Goal: Information Seeking & Learning: Understand process/instructions

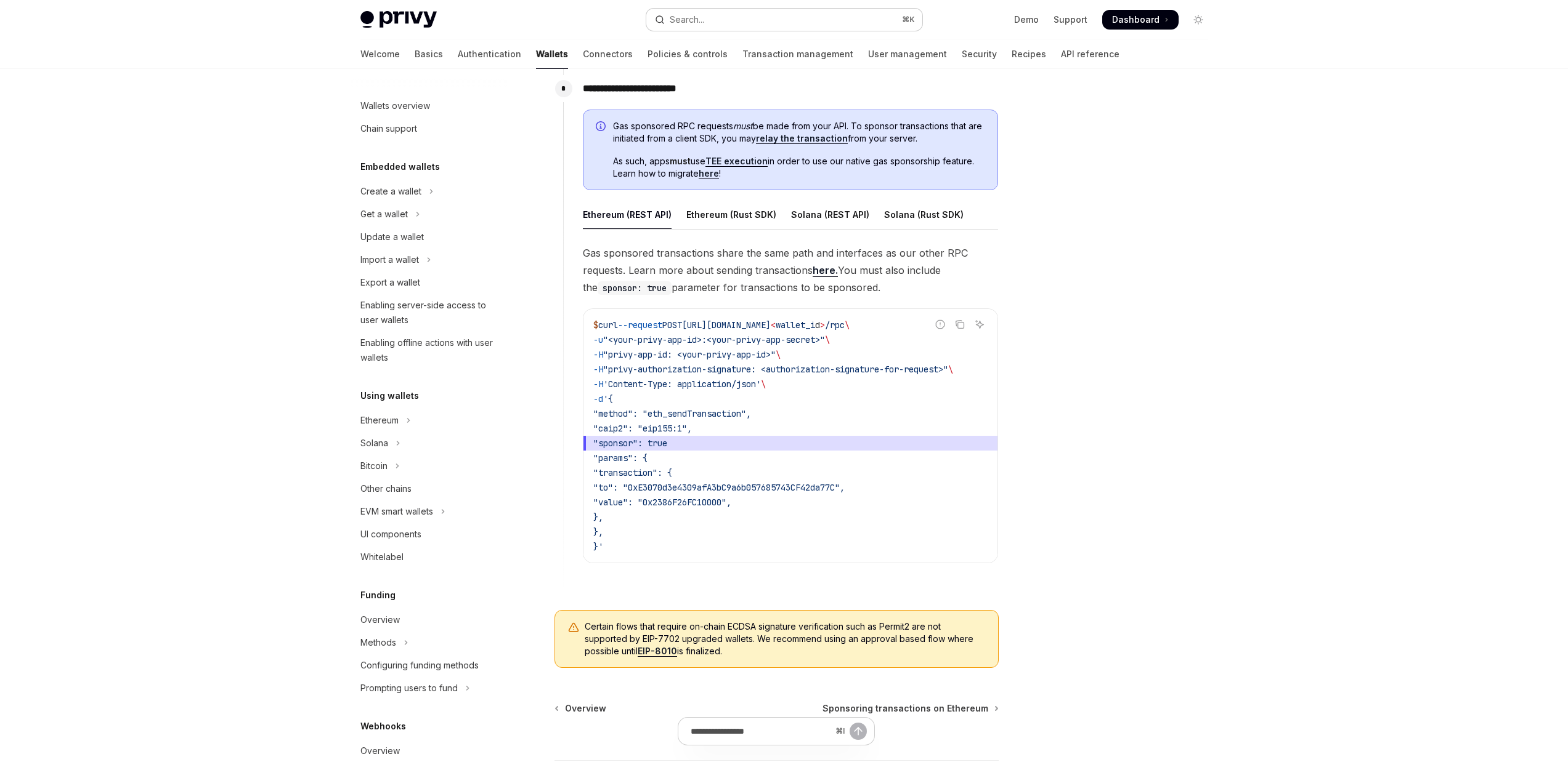
scroll to position [309, 0]
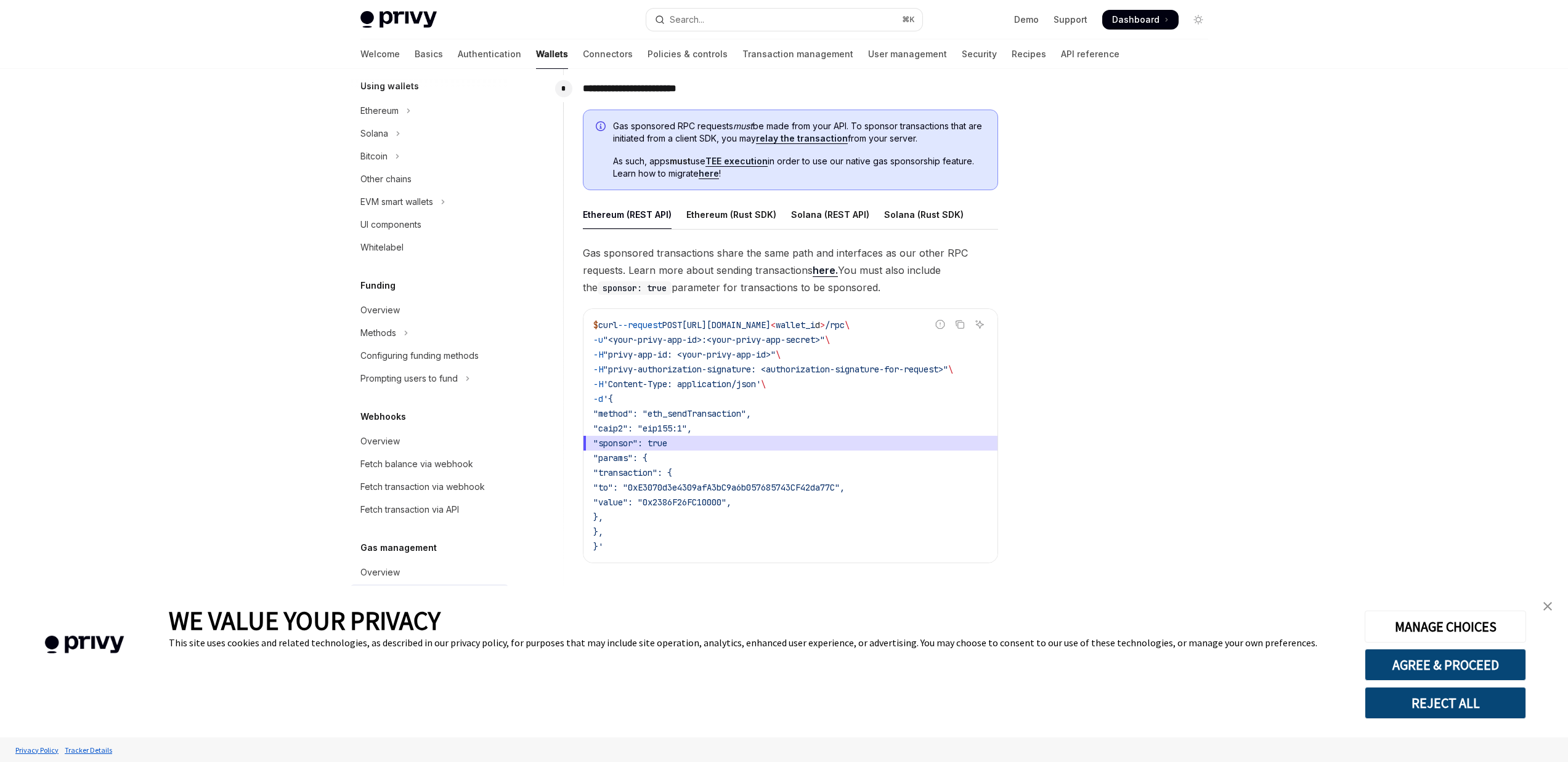
click at [758, 163] on link "TEE execution" at bounding box center [736, 161] width 63 height 11
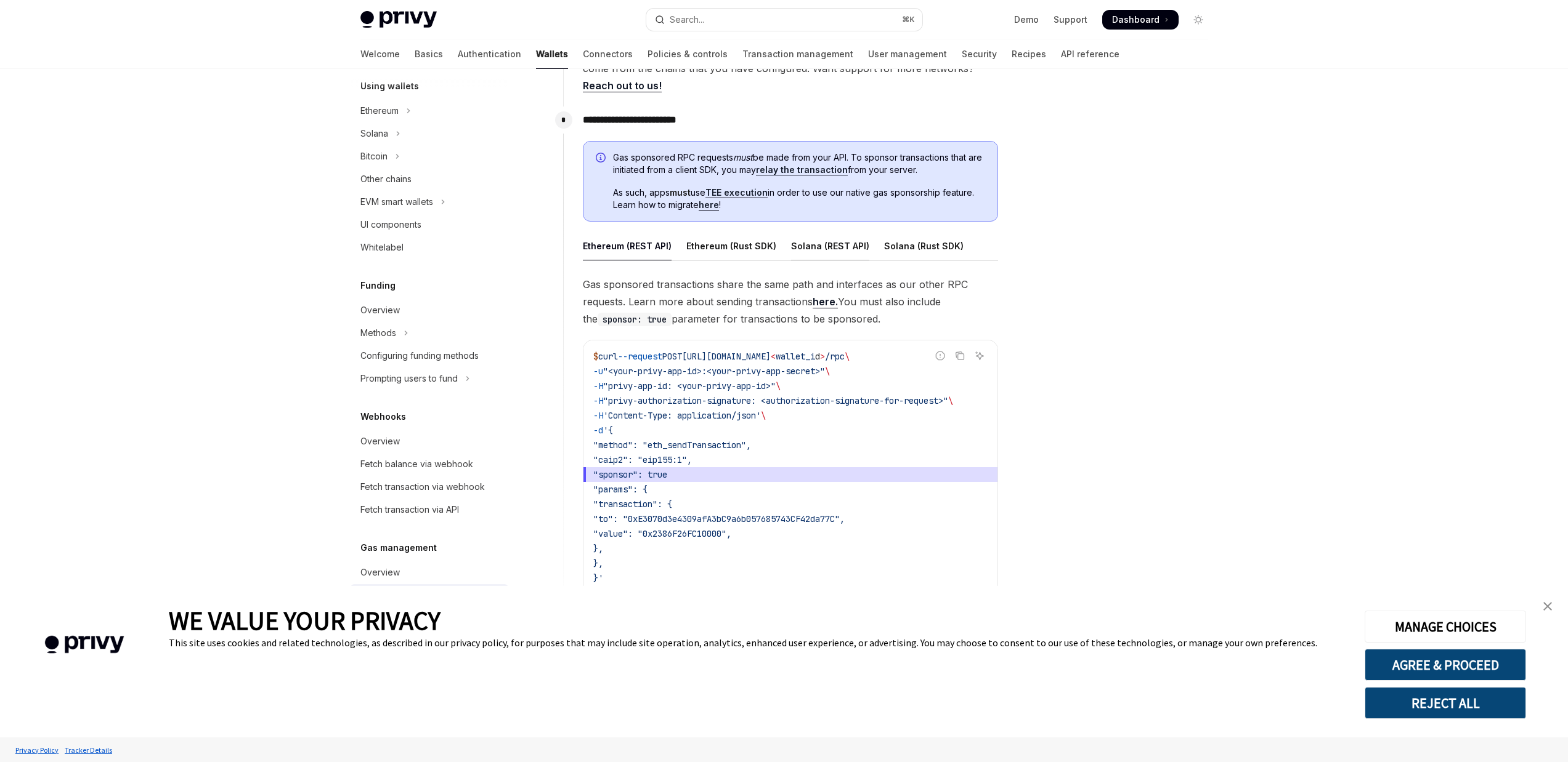
scroll to position [525, 0]
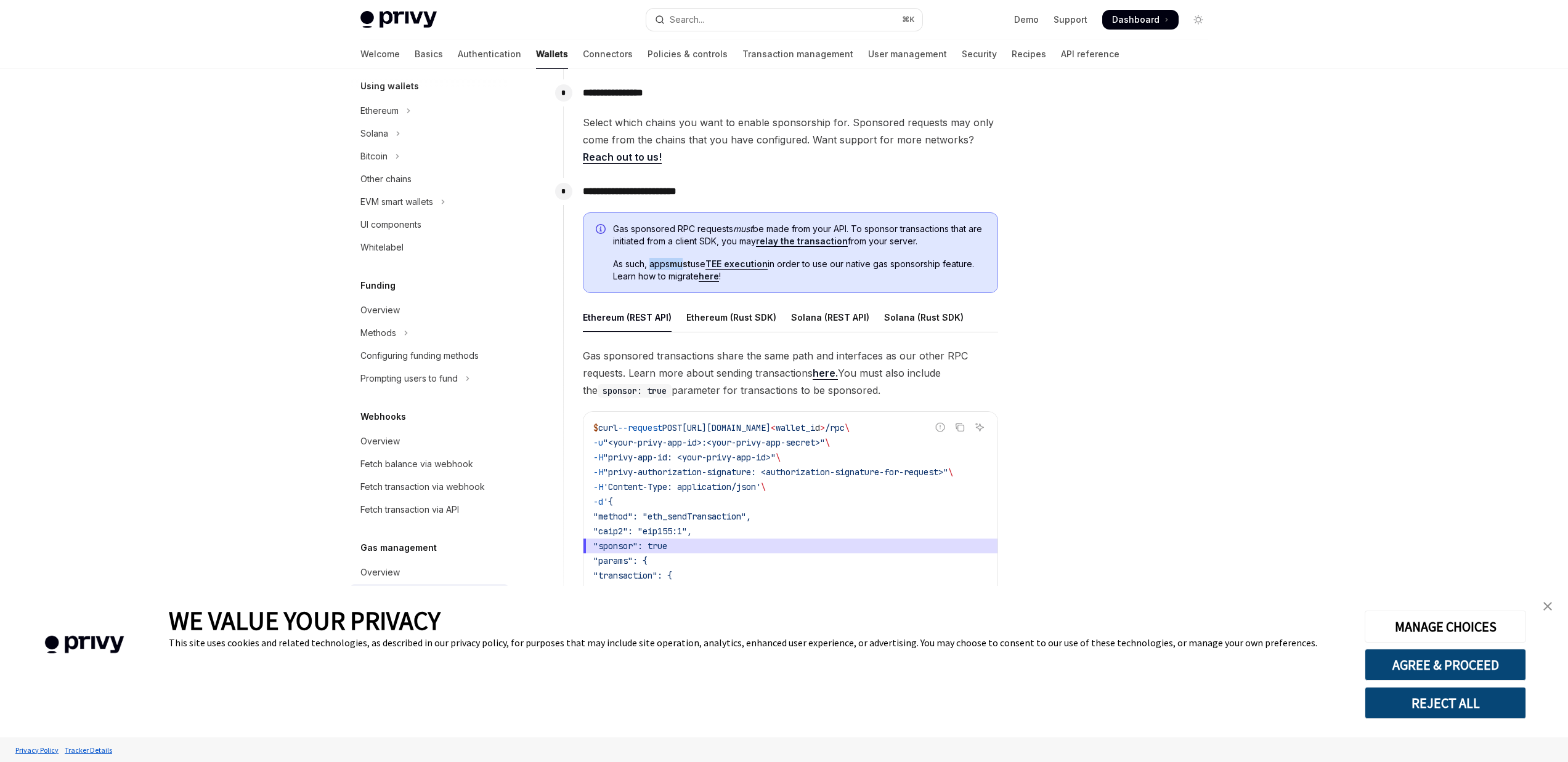
drag, startPoint x: 652, startPoint y: 263, endPoint x: 686, endPoint y: 268, distance: 34.4
click at [686, 268] on span "As such, apps must use TEE execution in order to use our native gas sponsorship…" at bounding box center [799, 270] width 372 height 25
click at [661, 266] on span "As such, apps must use TEE execution in order to use our native gas sponsorship…" at bounding box center [799, 270] width 372 height 25
click at [760, 268] on link "TEE execution" at bounding box center [736, 263] width 63 height 11
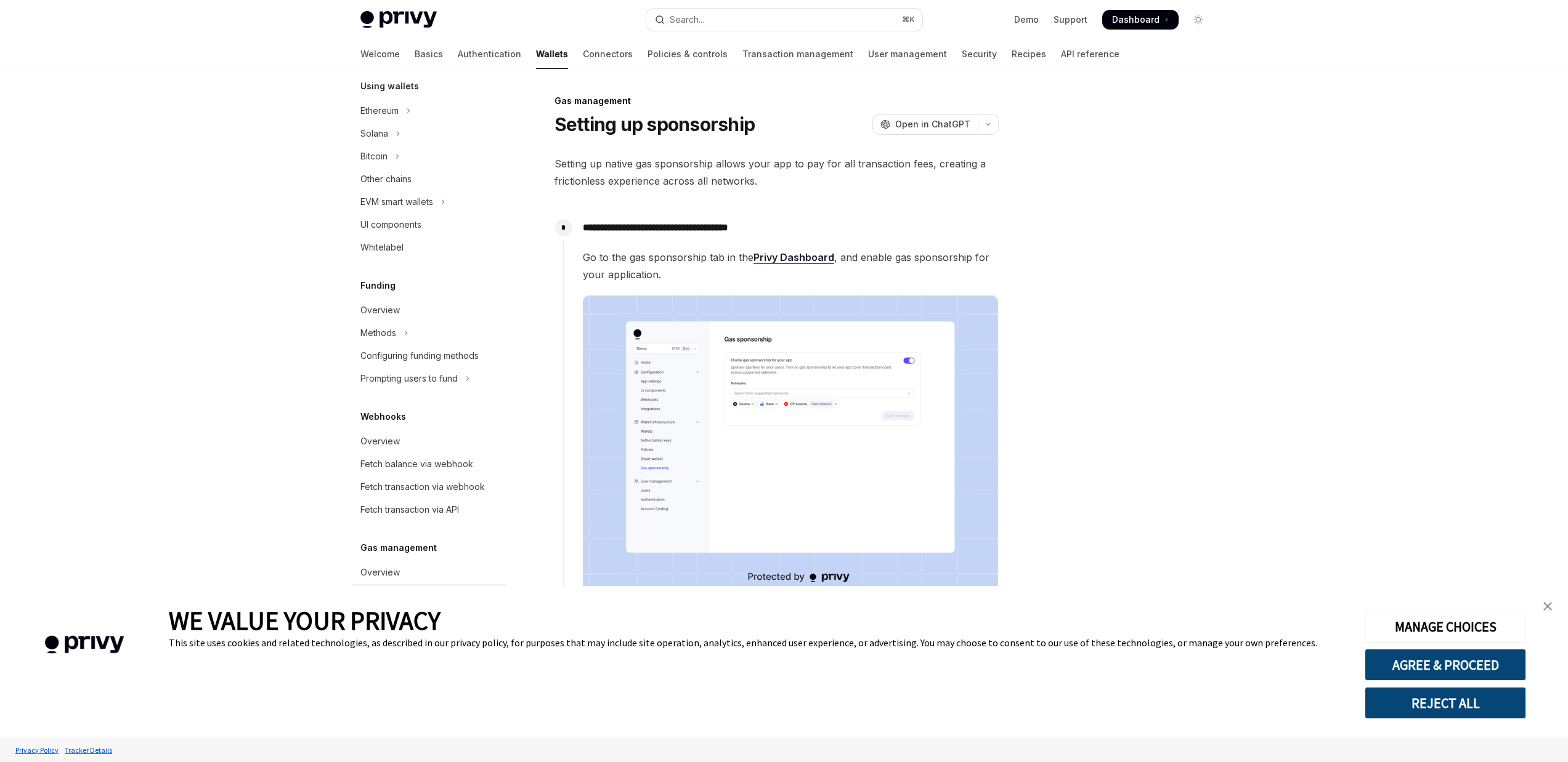
click at [669, 229] on p "**********" at bounding box center [791, 228] width 415 height 18
click at [714, 163] on span "Setting up native gas sponsorship allows your app to pay for all transaction fe…" at bounding box center [776, 172] width 444 height 34
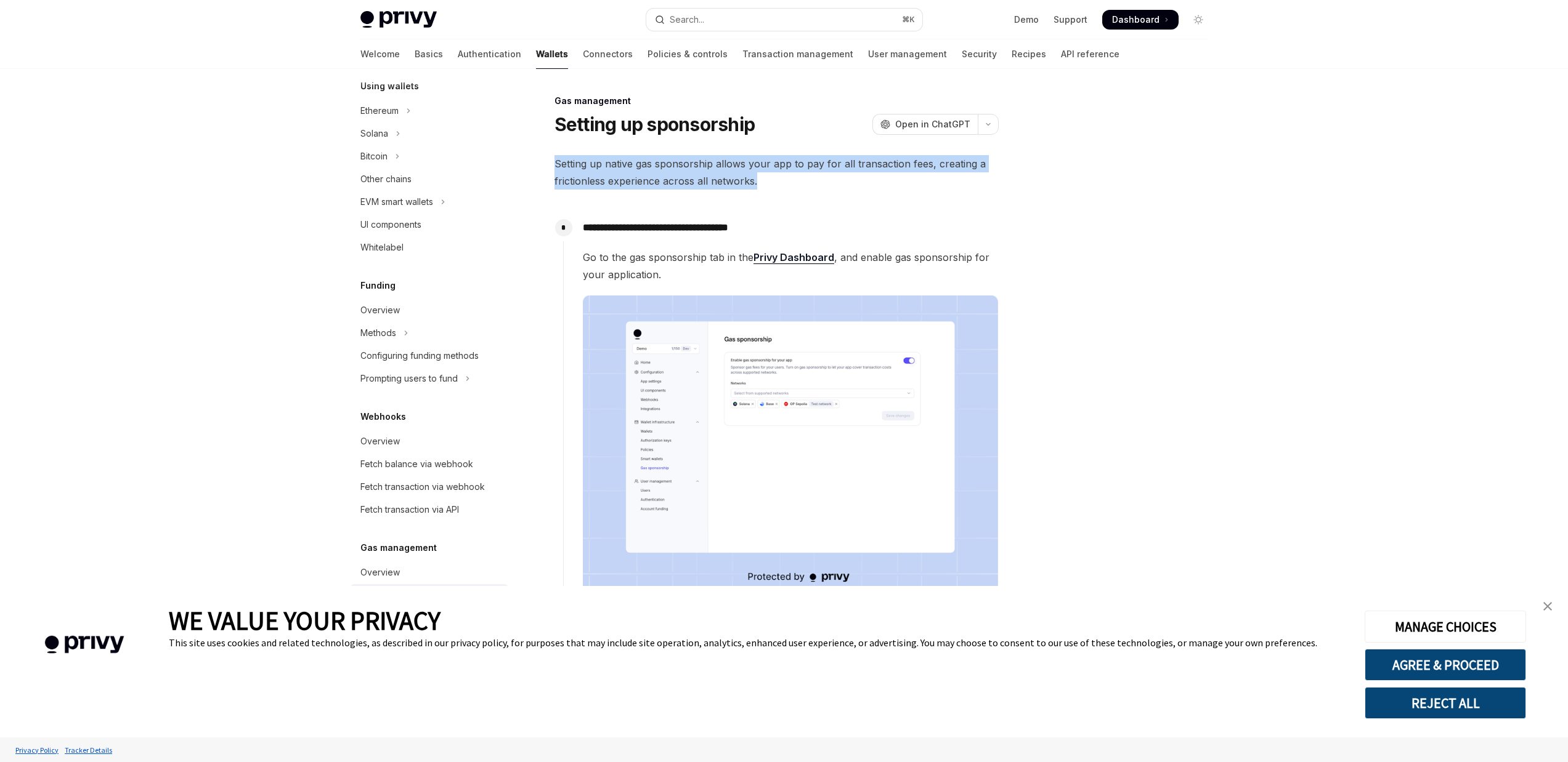
click at [714, 163] on span "Setting up native gas sponsorship allows your app to pay for all transaction fe…" at bounding box center [776, 172] width 444 height 34
click at [702, 170] on span "Setting up native gas sponsorship allows your app to pay for all transaction fe…" at bounding box center [776, 172] width 444 height 34
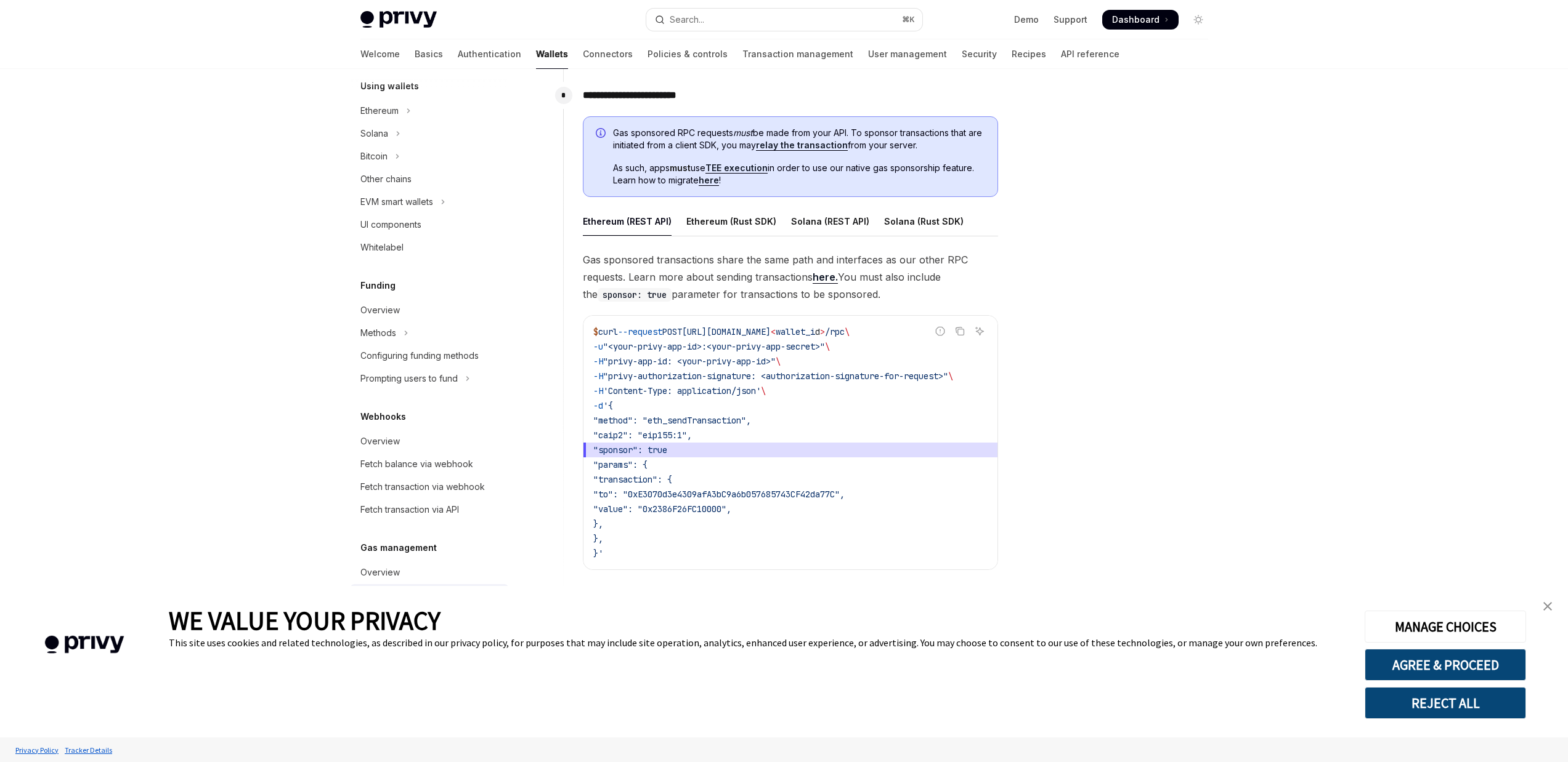
scroll to position [622, 0]
click at [739, 370] on span ""privy-authorization-signature: <authorization-signature-for-request>"" at bounding box center [776, 375] width 345 height 11
click at [818, 378] on span ""privy-authorization-signature: <authorization-signature-for-request>"" at bounding box center [776, 375] width 345 height 11
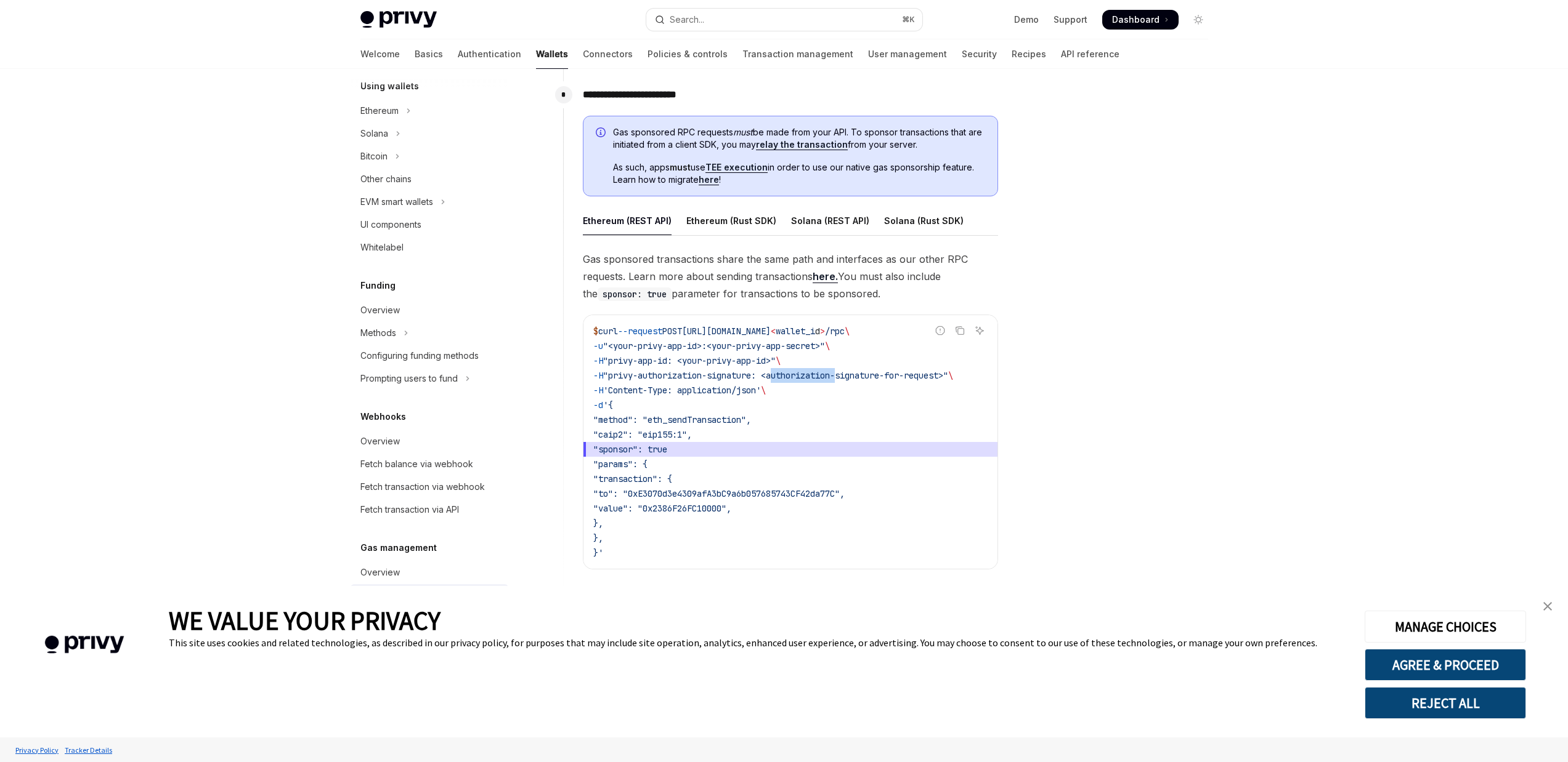
click at [818, 378] on span ""privy-authorization-signature: <authorization-signature-for-request>"" at bounding box center [776, 375] width 345 height 11
click at [721, 365] on span ""privy-app-id: <your-privy-app-id>"" at bounding box center [689, 360] width 173 height 11
click at [872, 354] on code "$ curl --request POST [URL][DOMAIN_NAME] < wallet_i d > /rpc \ -u "<your-privy-…" at bounding box center [790, 442] width 395 height 237
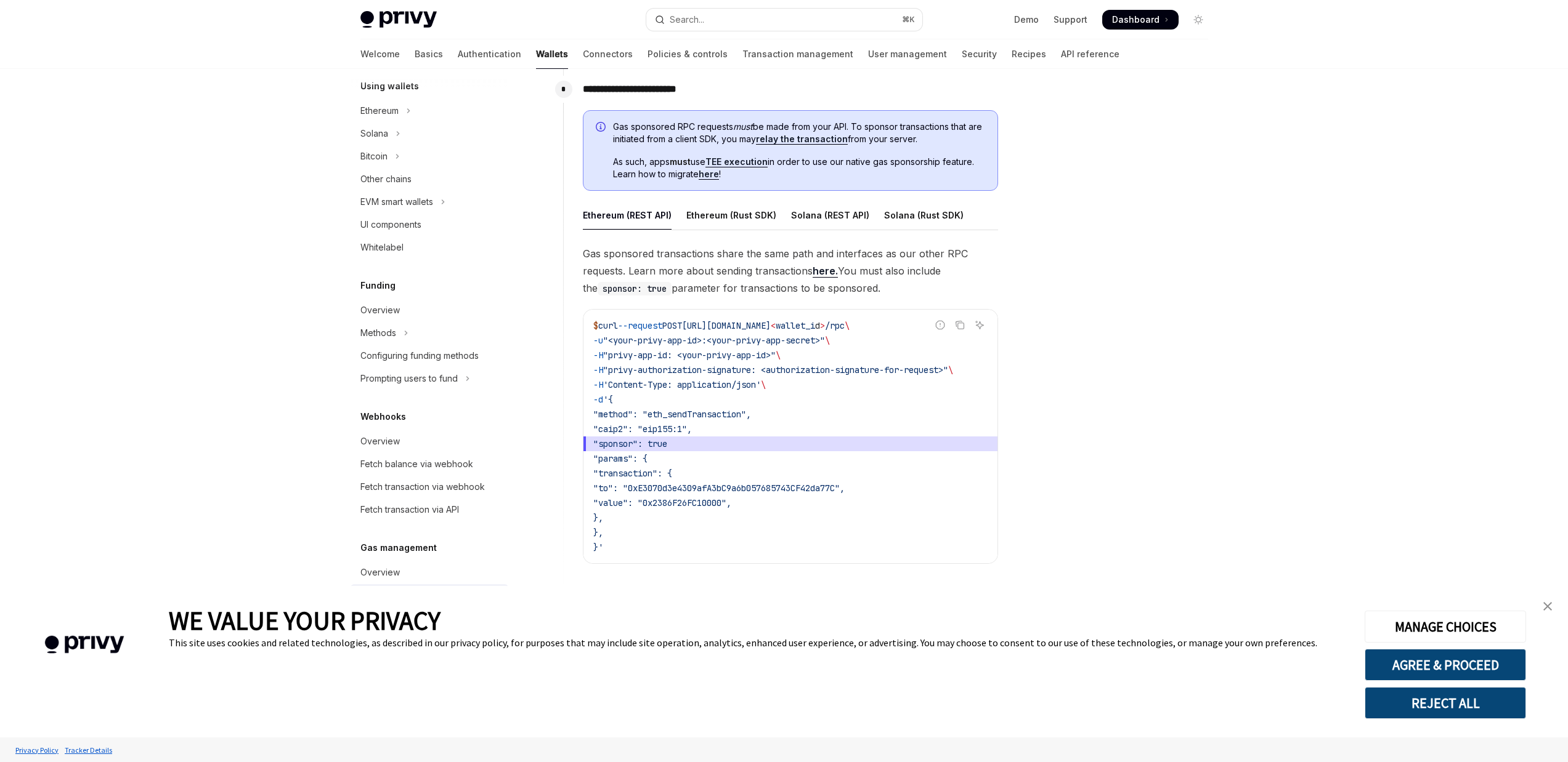
scroll to position [534, 0]
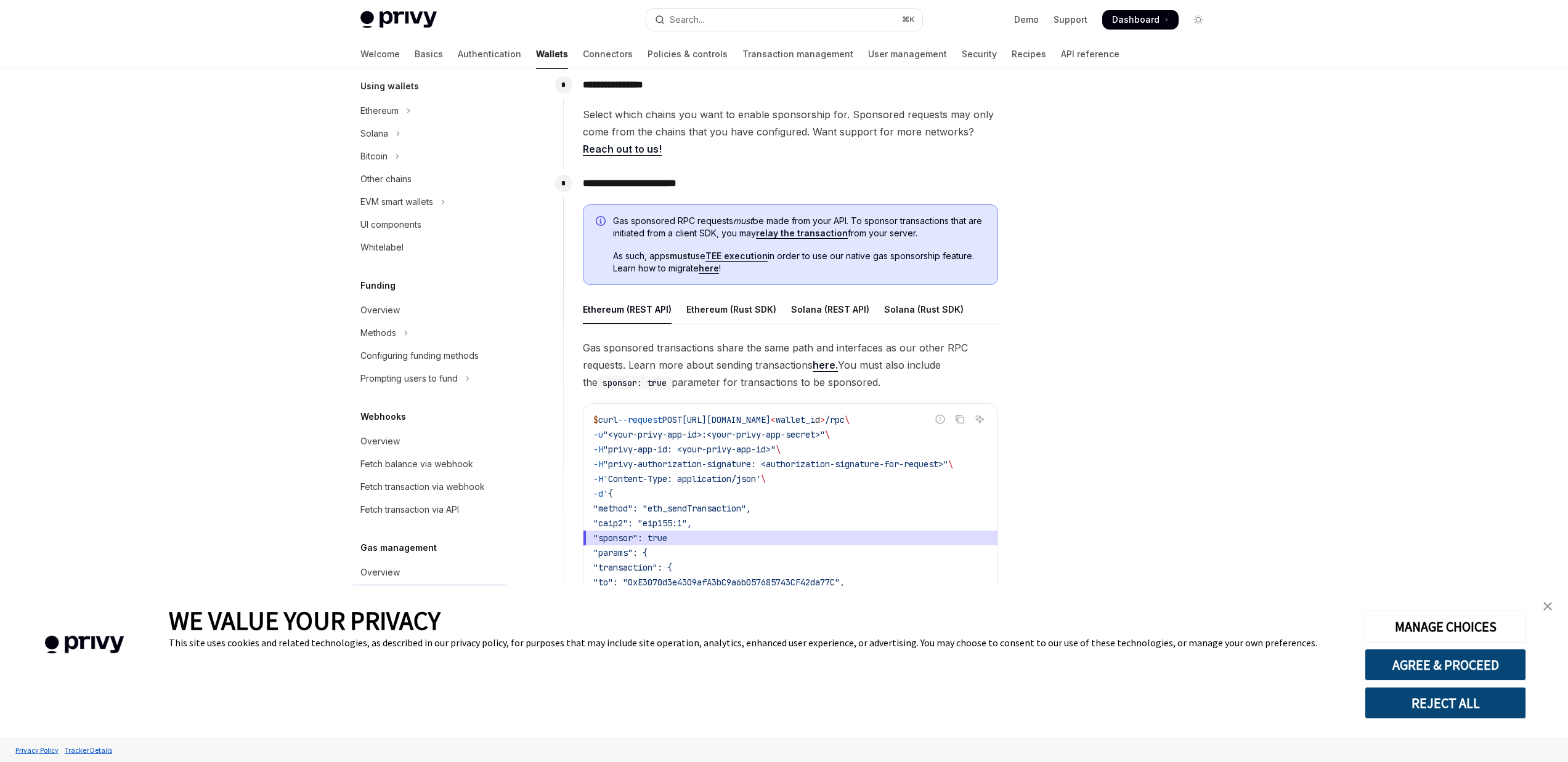
click at [907, 253] on span "As such, apps must use TEE execution in order to use our native gas sponsorship…" at bounding box center [799, 263] width 372 height 25
click at [915, 258] on span "As such, apps must use TEE execution in order to use our native gas sponsorship…" at bounding box center [799, 263] width 372 height 25
click at [917, 258] on span "As such, apps must use TEE execution in order to use our native gas sponsorship…" at bounding box center [799, 263] width 372 height 25
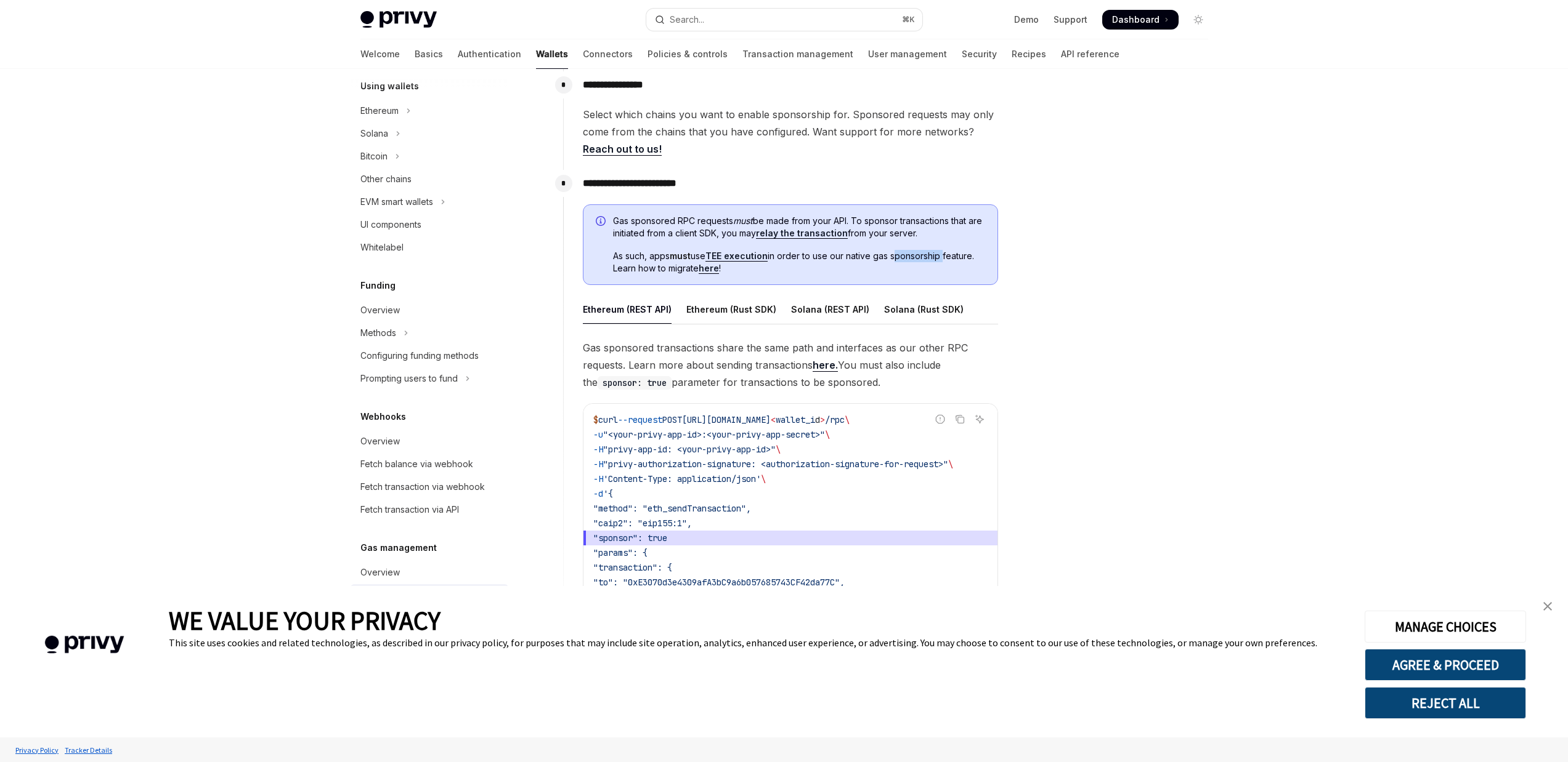
click at [917, 258] on span "As such, apps must use TEE execution in order to use our native gas sponsorship…" at bounding box center [799, 263] width 372 height 25
click at [709, 428] on code "$ curl --request POST [URL][DOMAIN_NAME] < wallet_i d > /rpc \ -u "<your-privy-…" at bounding box center [790, 531] width 395 height 237
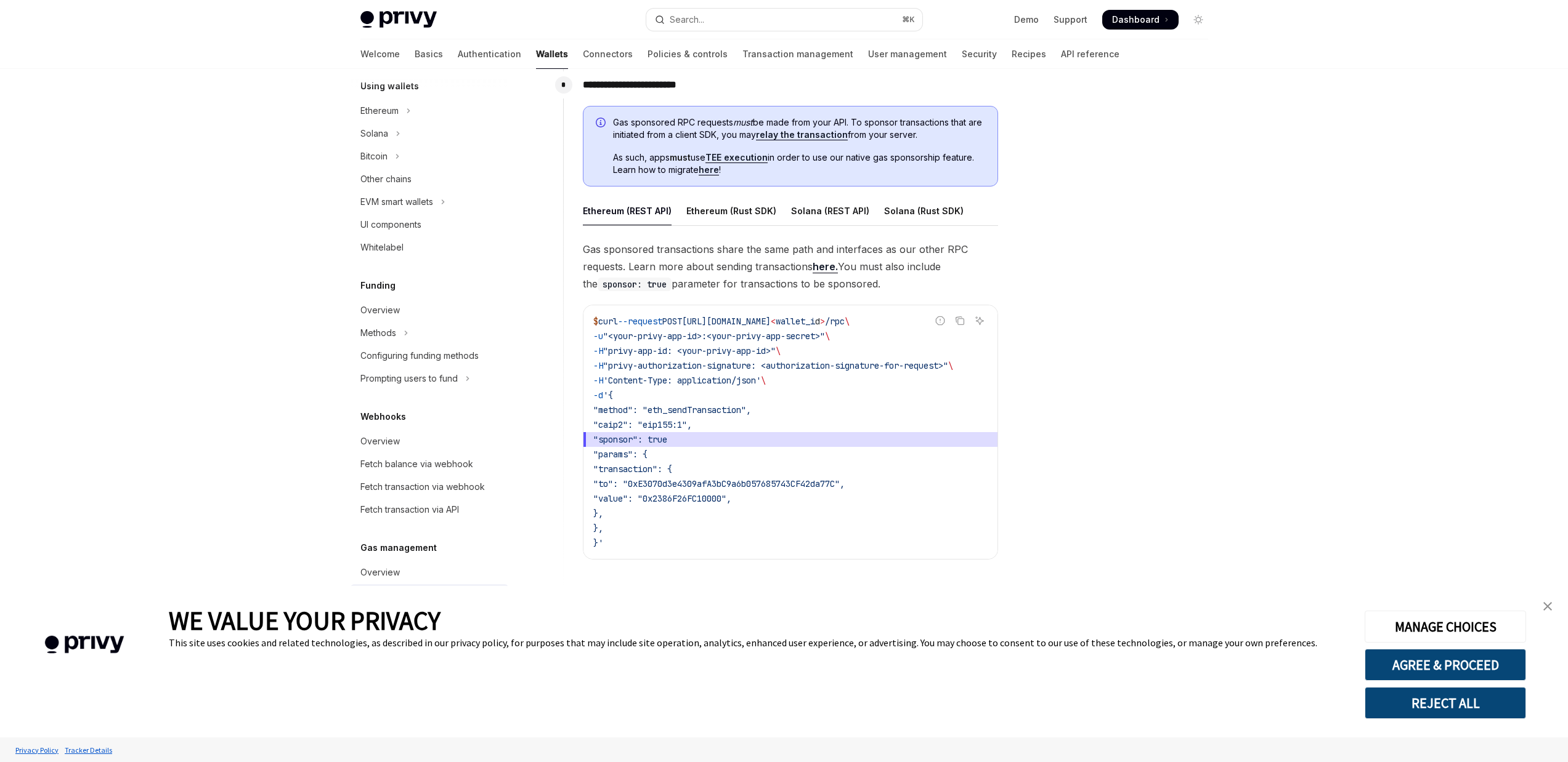
click at [709, 362] on span ""privy-authorization-signature: <authorization-signature-for-request>"" at bounding box center [776, 365] width 345 height 11
drag, startPoint x: 606, startPoint y: 321, endPoint x: 666, endPoint y: 331, distance: 60.8
click at [606, 321] on span "curl" at bounding box center [608, 321] width 20 height 11
click at [702, 321] on span "[URL][DOMAIN_NAME]" at bounding box center [726, 321] width 88 height 11
drag, startPoint x: 757, startPoint y: 318, endPoint x: 899, endPoint y: 317, distance: 142.0
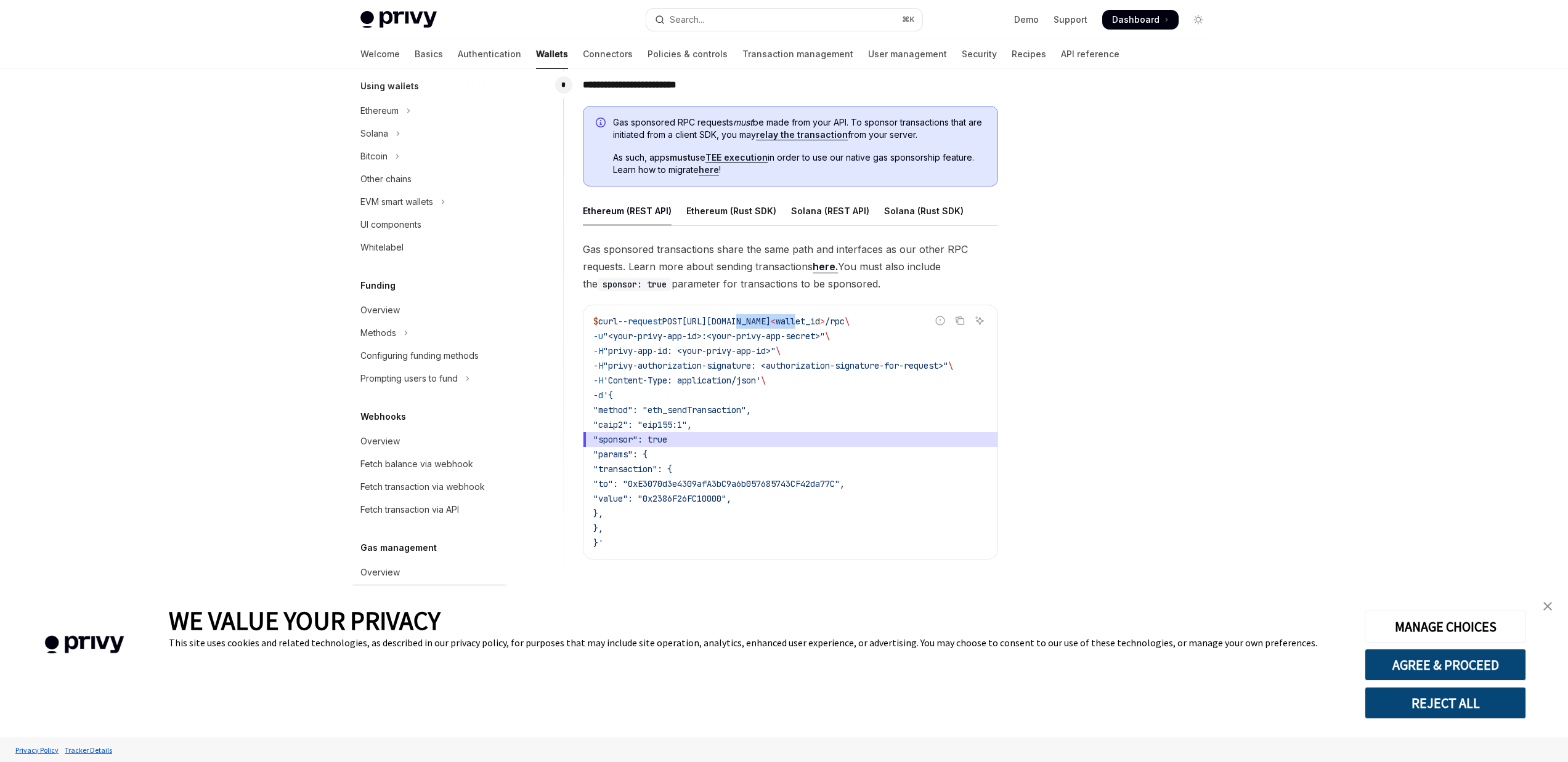
click at [849, 317] on span "$ curl --request POST [URL][DOMAIN_NAME] < wallet_i d > /rpc \" at bounding box center [721, 321] width 256 height 11
click at [883, 329] on code "$ curl --request POST [URL][DOMAIN_NAME] < wallet_i d > /rpc \ -u "<your-privy-…" at bounding box center [790, 433] width 395 height 237
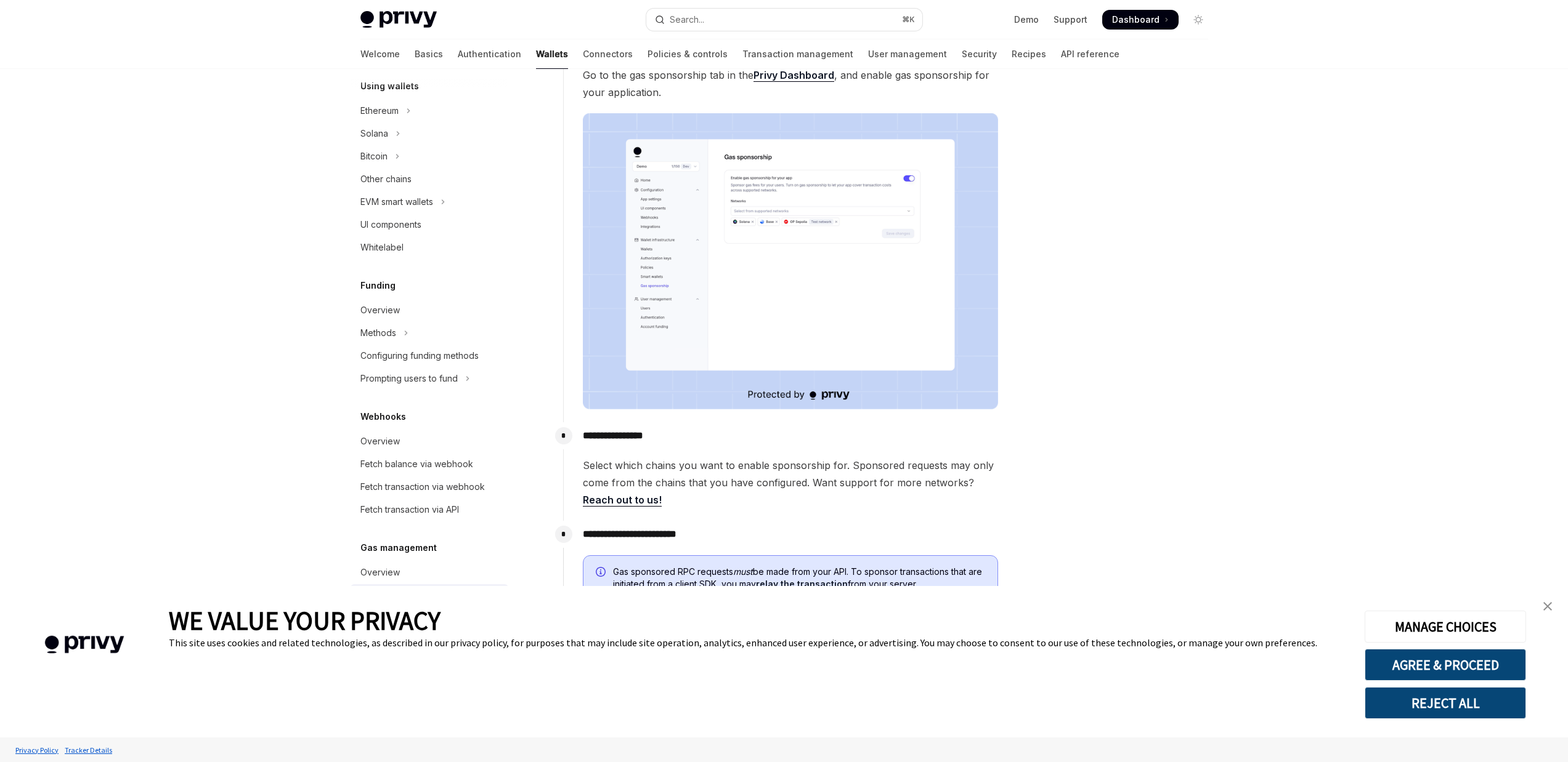
scroll to position [0, 0]
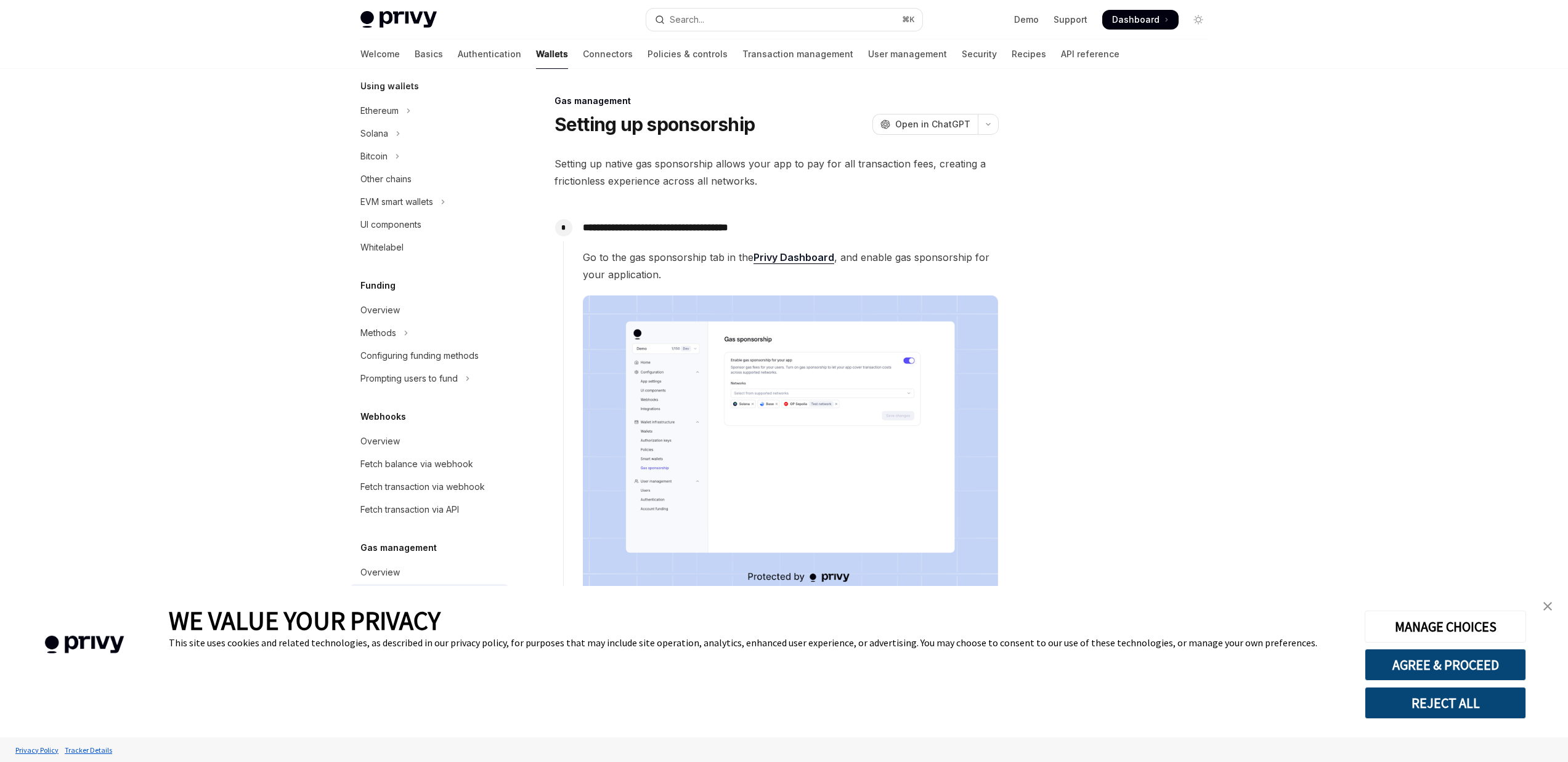
click at [1543, 608] on img "close banner" at bounding box center [1547, 606] width 8 height 8
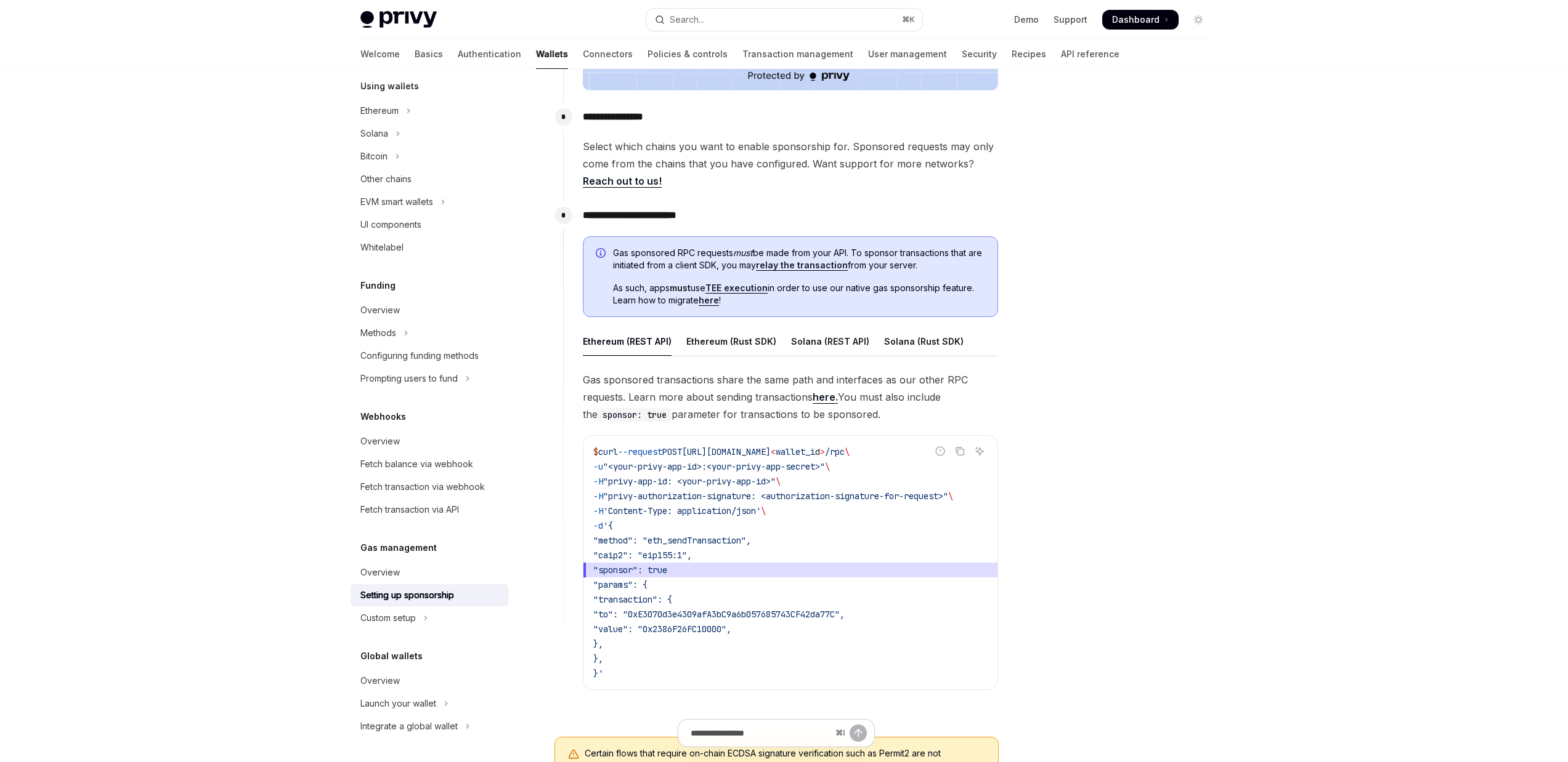
scroll to position [479, 0]
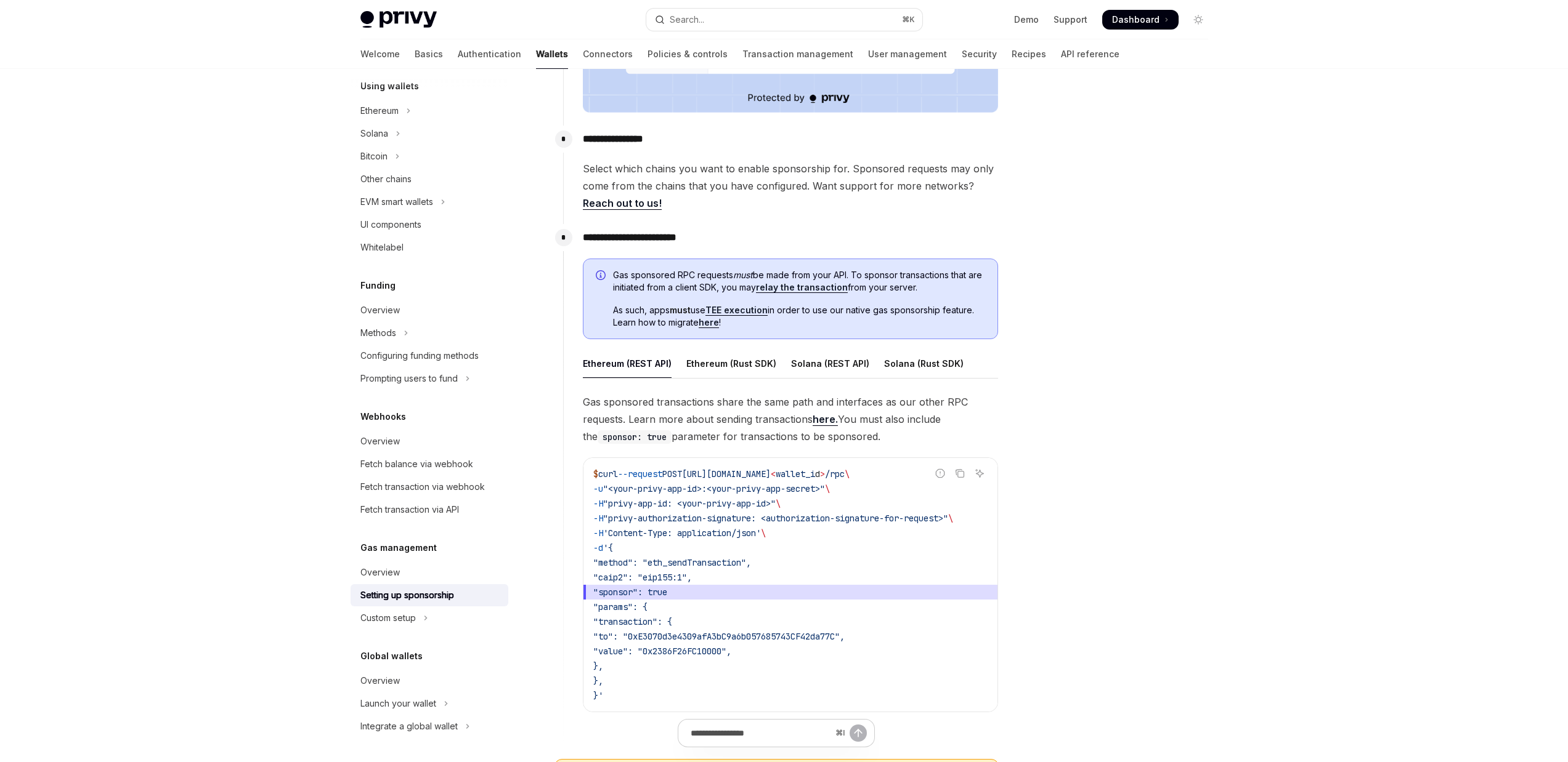
click at [796, 314] on span "As such, apps must use TEE execution in order to use our native gas sponsorship…" at bounding box center [799, 317] width 372 height 25
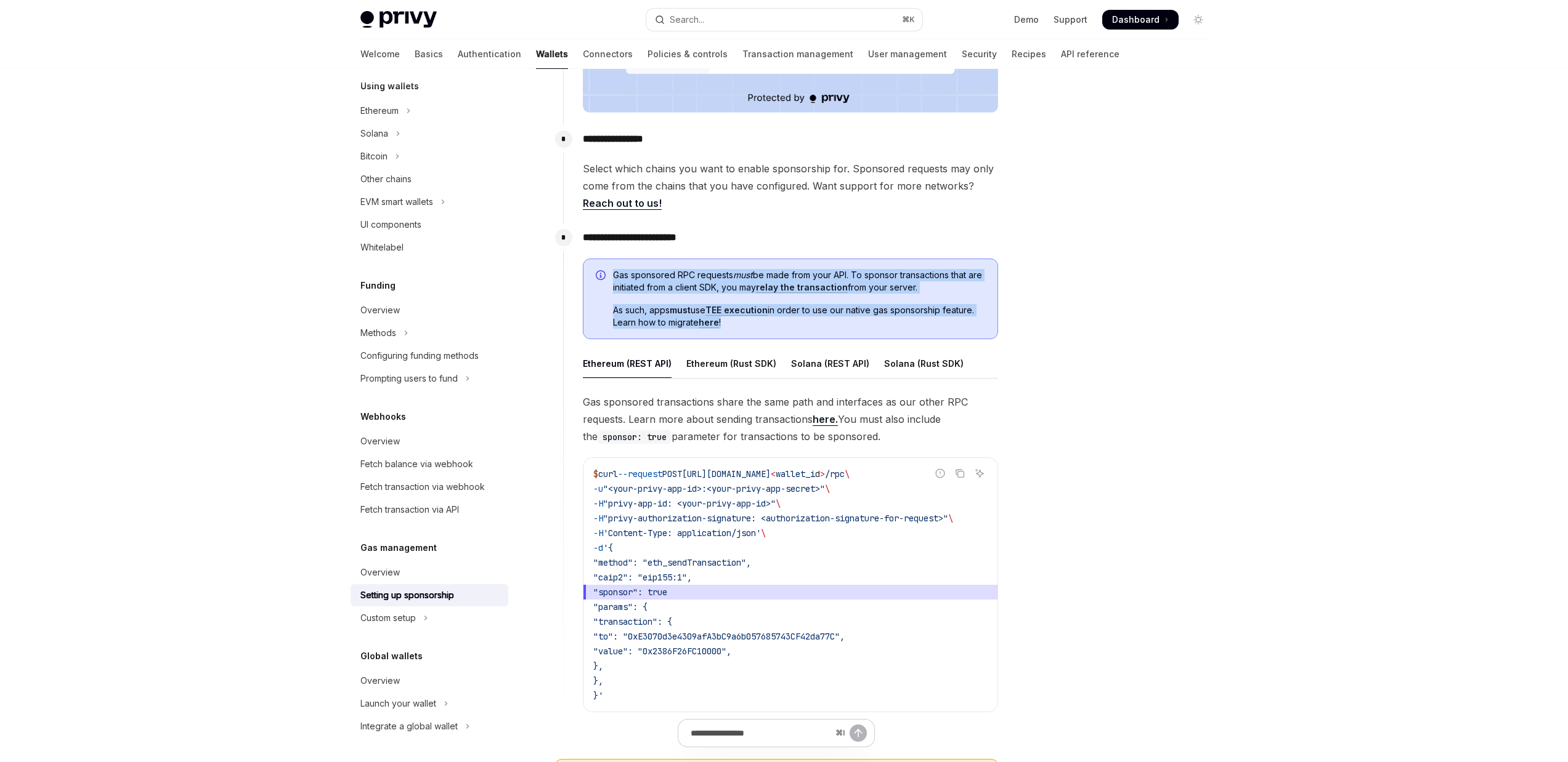
drag, startPoint x: 614, startPoint y: 274, endPoint x: 760, endPoint y: 295, distance: 147.5
click at [777, 330] on div "Gas sponsored RPC requests must be made from your API. To sponsor transactions …" at bounding box center [791, 298] width 415 height 81
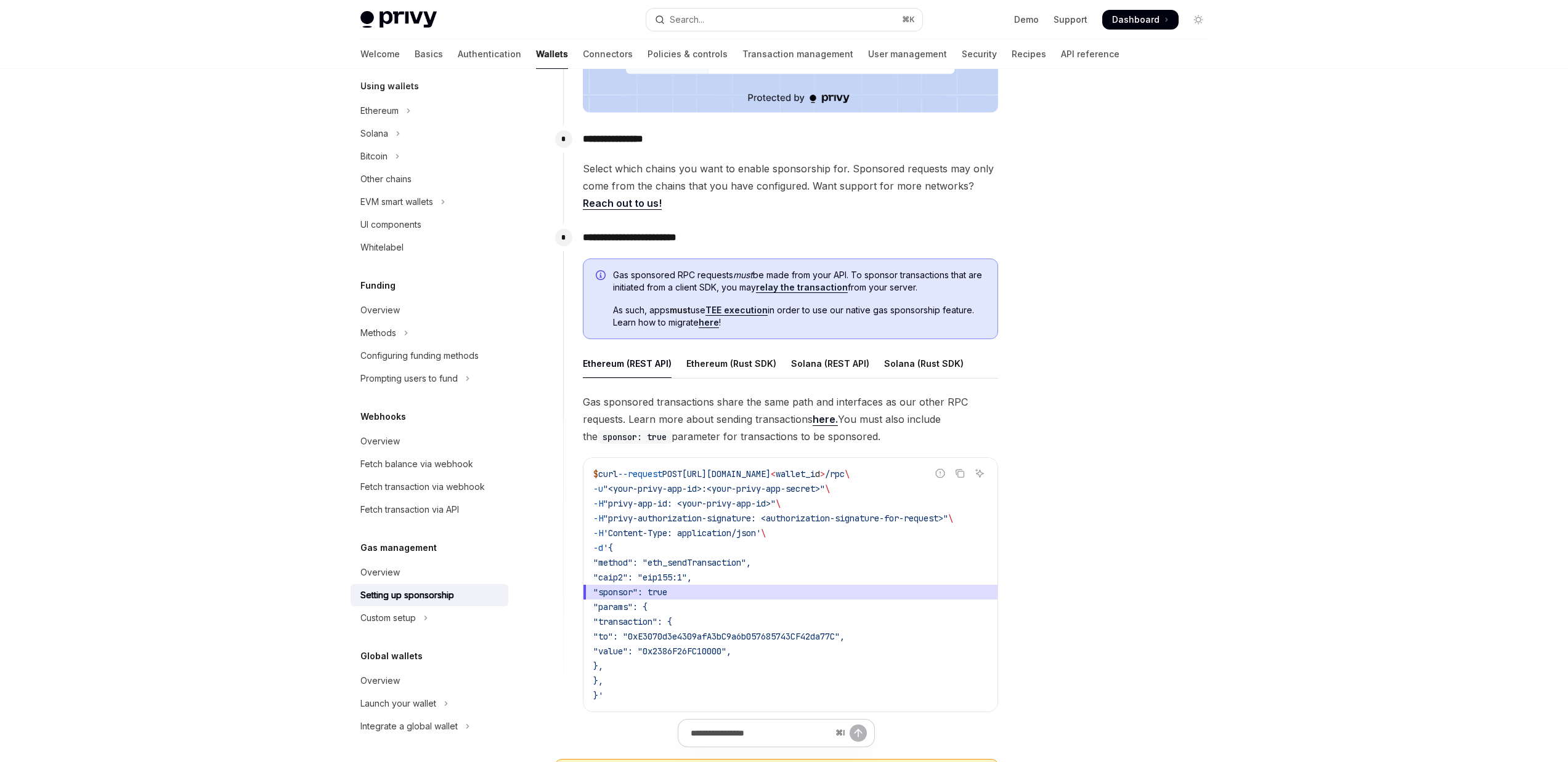
click at [703, 283] on span "Gas sponsored RPC requests must be made from your API. To sponsor transactions …" at bounding box center [799, 282] width 372 height 25
click at [659, 309] on span "As such, apps must use TEE execution in order to use our native gas sponsorship…" at bounding box center [799, 317] width 372 height 25
click at [748, 311] on link "TEE execution" at bounding box center [736, 310] width 63 height 11
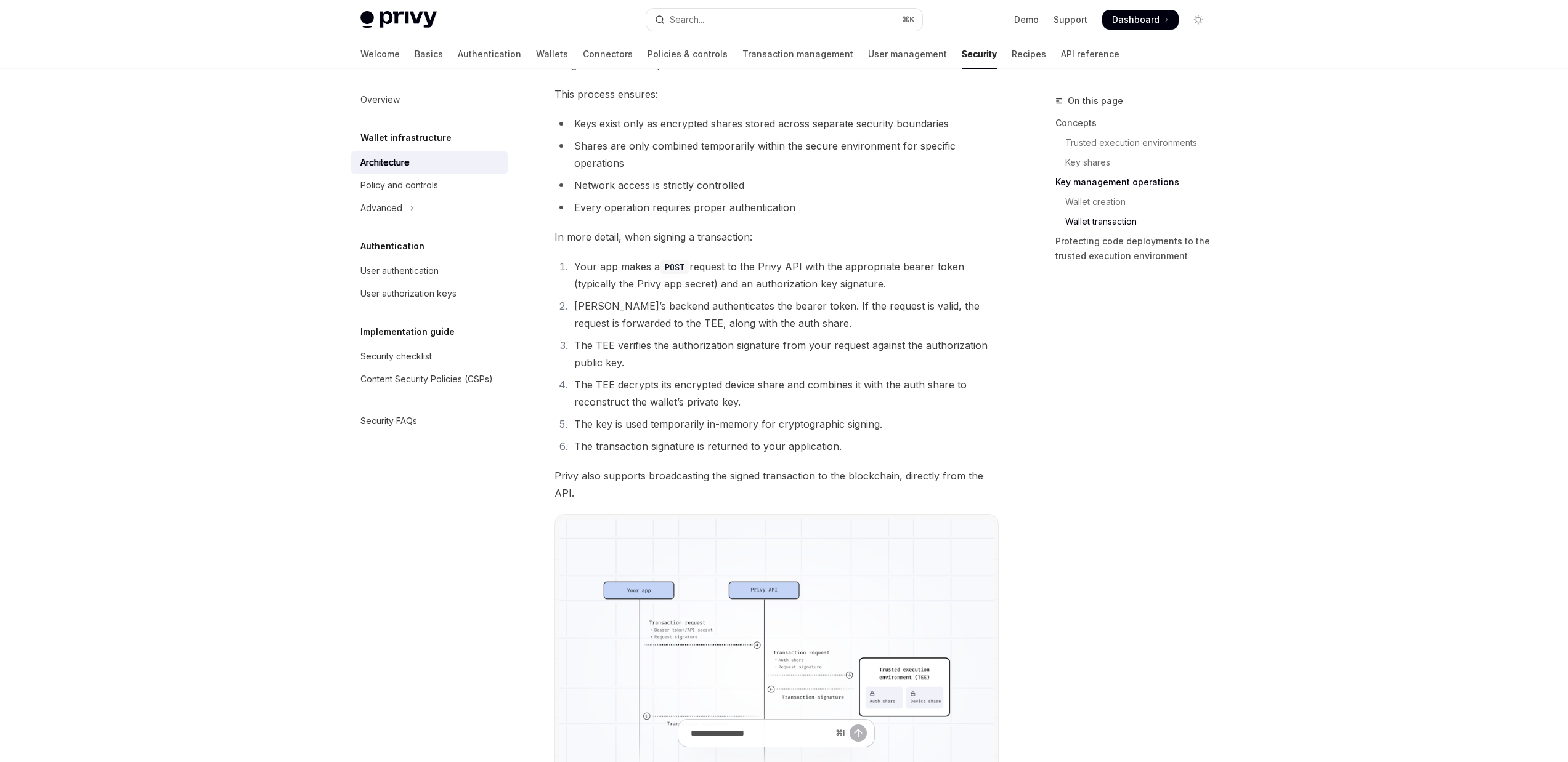
scroll to position [2022, 0]
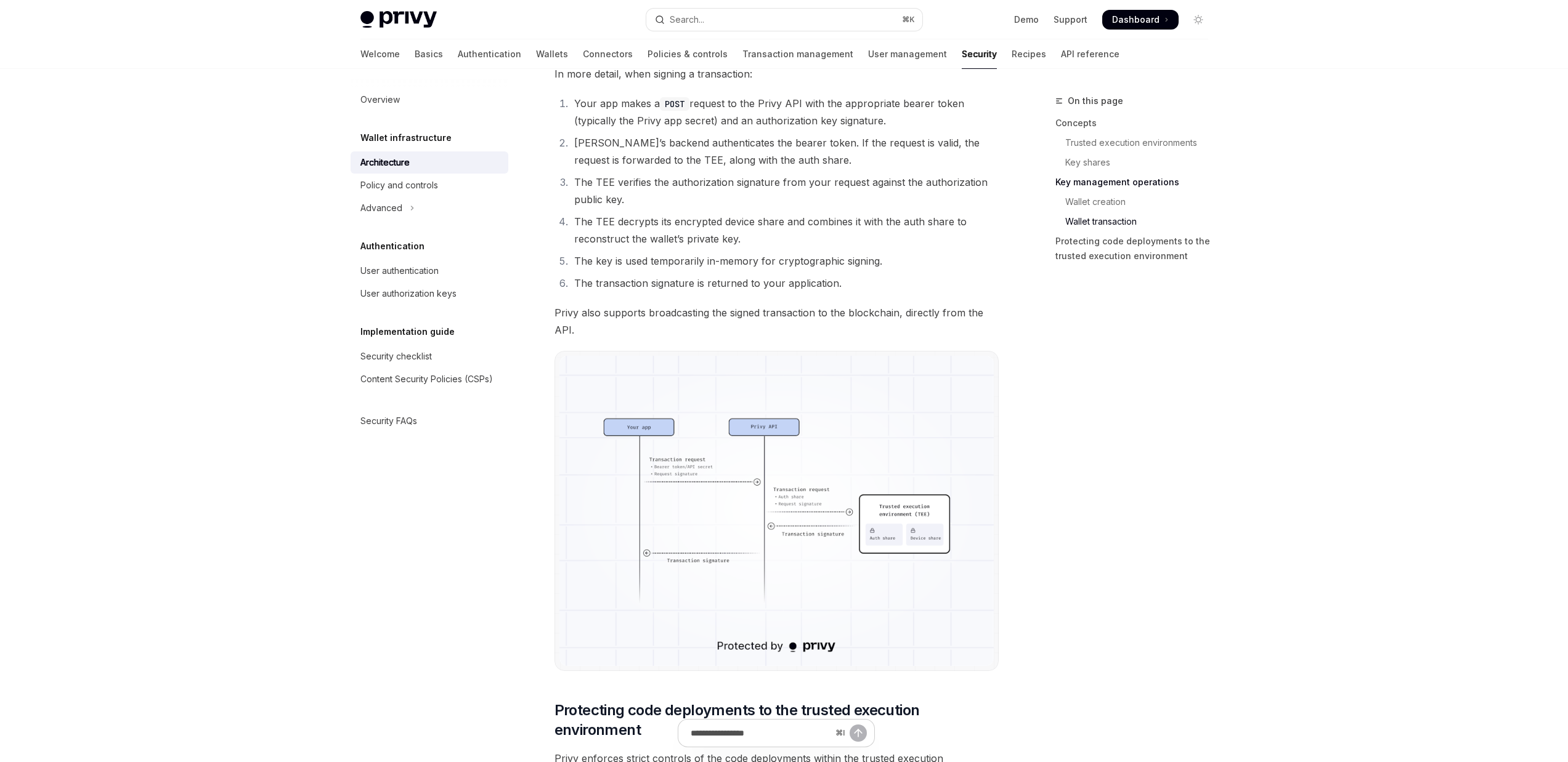
click at [713, 475] on img at bounding box center [776, 510] width 435 height 309
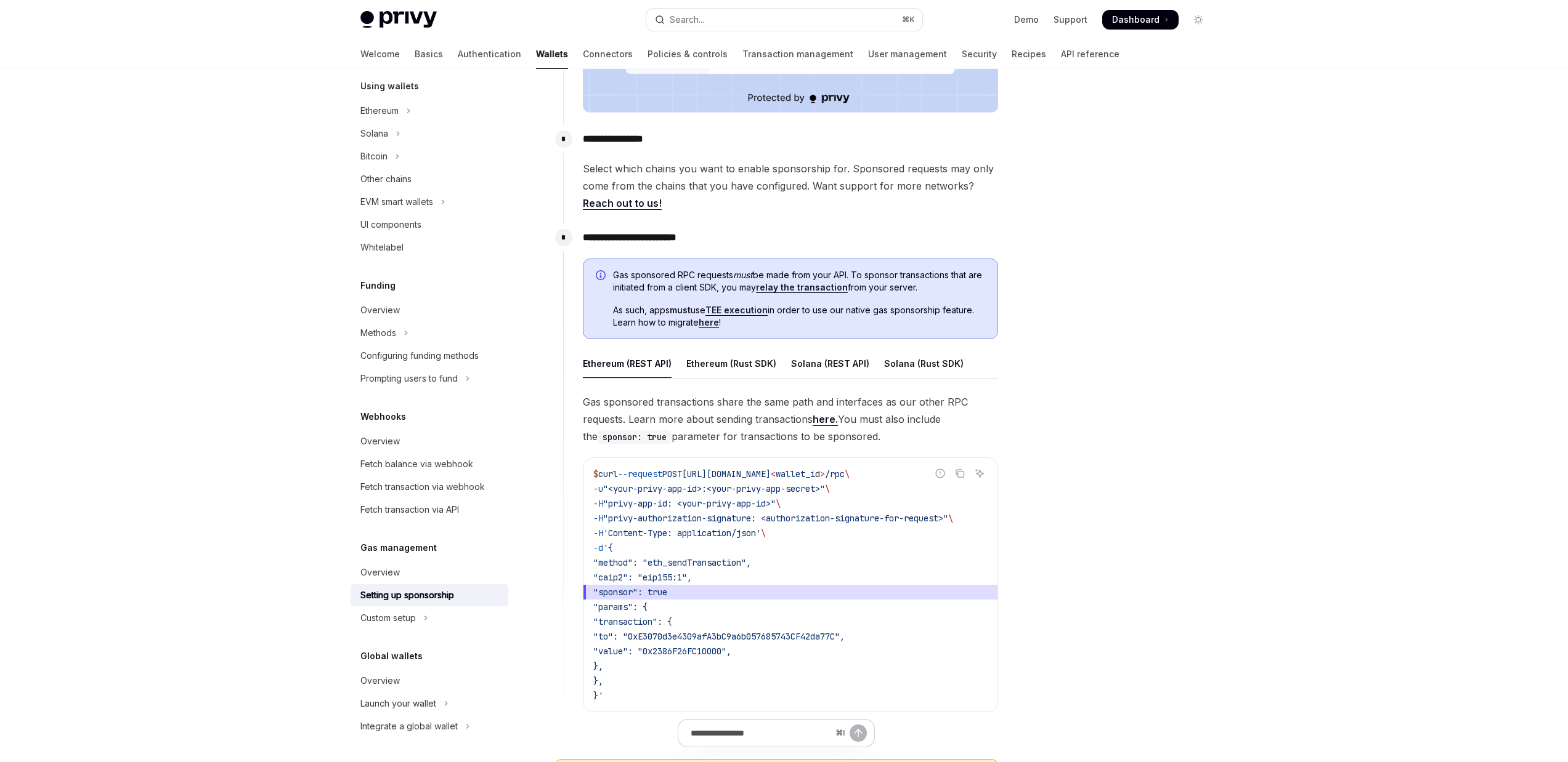
scroll to position [479, 0]
click at [708, 325] on link "here" at bounding box center [708, 322] width 20 height 11
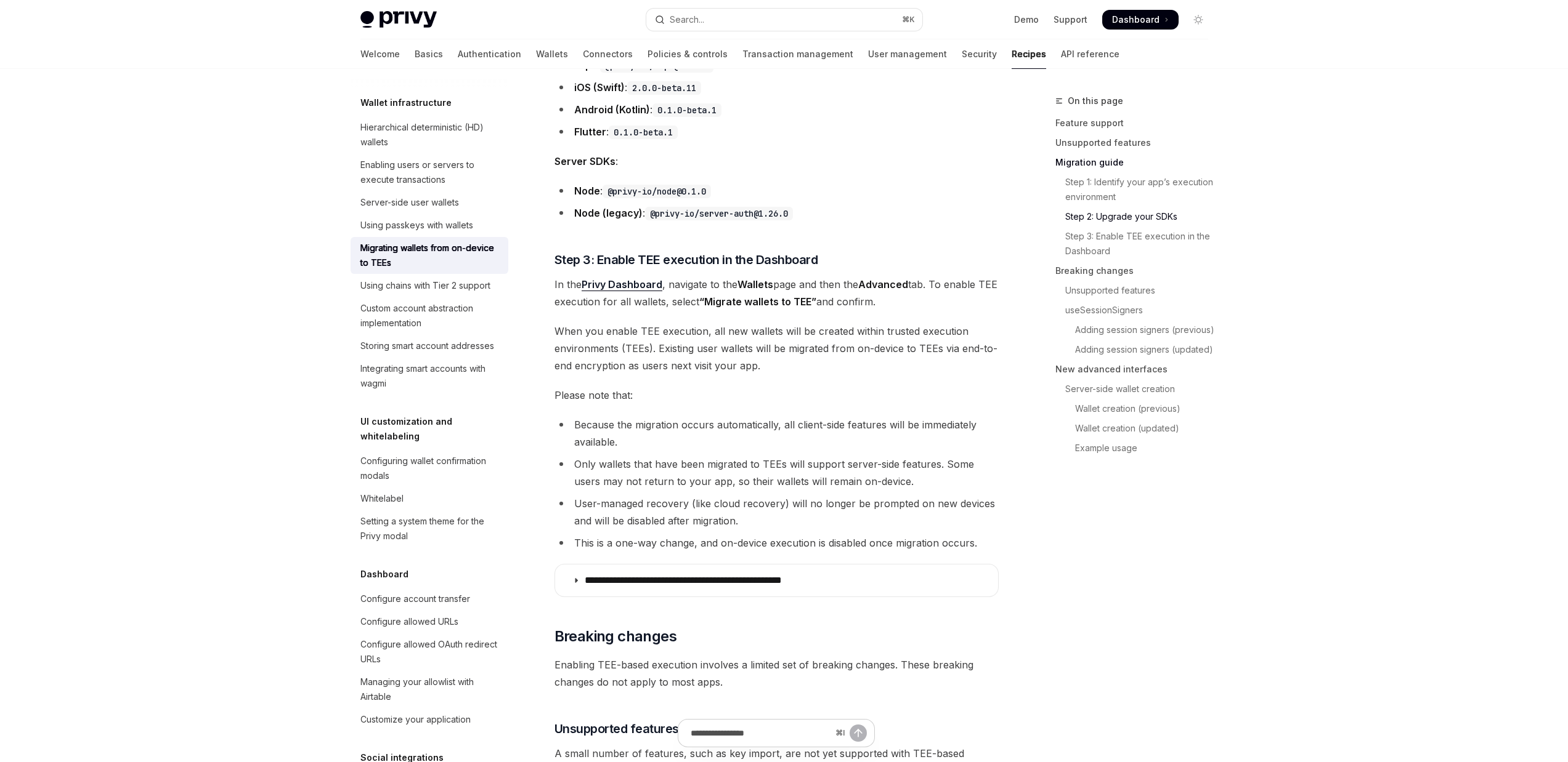
scroll to position [1259, 0]
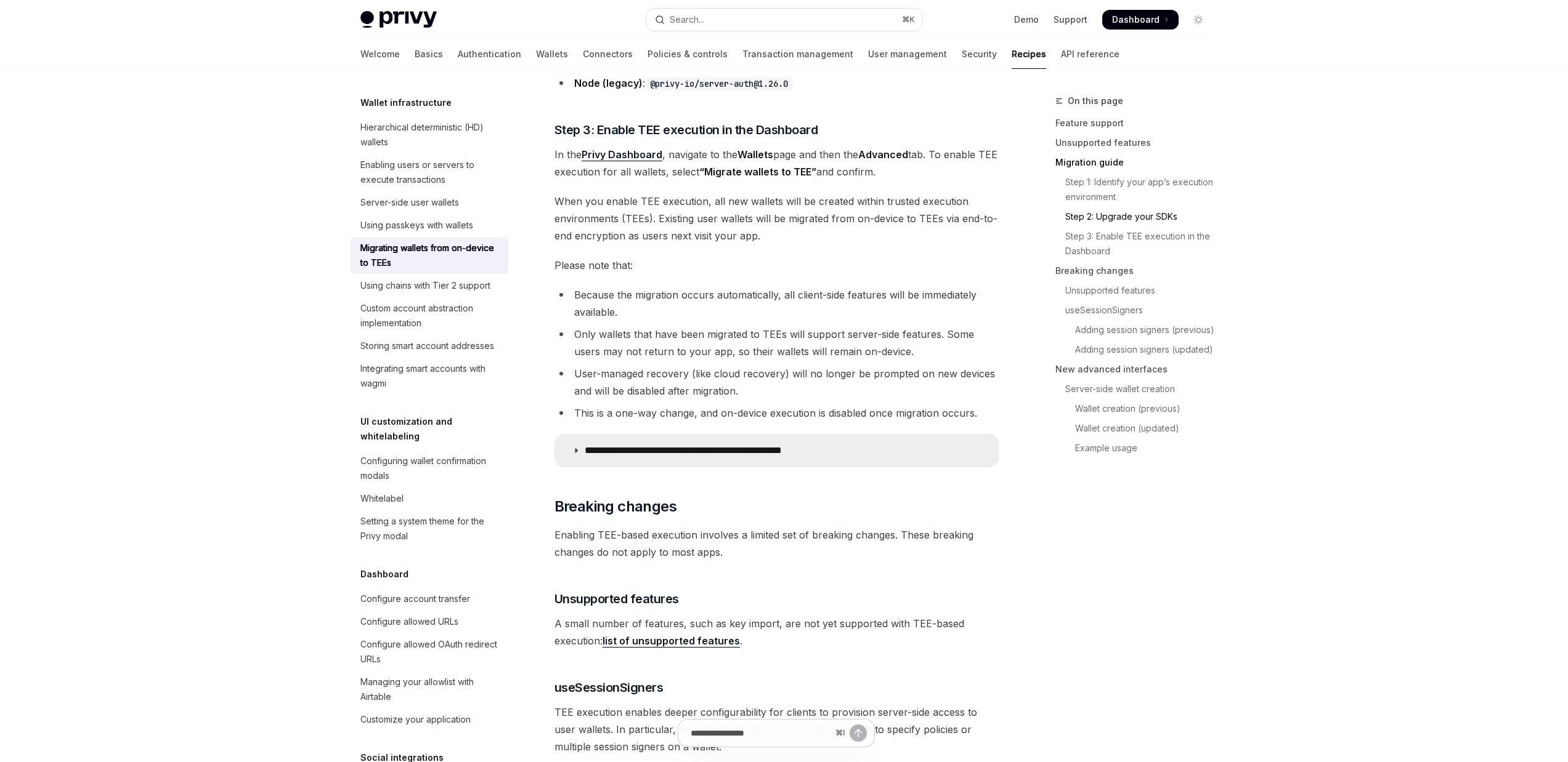
click at [711, 457] on summary "**********" at bounding box center [776, 450] width 443 height 32
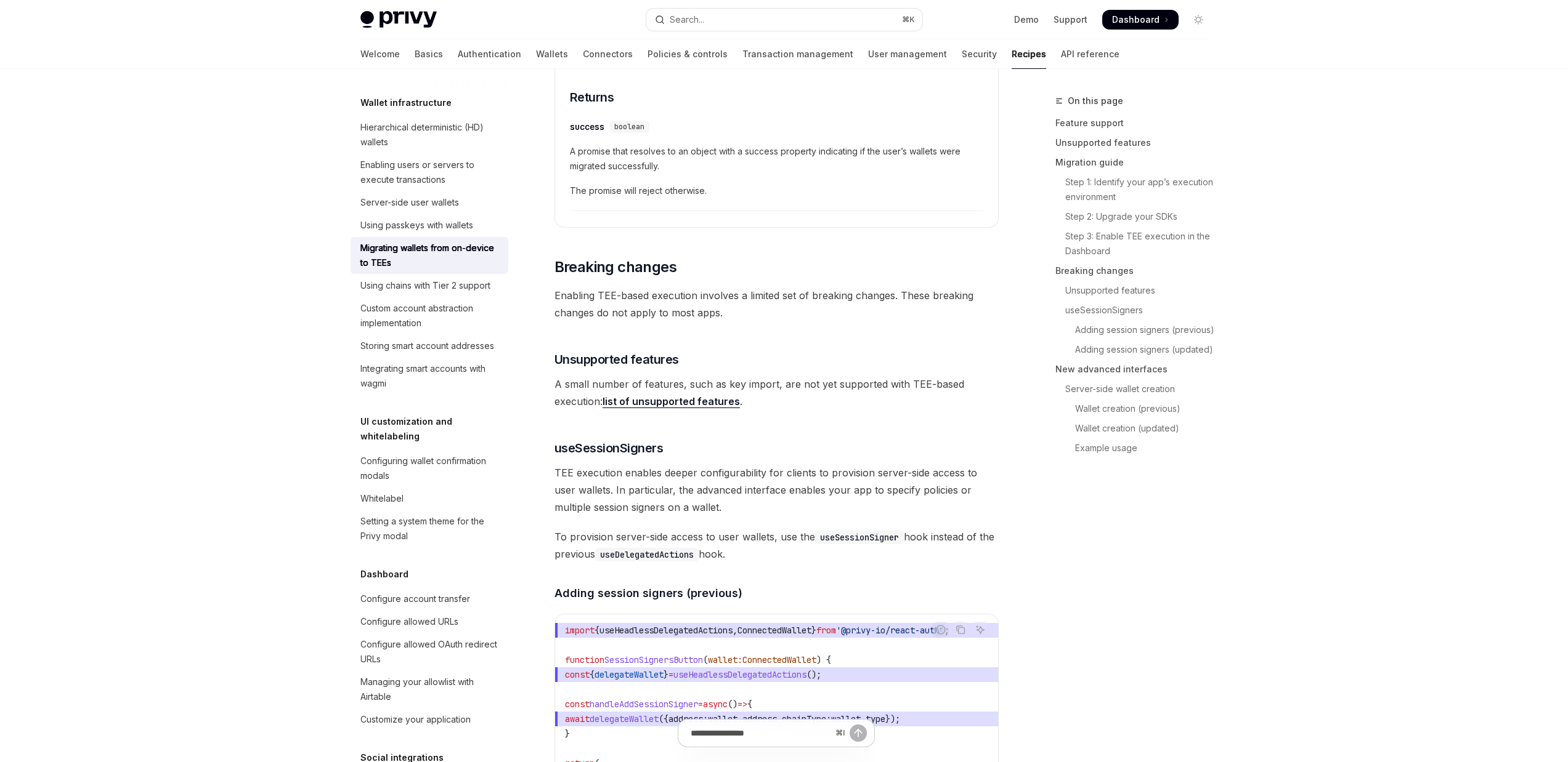
scroll to position [2344, 0]
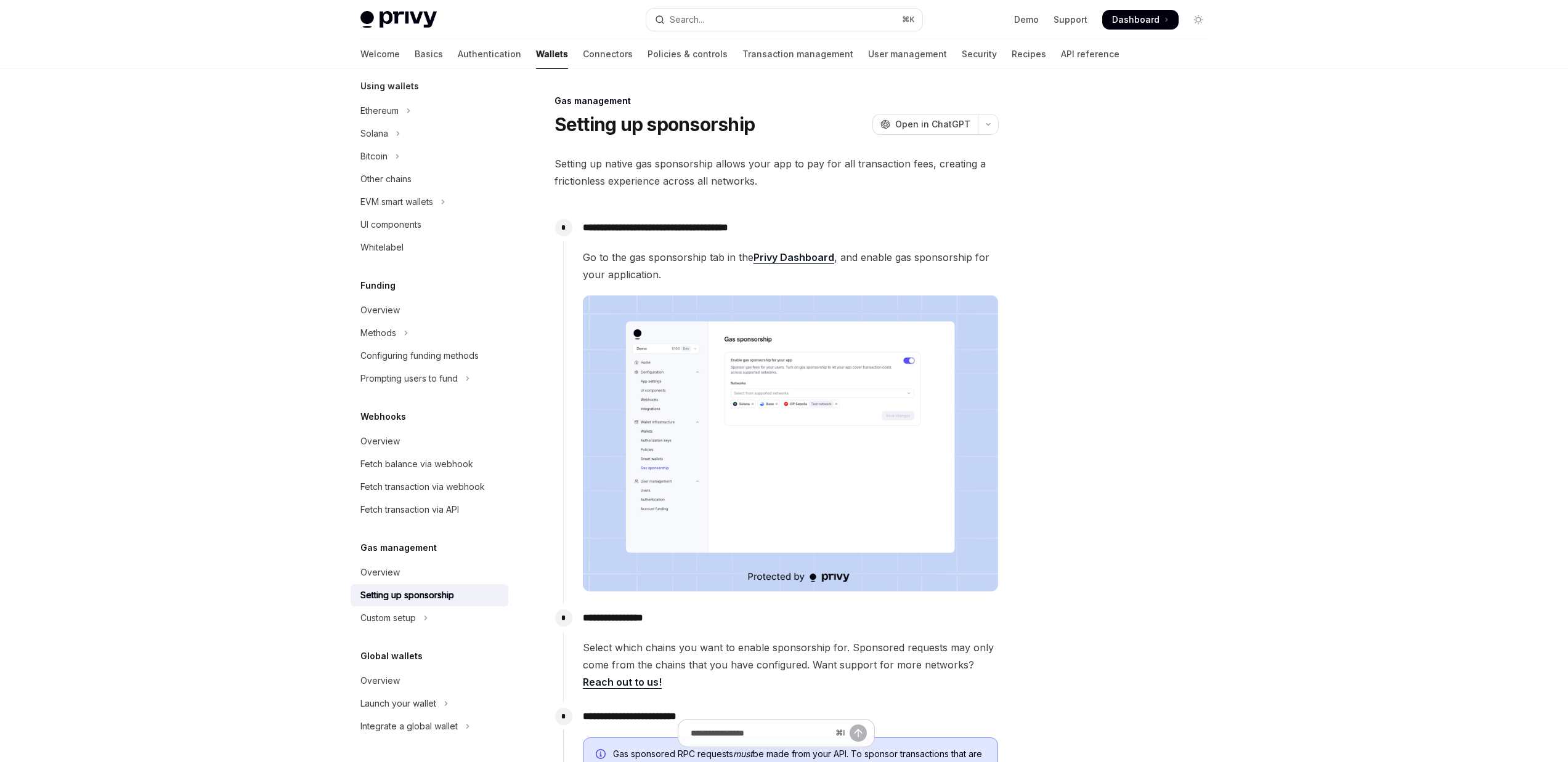
click at [789, 406] on img at bounding box center [791, 444] width 415 height 297
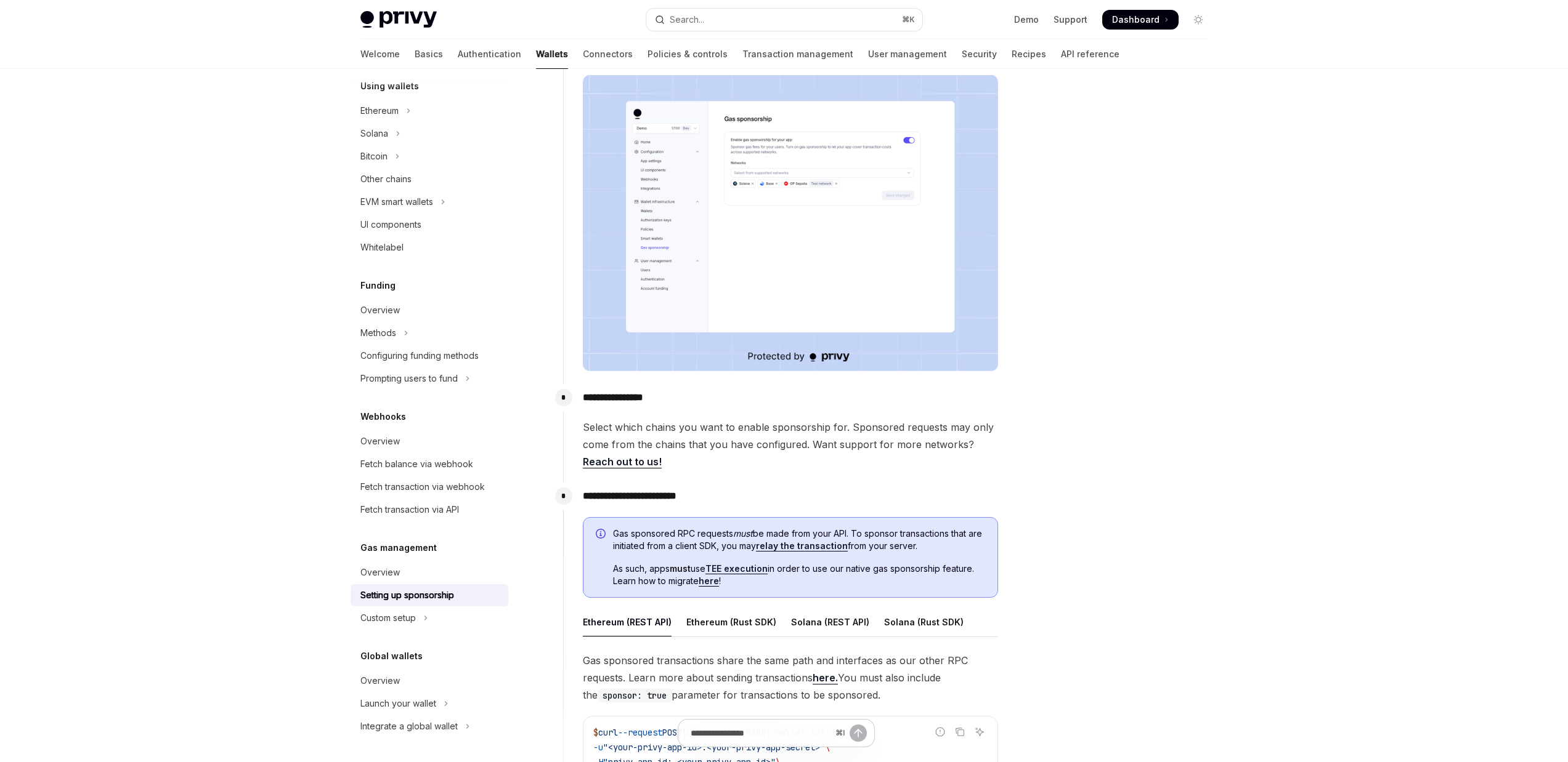
scroll to position [444, 0]
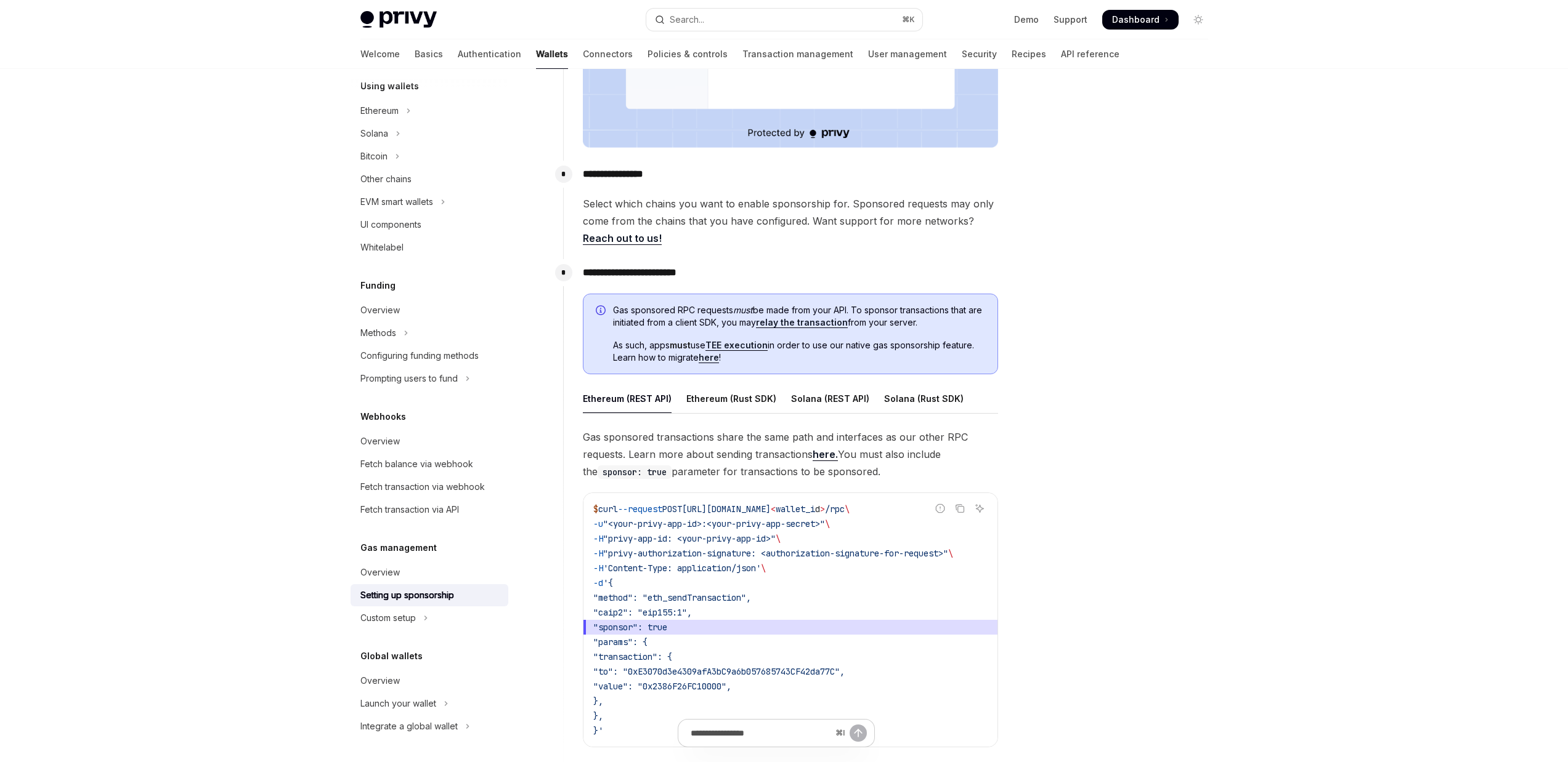
click at [911, 305] on span "Gas sponsored RPC requests must be made from your API. To sponsor transactions …" at bounding box center [799, 317] width 372 height 25
click at [952, 308] on span "Gas sponsored RPC requests must be made from your API. To sponsor transactions …" at bounding box center [799, 317] width 372 height 25
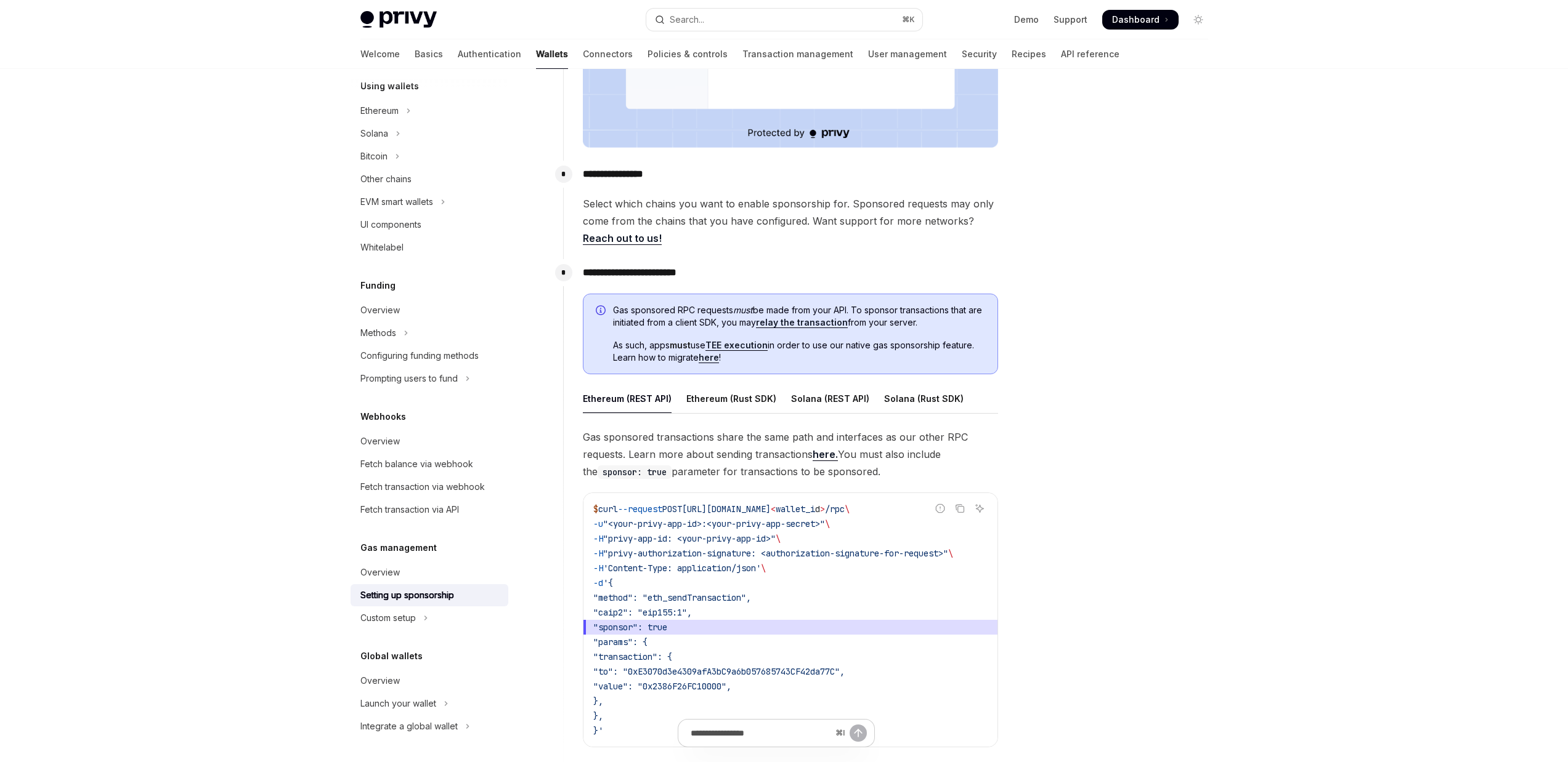
click at [649, 323] on span "Gas sponsored RPC requests must be made from your API. To sponsor transactions …" at bounding box center [799, 317] width 372 height 25
click at [682, 323] on span "Gas sponsored RPC requests must be made from your API. To sponsor transactions …" at bounding box center [799, 317] width 372 height 25
click at [698, 323] on span "Gas sponsored RPC requests must be made from your API. To sponsor transactions …" at bounding box center [799, 317] width 372 height 25
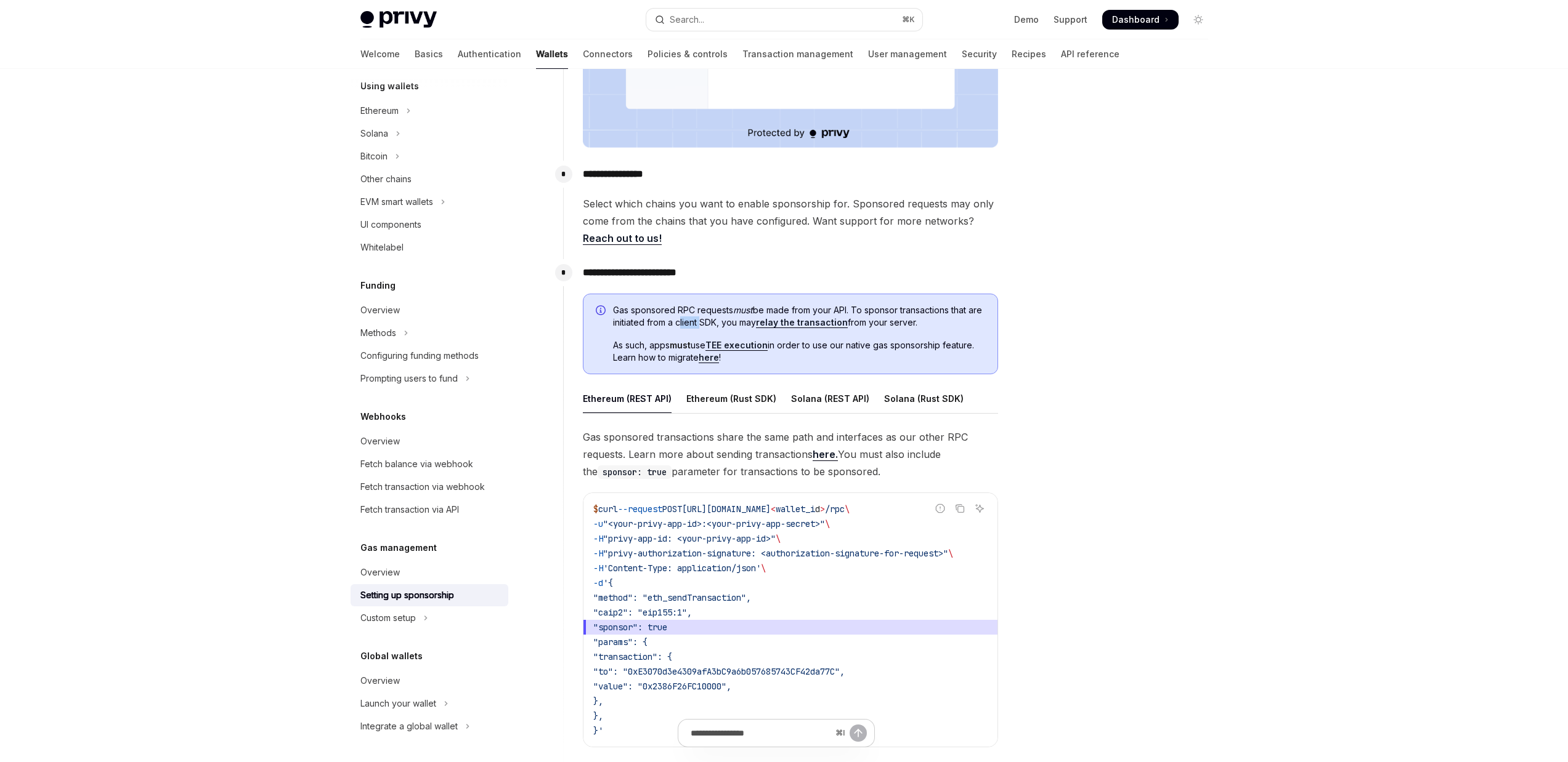
click at [698, 323] on span "Gas sponsored RPC requests must be made from your API. To sponsor transactions …" at bounding box center [799, 317] width 372 height 25
click at [731, 323] on span "Gas sponsored RPC requests must be made from your API. To sponsor transactions …" at bounding box center [799, 317] width 372 height 25
click at [805, 323] on link "relay the transaction" at bounding box center [802, 322] width 92 height 11
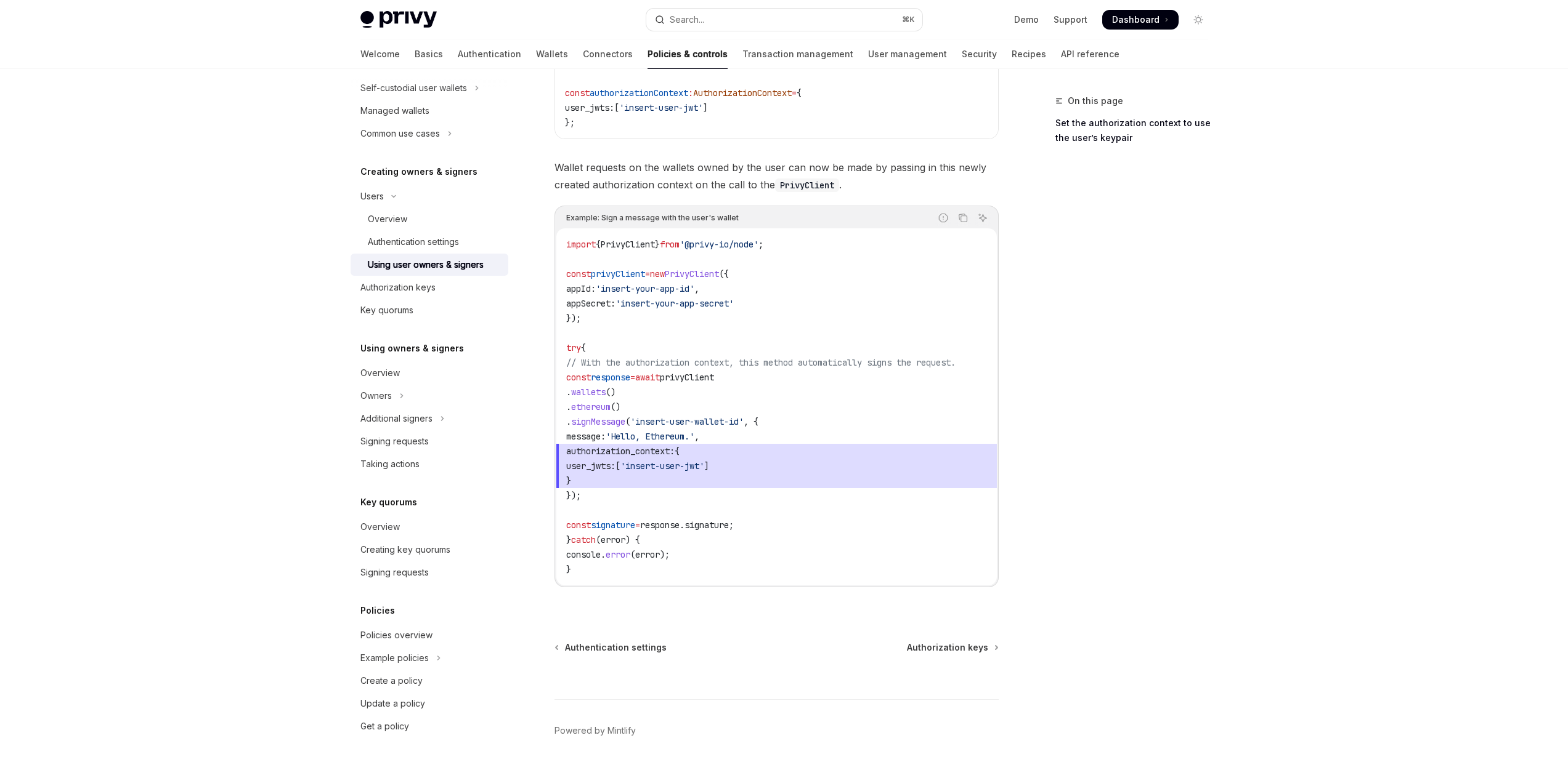
scroll to position [529, 0]
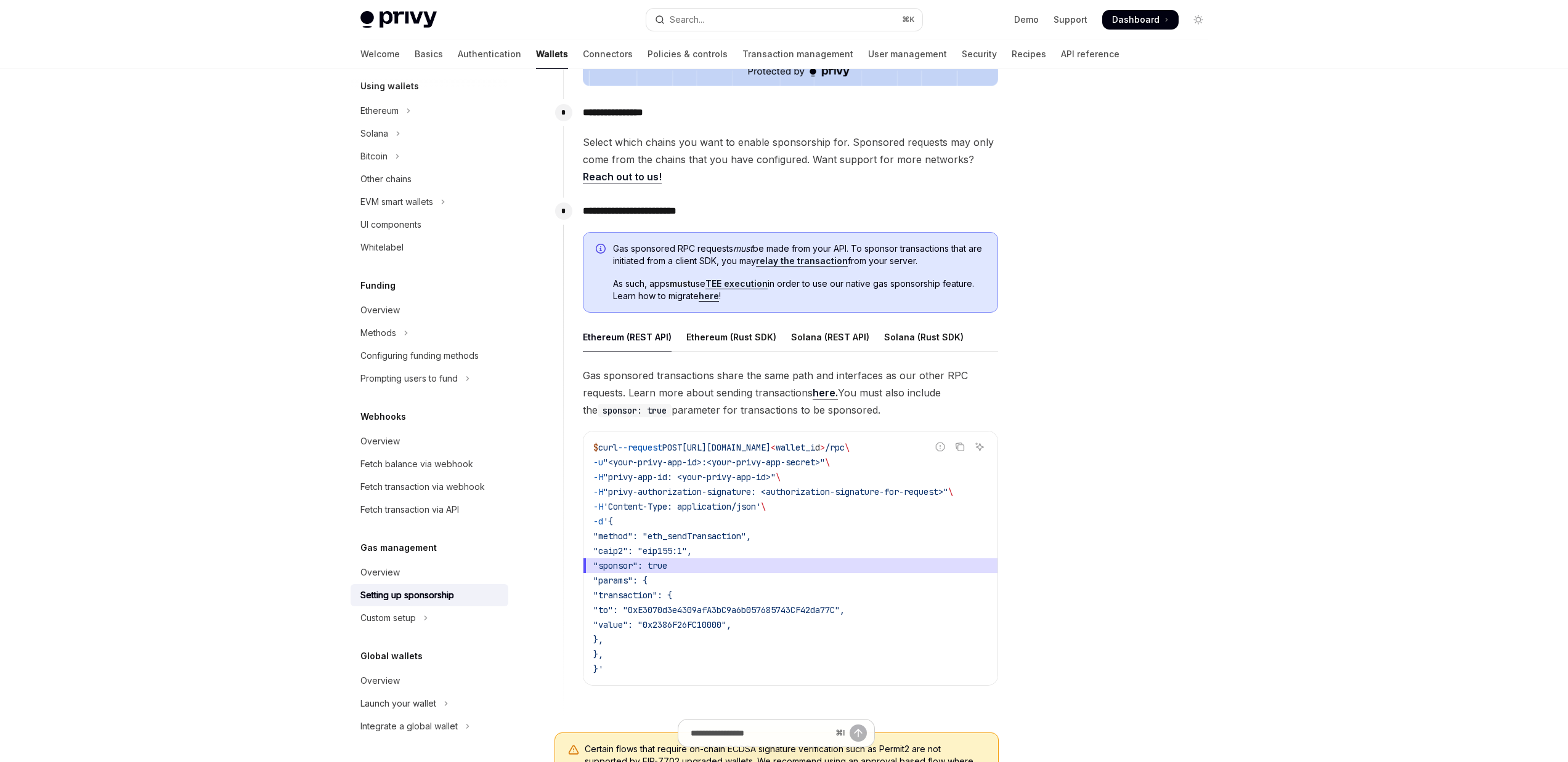
scroll to position [516, 0]
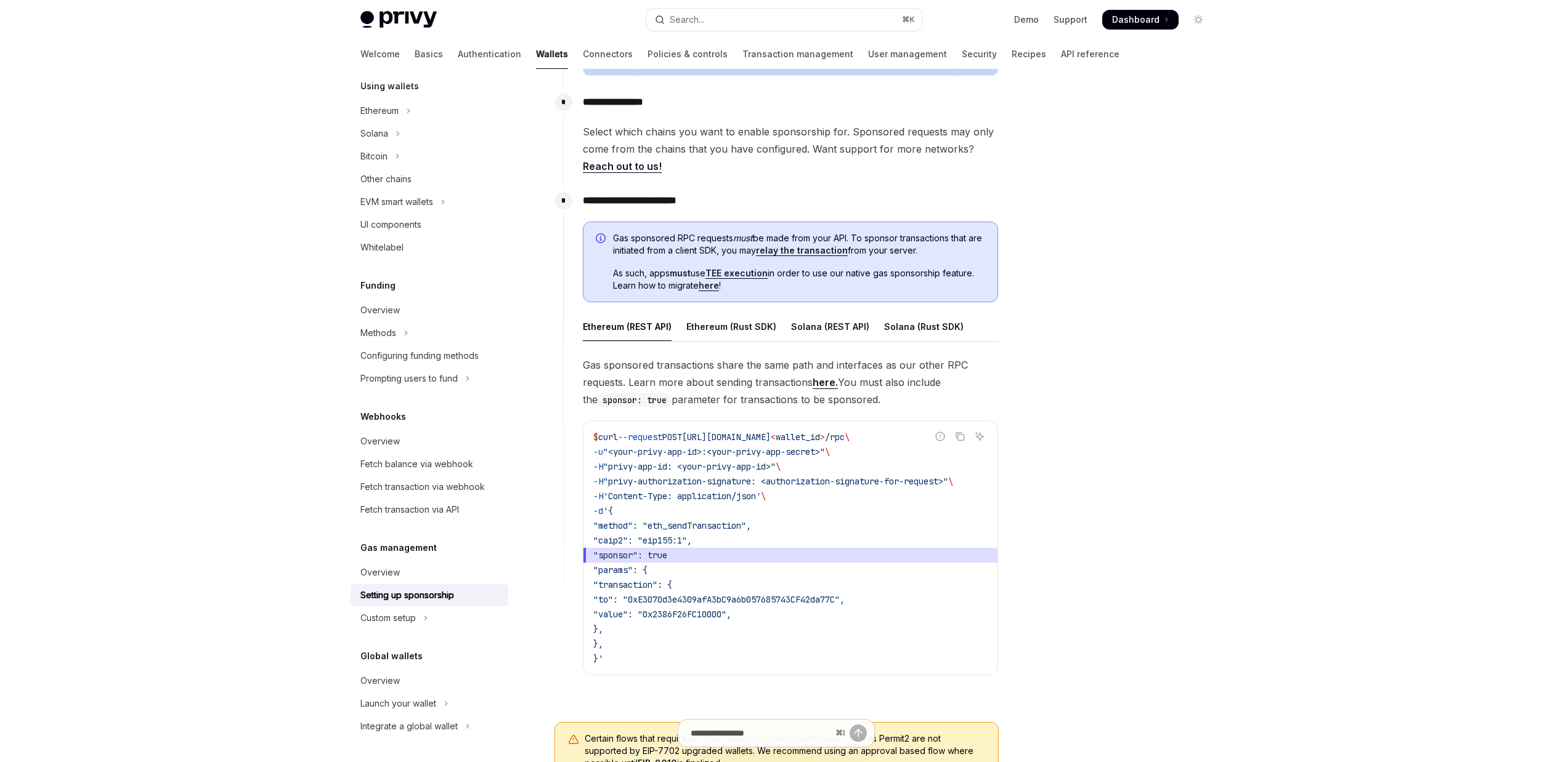
click at [652, 273] on span "As such, apps must use TEE execution in order to use our native gas sponsorship…" at bounding box center [799, 280] width 372 height 25
click at [677, 278] on strong "must" at bounding box center [680, 273] width 21 height 11
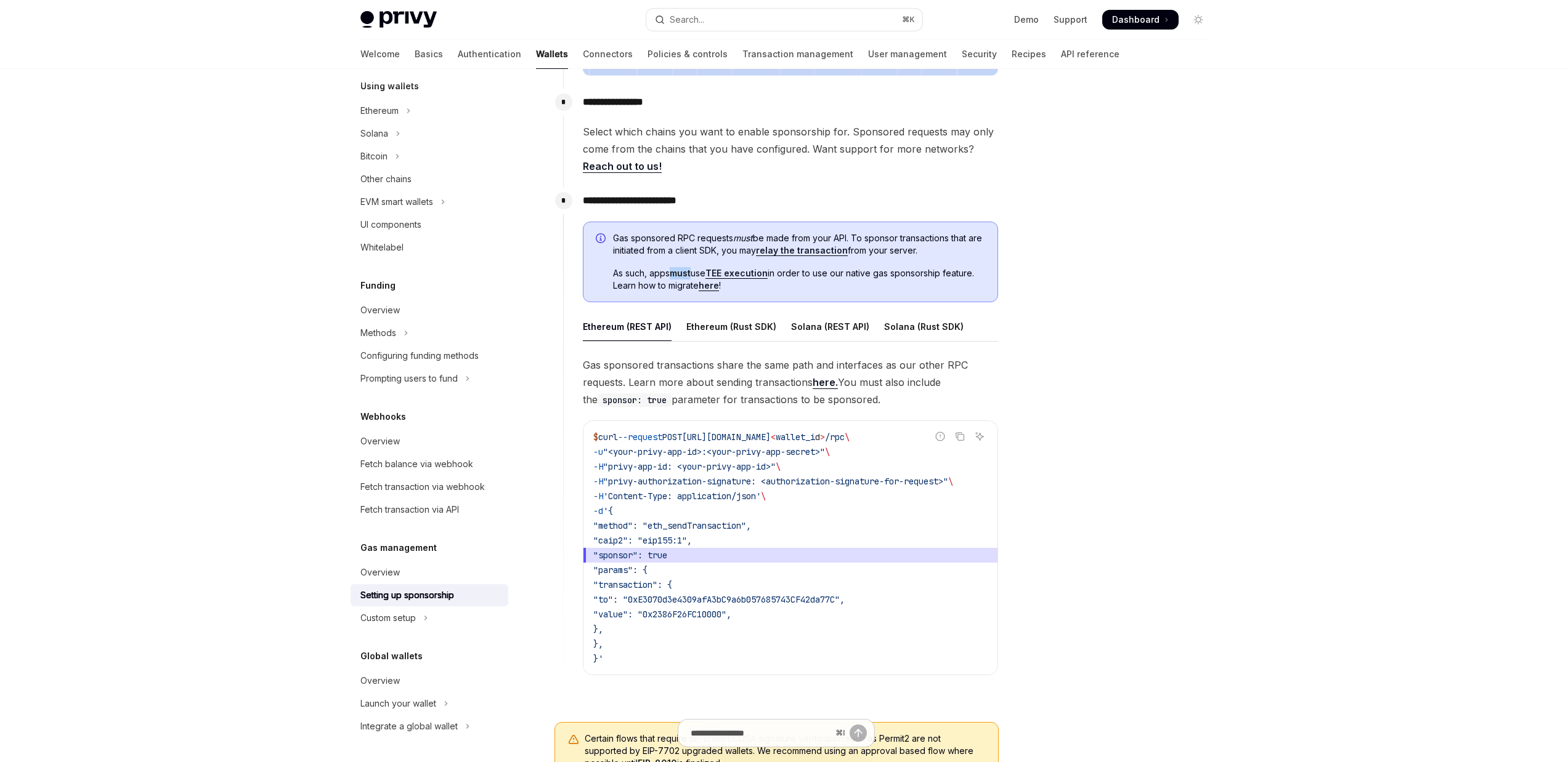
click at [690, 274] on strong "must" at bounding box center [680, 273] width 21 height 11
click at [800, 270] on span "As such, apps must use TEE execution in order to use our native gas sponsorship…" at bounding box center [799, 280] width 372 height 25
click at [903, 271] on span "As such, apps must use TEE execution in order to use our native gas sponsorship…" at bounding box center [799, 280] width 372 height 25
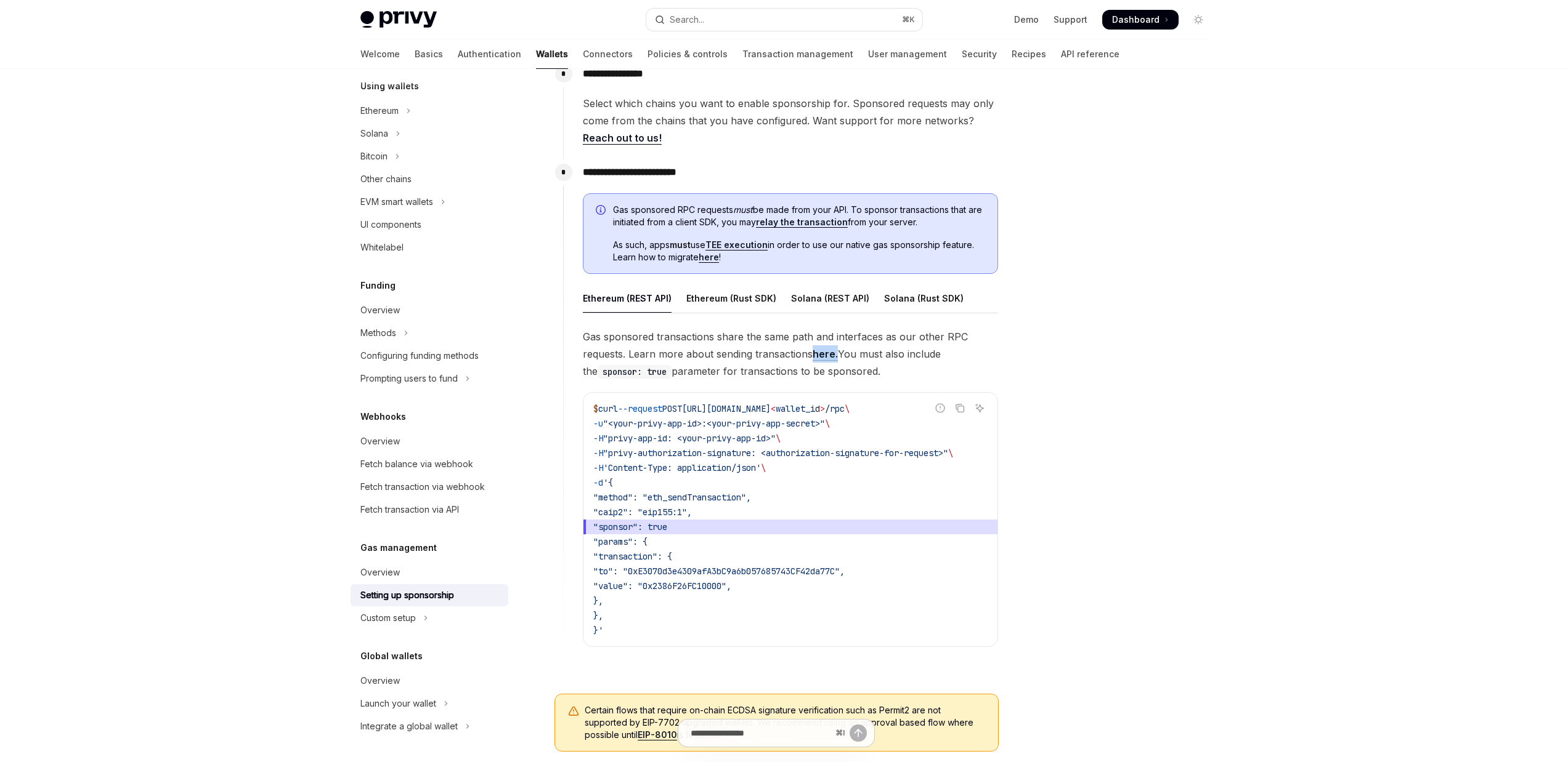
scroll to position [585, 0]
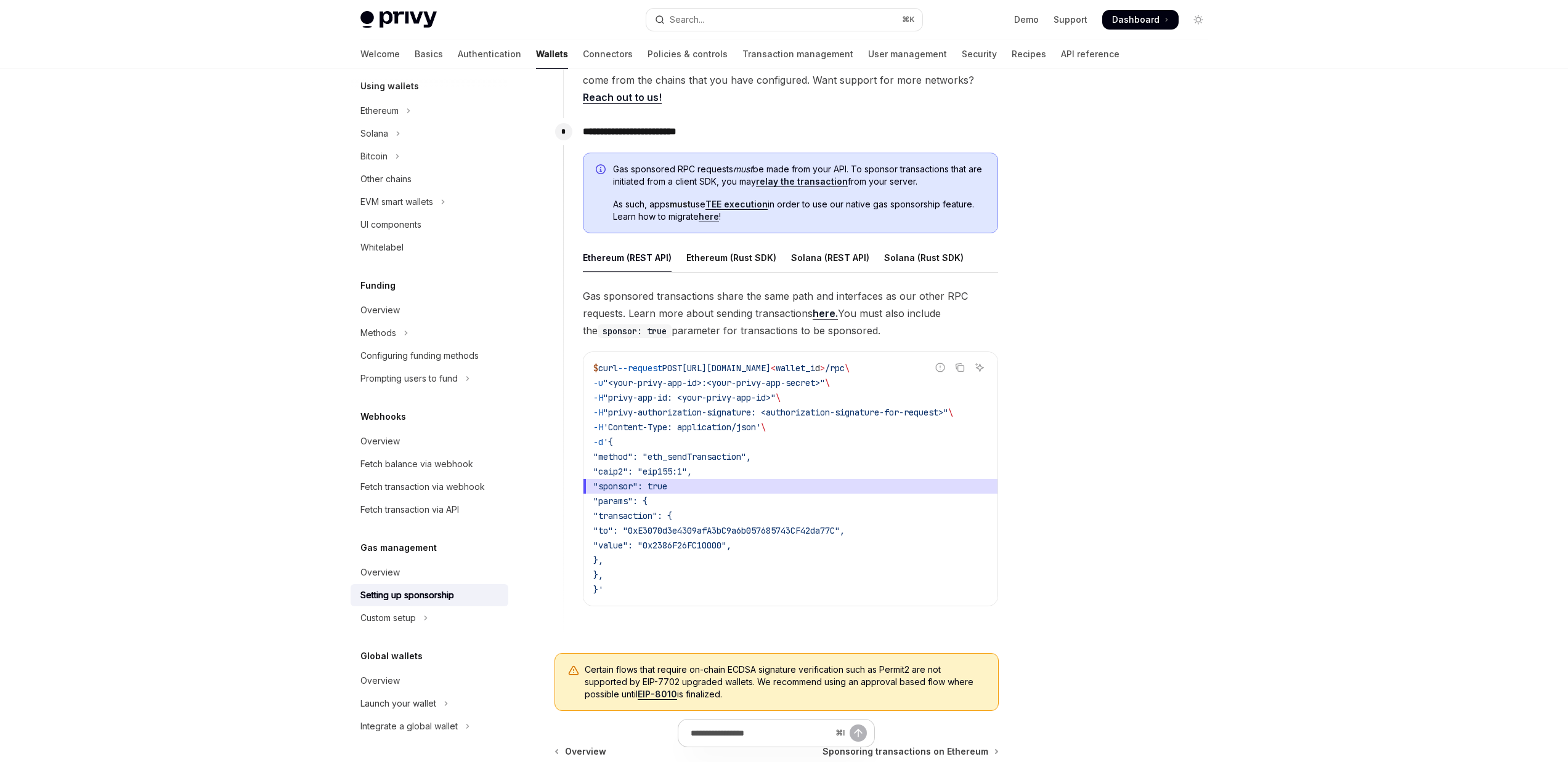
click at [815, 371] on span "wallet_i" at bounding box center [795, 368] width 39 height 11
click at [815, 369] on span "wallet_i" at bounding box center [795, 368] width 39 height 11
click at [1119, 338] on div at bounding box center [1124, 428] width 188 height 669
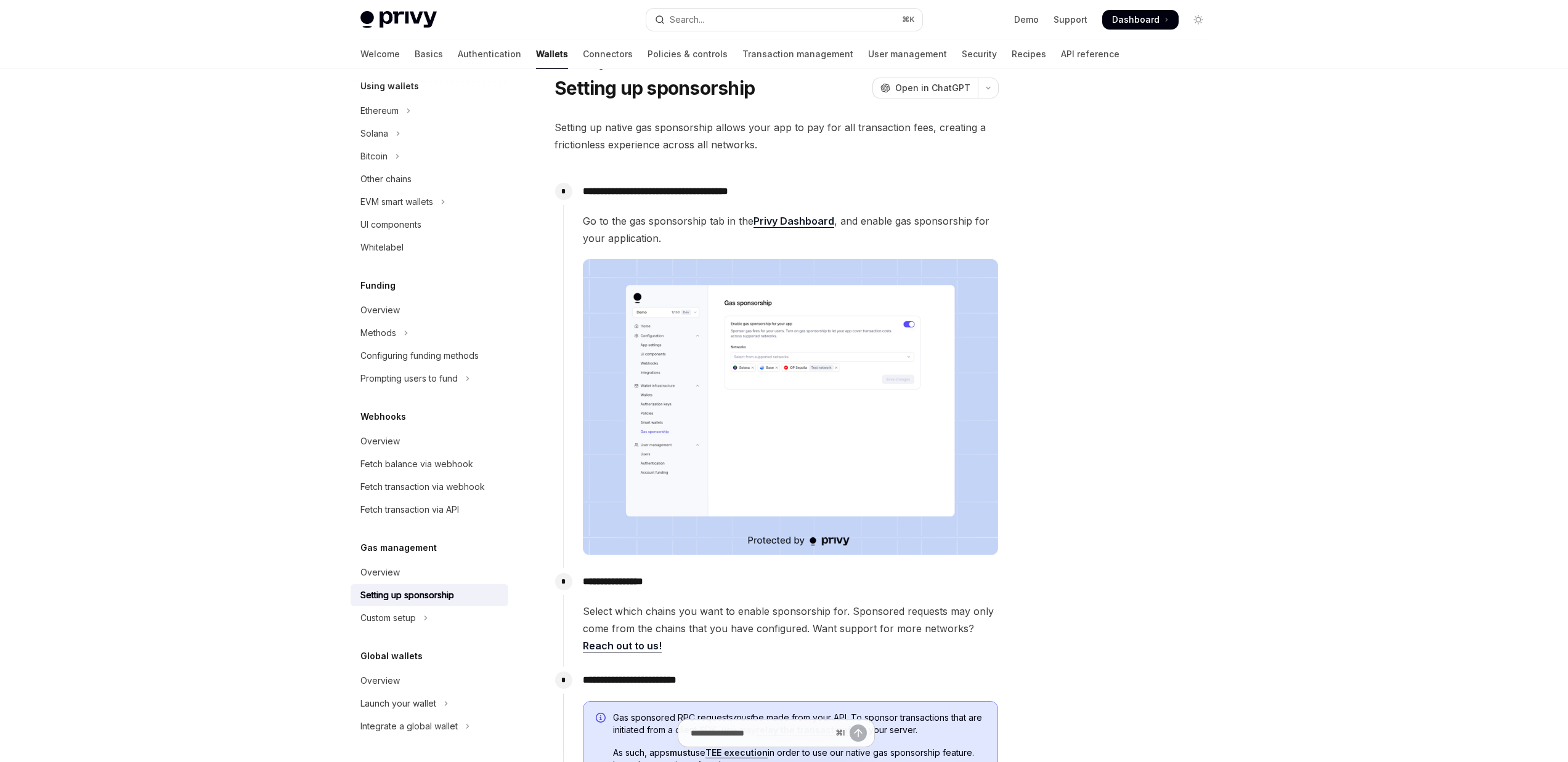
scroll to position [288, 0]
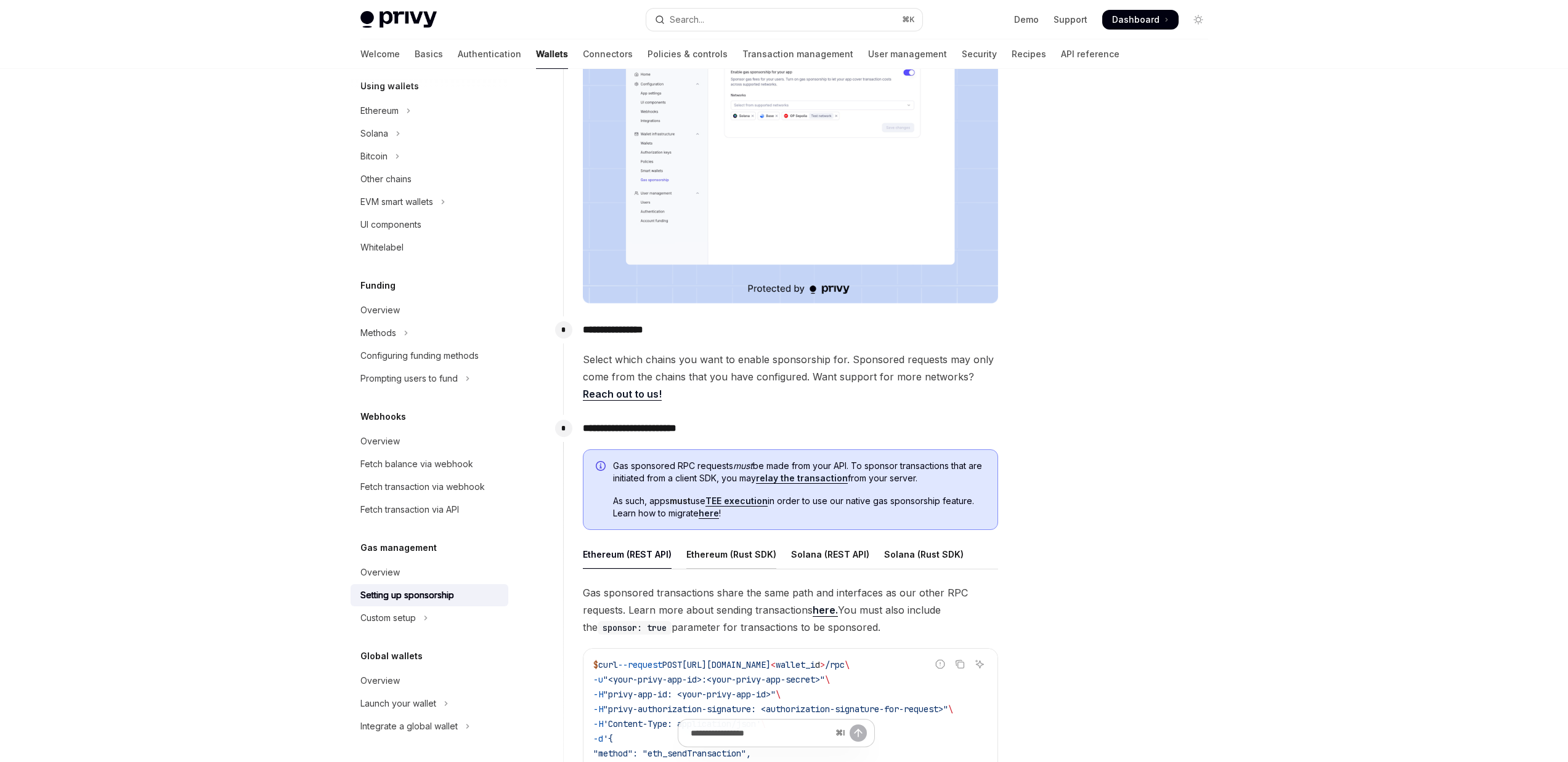
click at [741, 540] on div "Ethereum (Rust SDK)" at bounding box center [731, 554] width 90 height 29
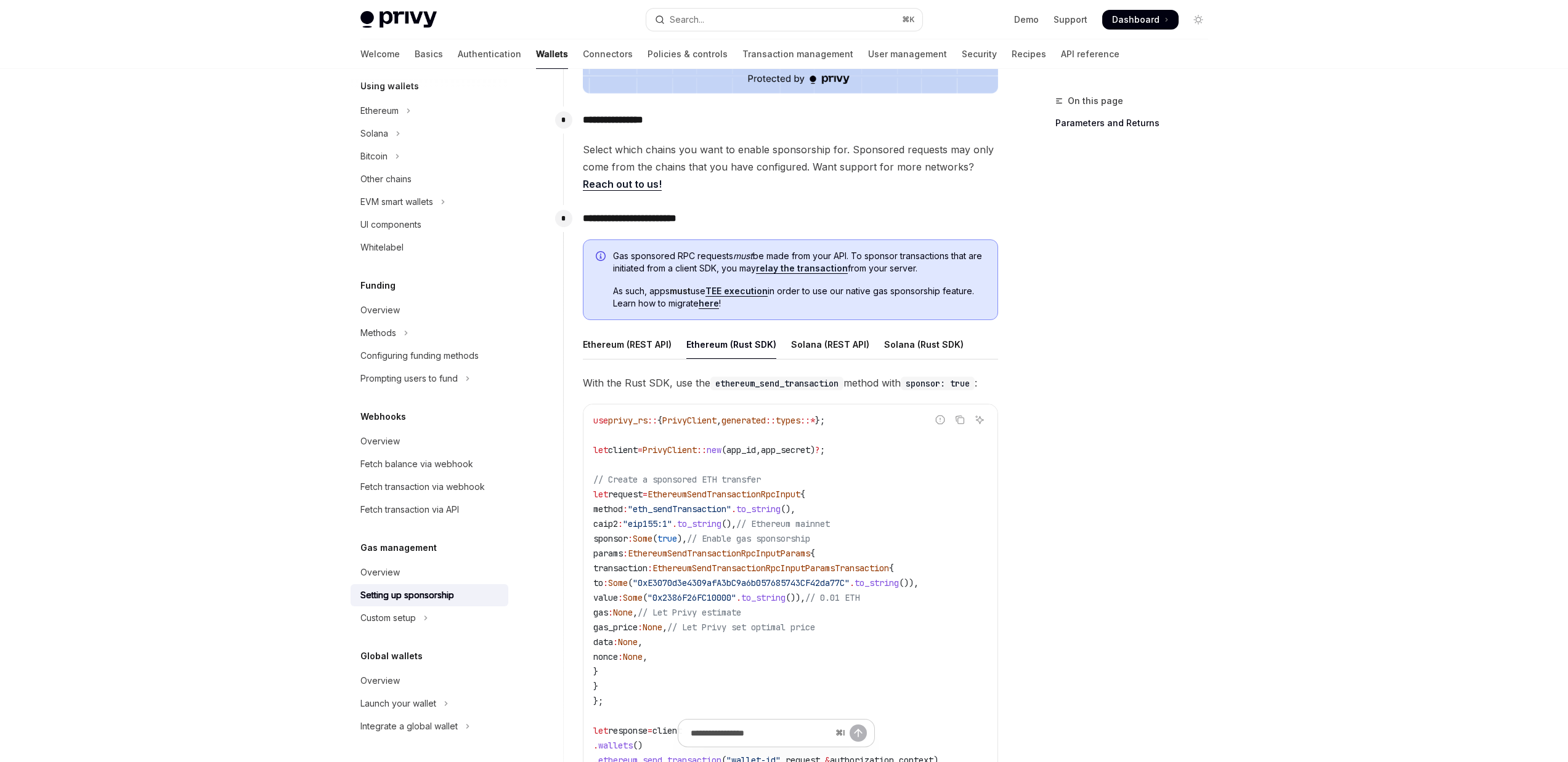
scroll to position [539, 0]
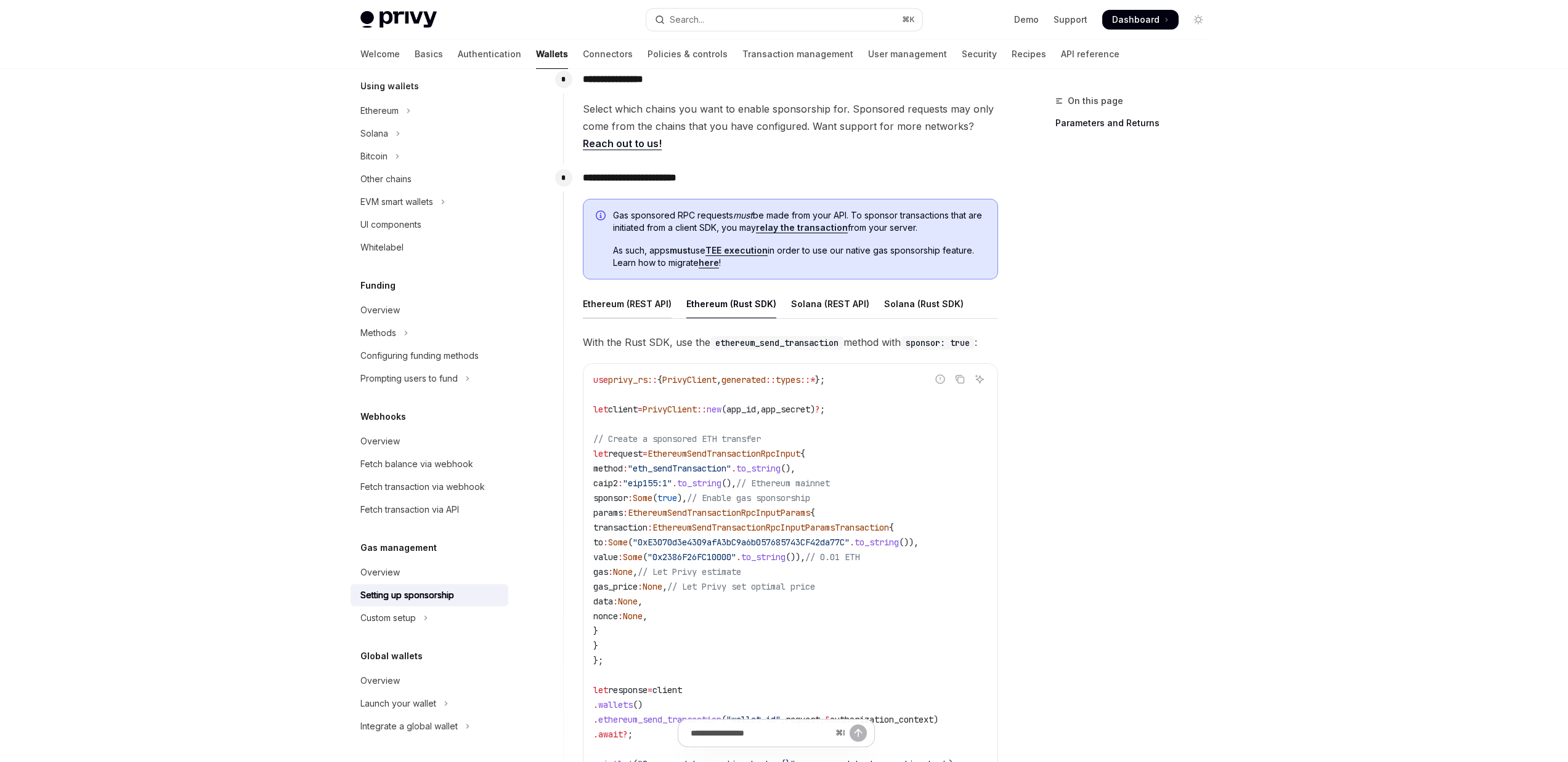
click at [632, 308] on div "Ethereum (REST API)" at bounding box center [627, 303] width 88 height 29
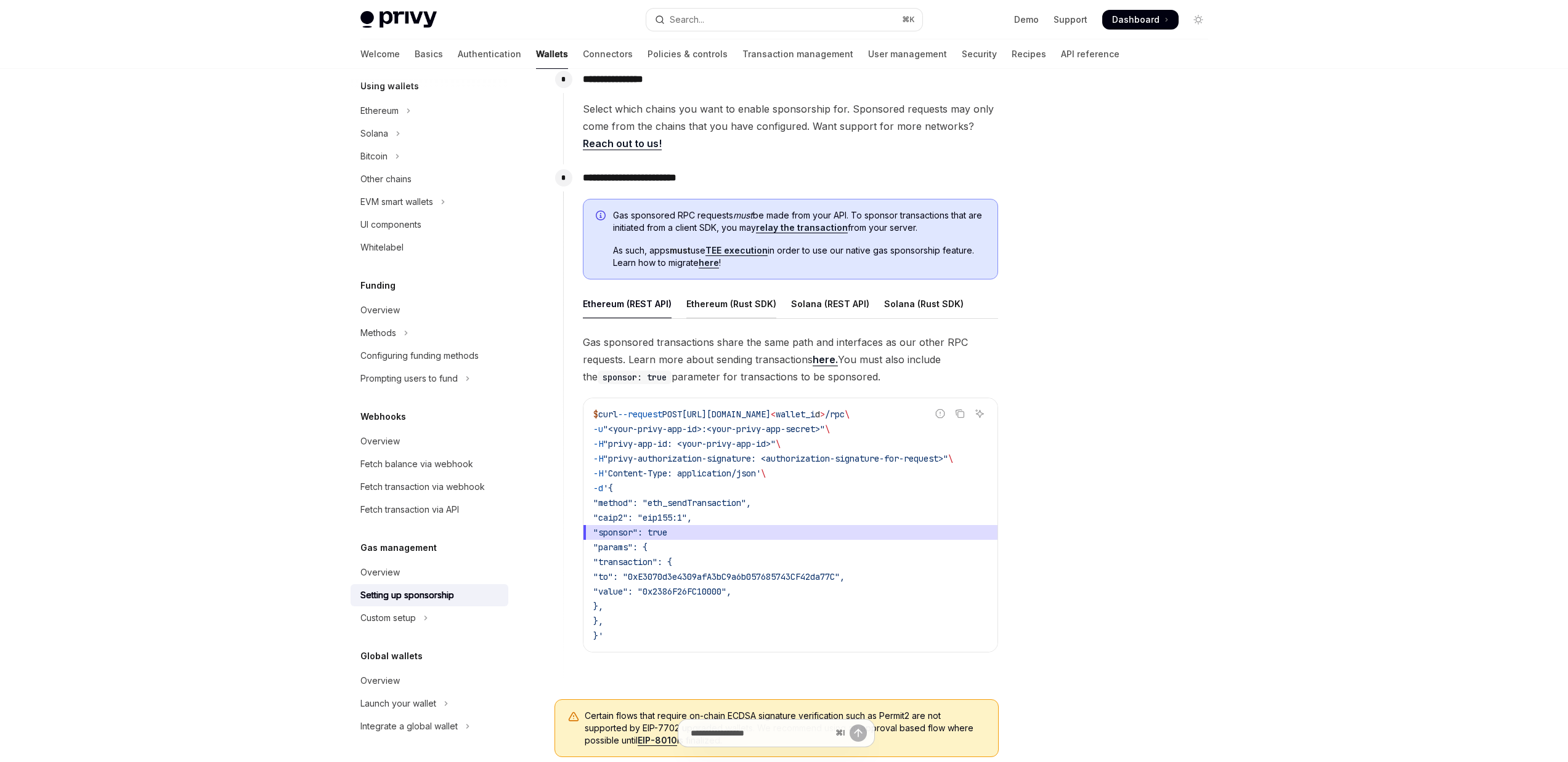
click at [743, 311] on div "Ethereum (Rust SDK)" at bounding box center [731, 303] width 90 height 29
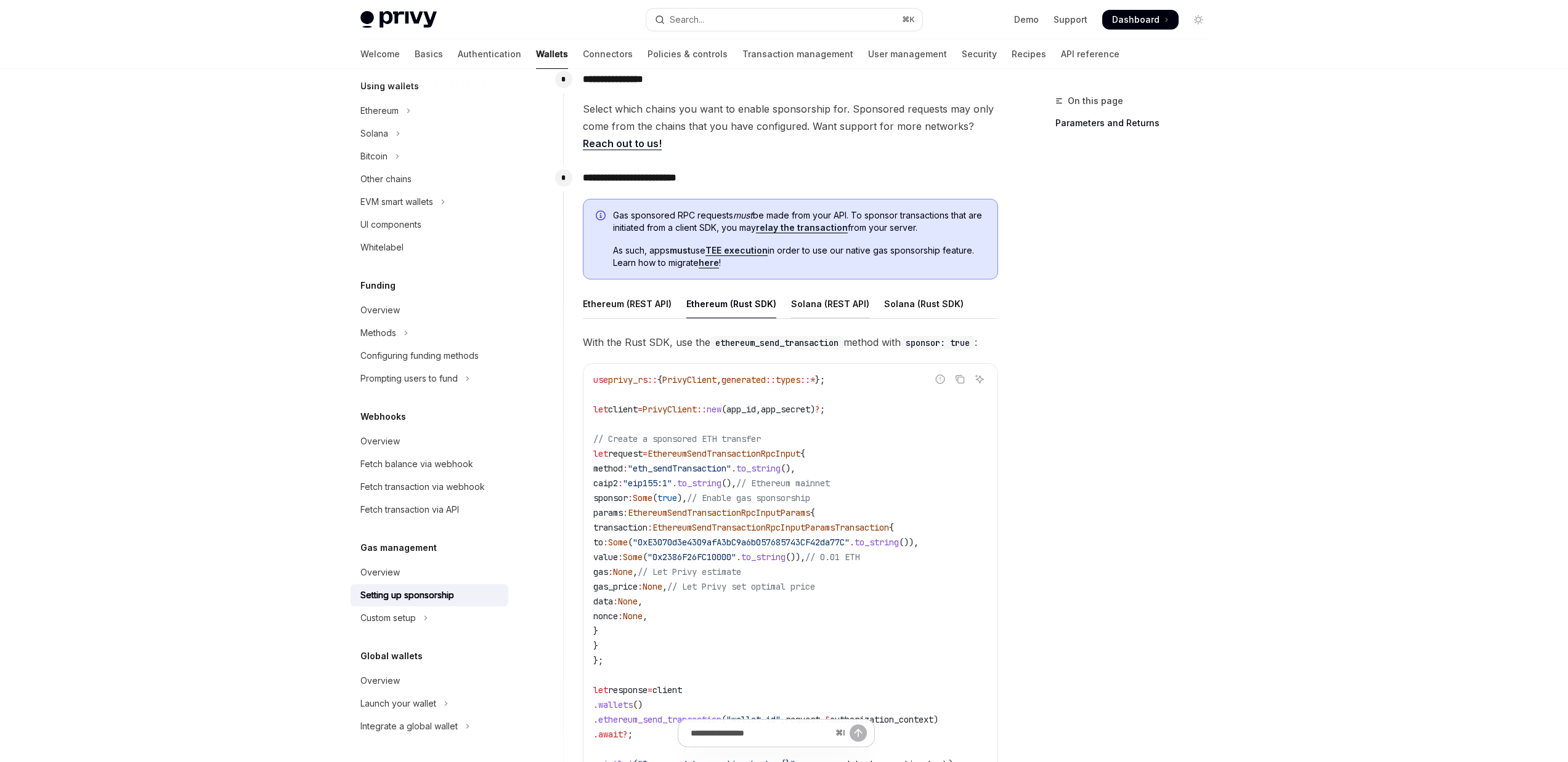
click at [835, 308] on div "Solana (REST API)" at bounding box center [830, 303] width 78 height 29
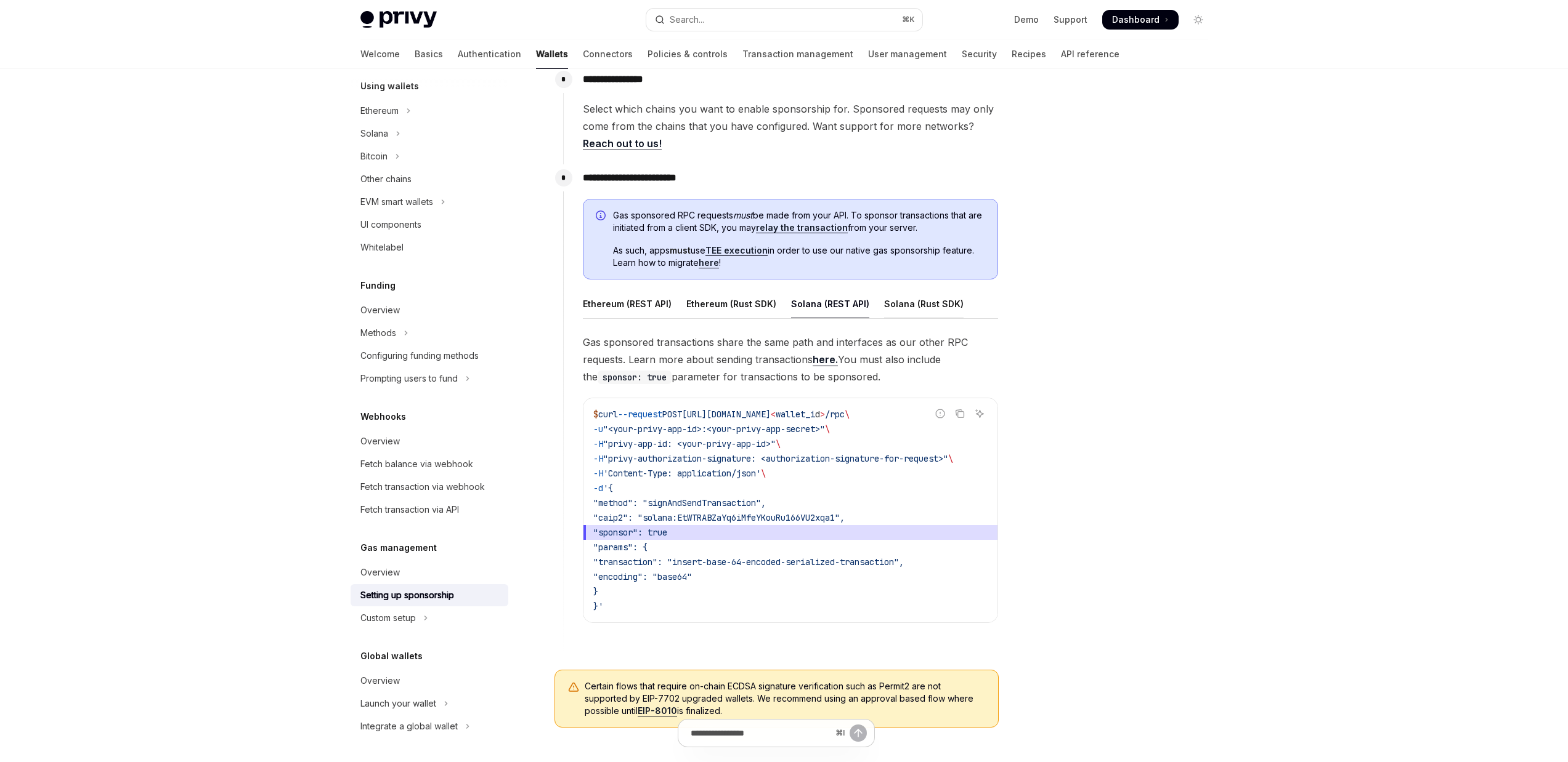
click at [910, 303] on div "Solana (Rust SDK)" at bounding box center [923, 303] width 79 height 29
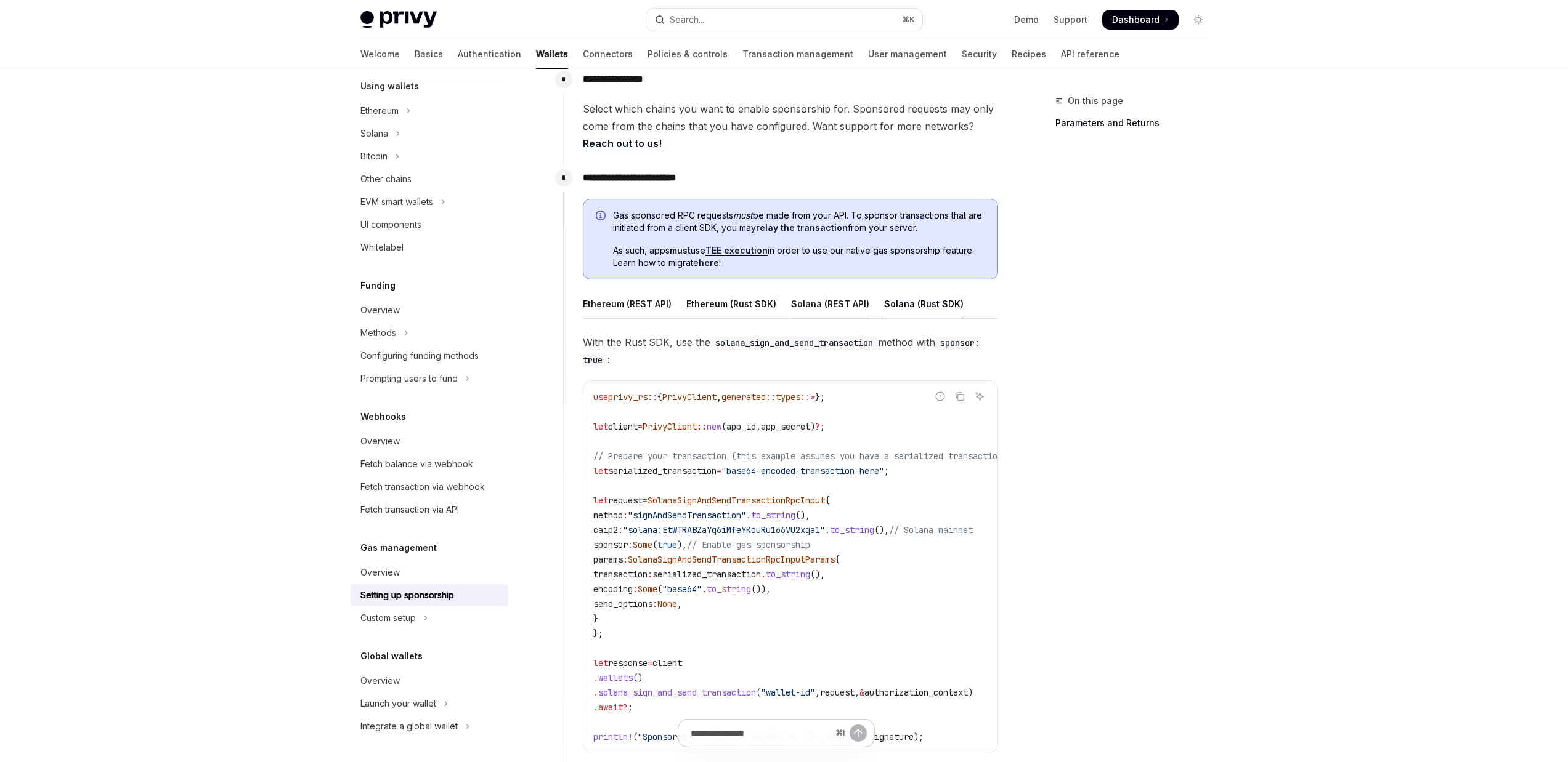
click at [840, 309] on div "Solana (REST API)" at bounding box center [830, 303] width 78 height 29
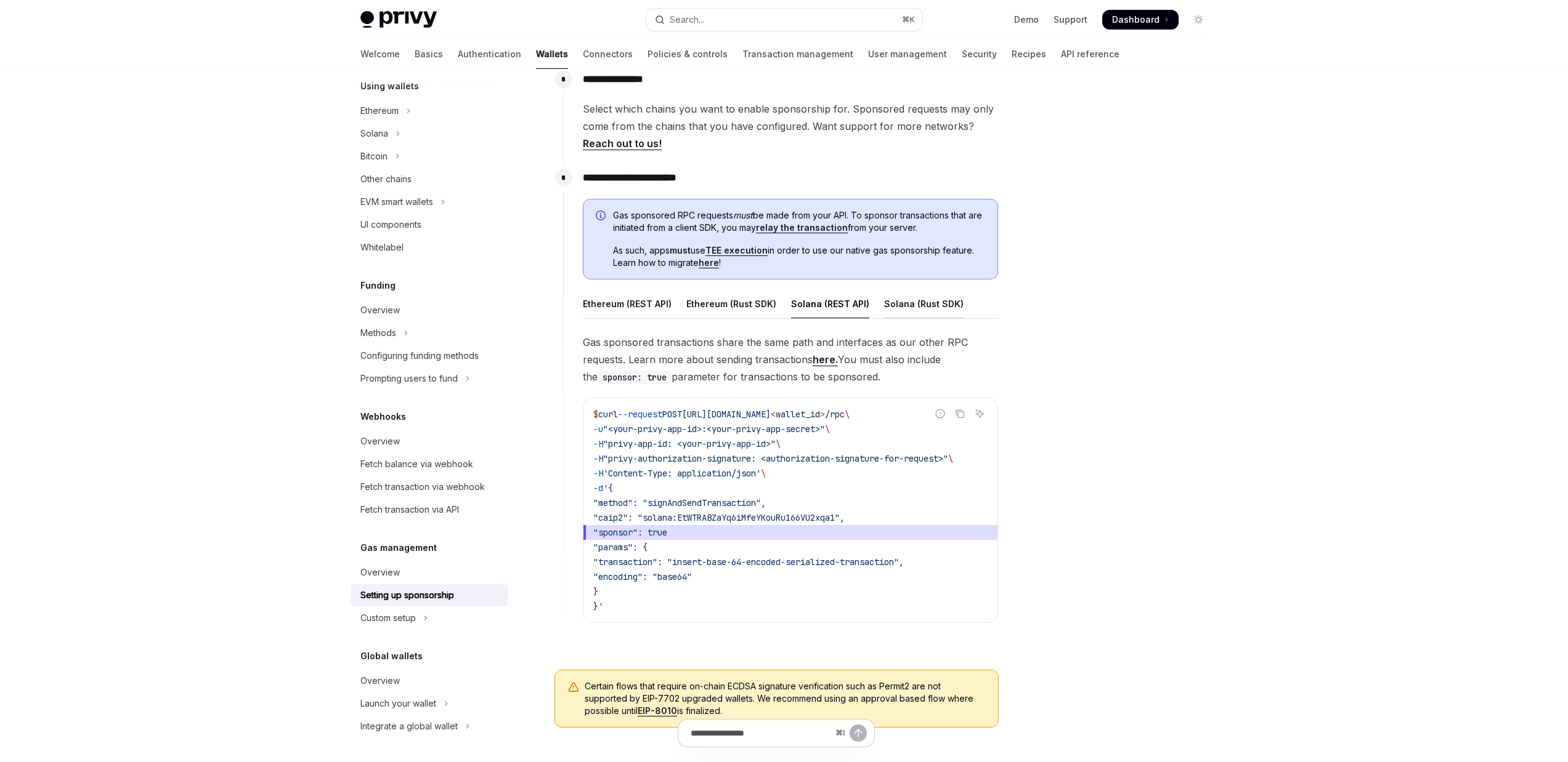
click at [927, 308] on div "Solana (Rust SDK)" at bounding box center [923, 303] width 79 height 29
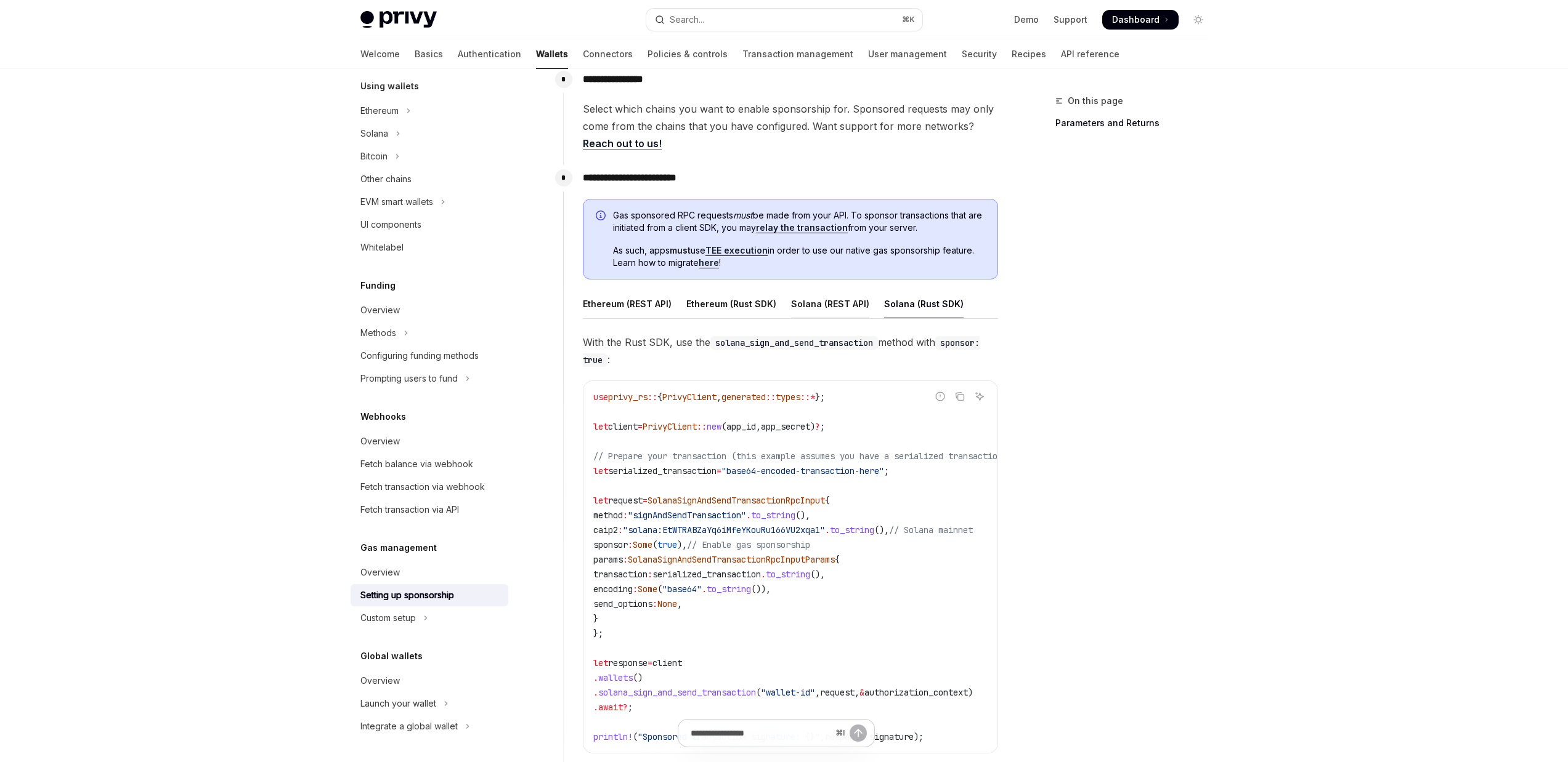
click at [841, 315] on div "Solana (REST API)" at bounding box center [830, 303] width 78 height 29
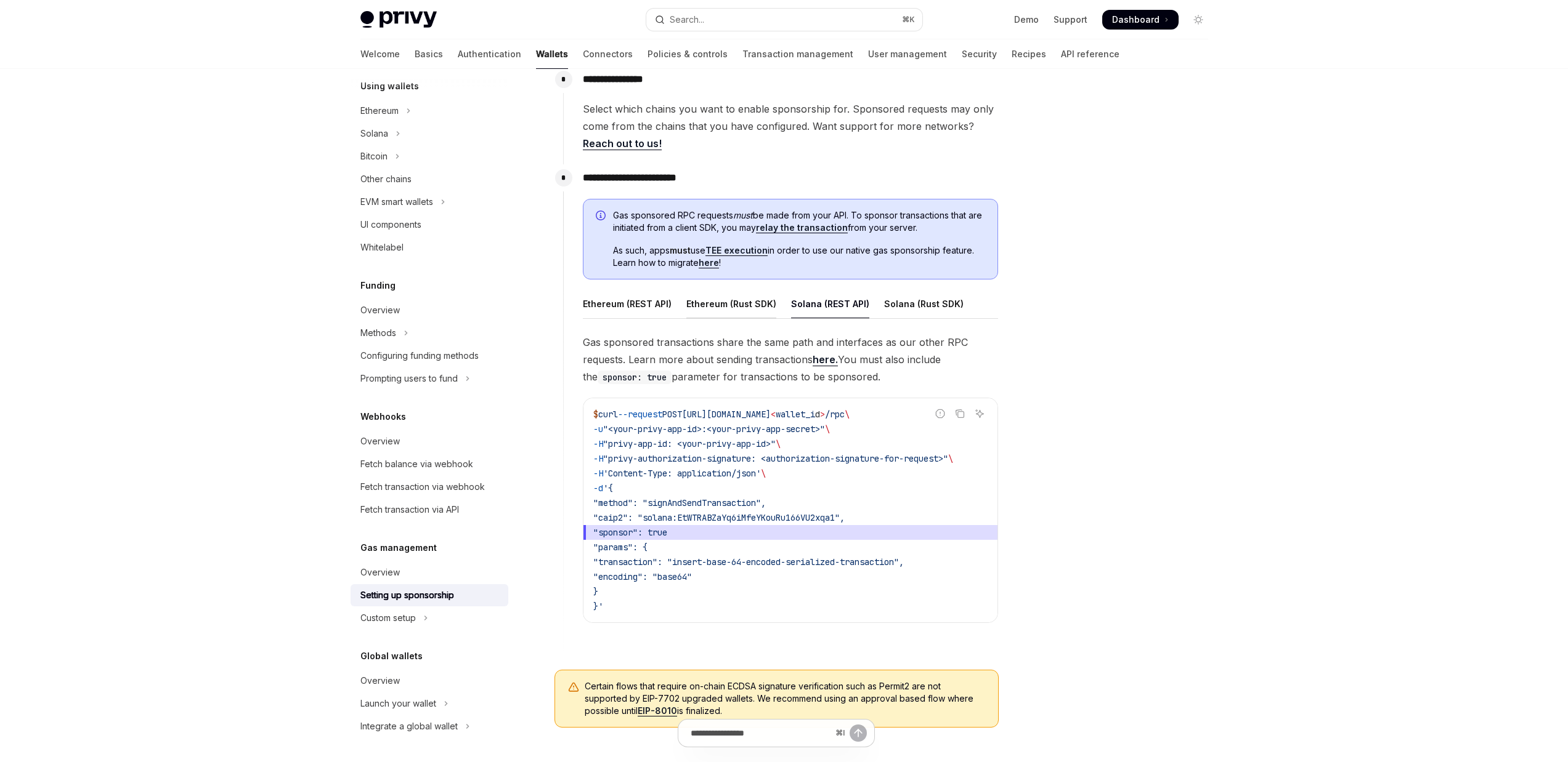
click at [741, 316] on div "Ethereum (Rust SDK)" at bounding box center [731, 303] width 90 height 29
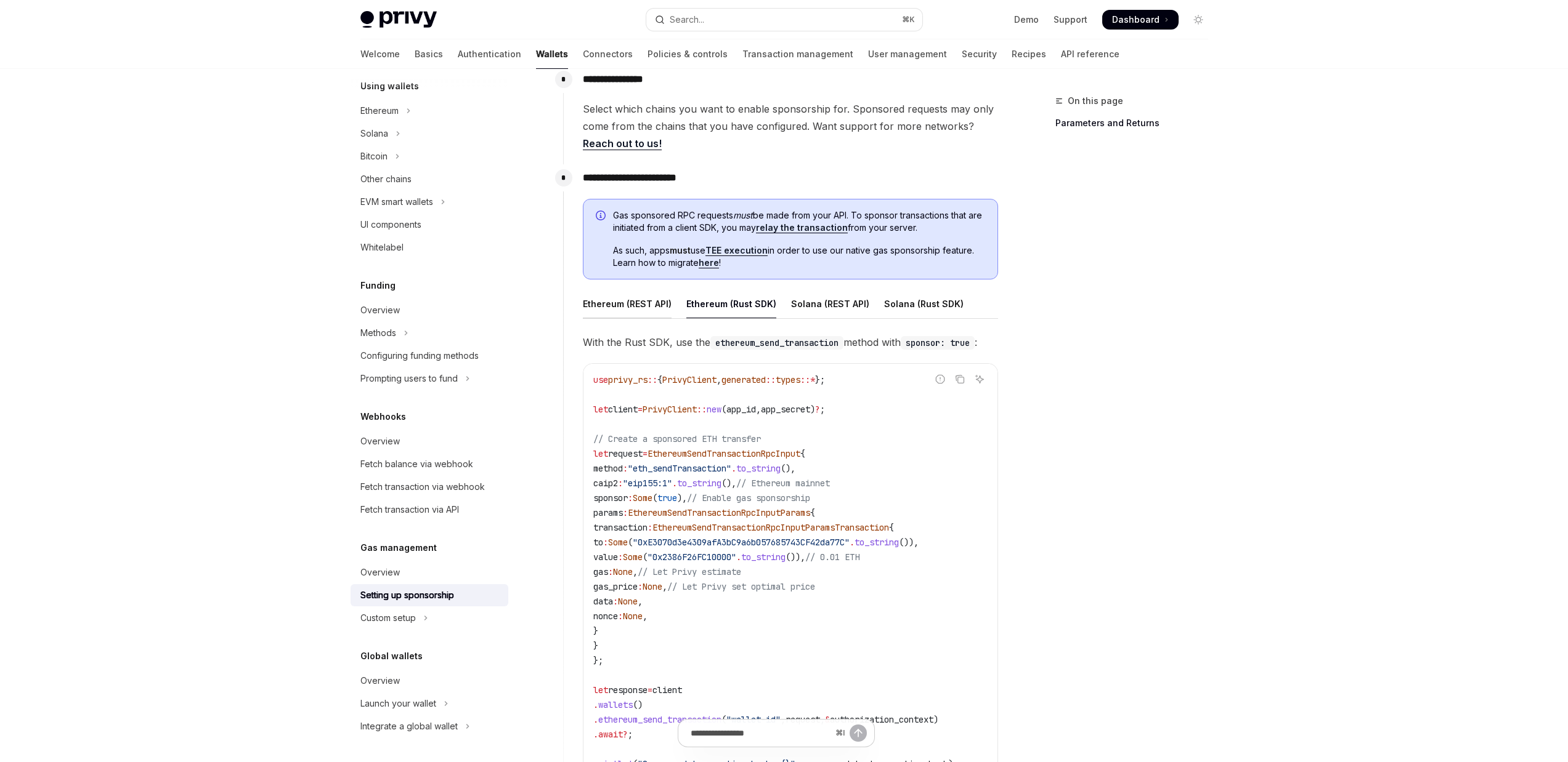
click at [655, 314] on div "Ethereum (REST API)" at bounding box center [627, 303] width 88 height 29
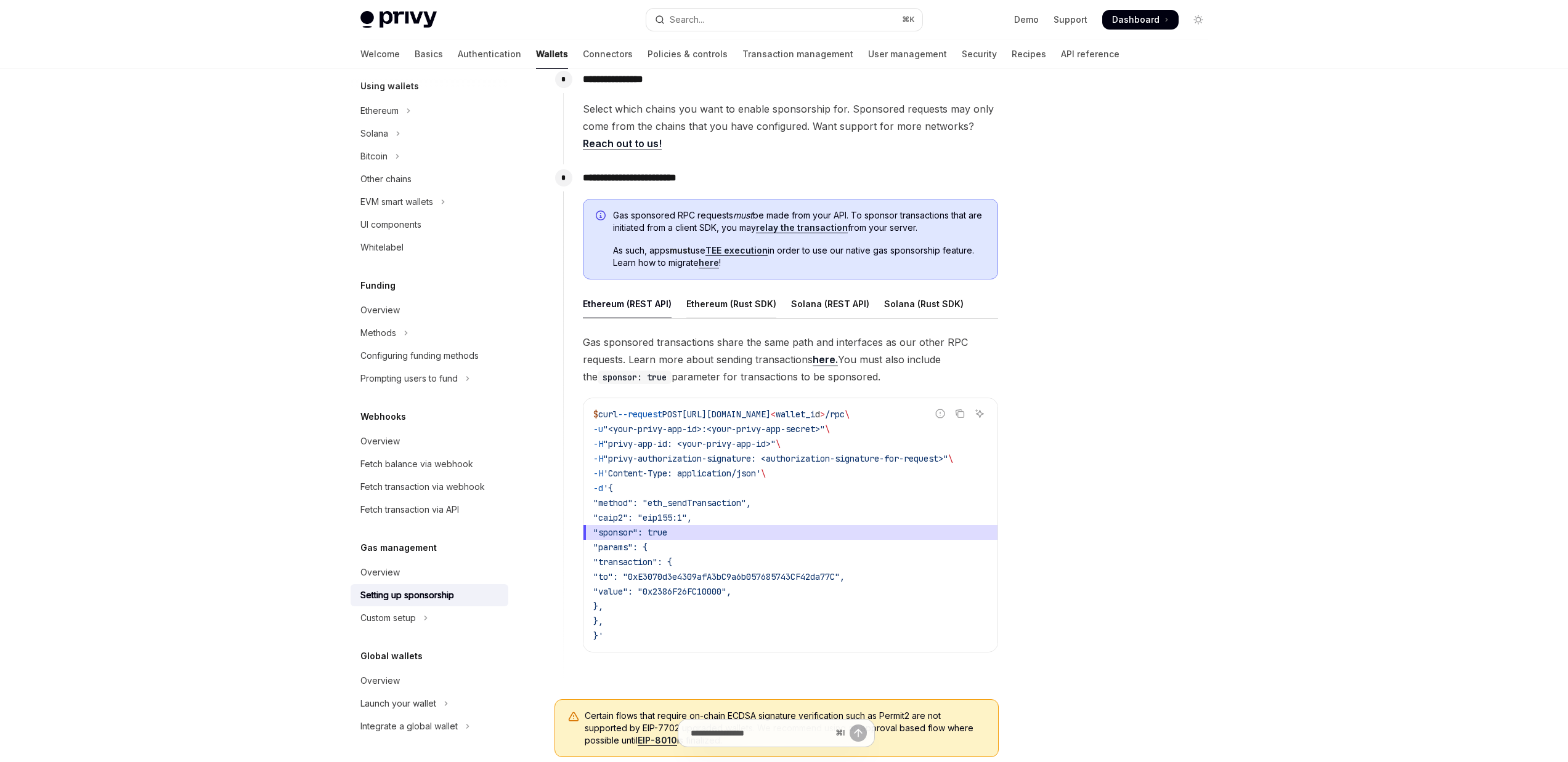
click at [715, 312] on div "Ethereum (Rust SDK)" at bounding box center [731, 303] width 90 height 29
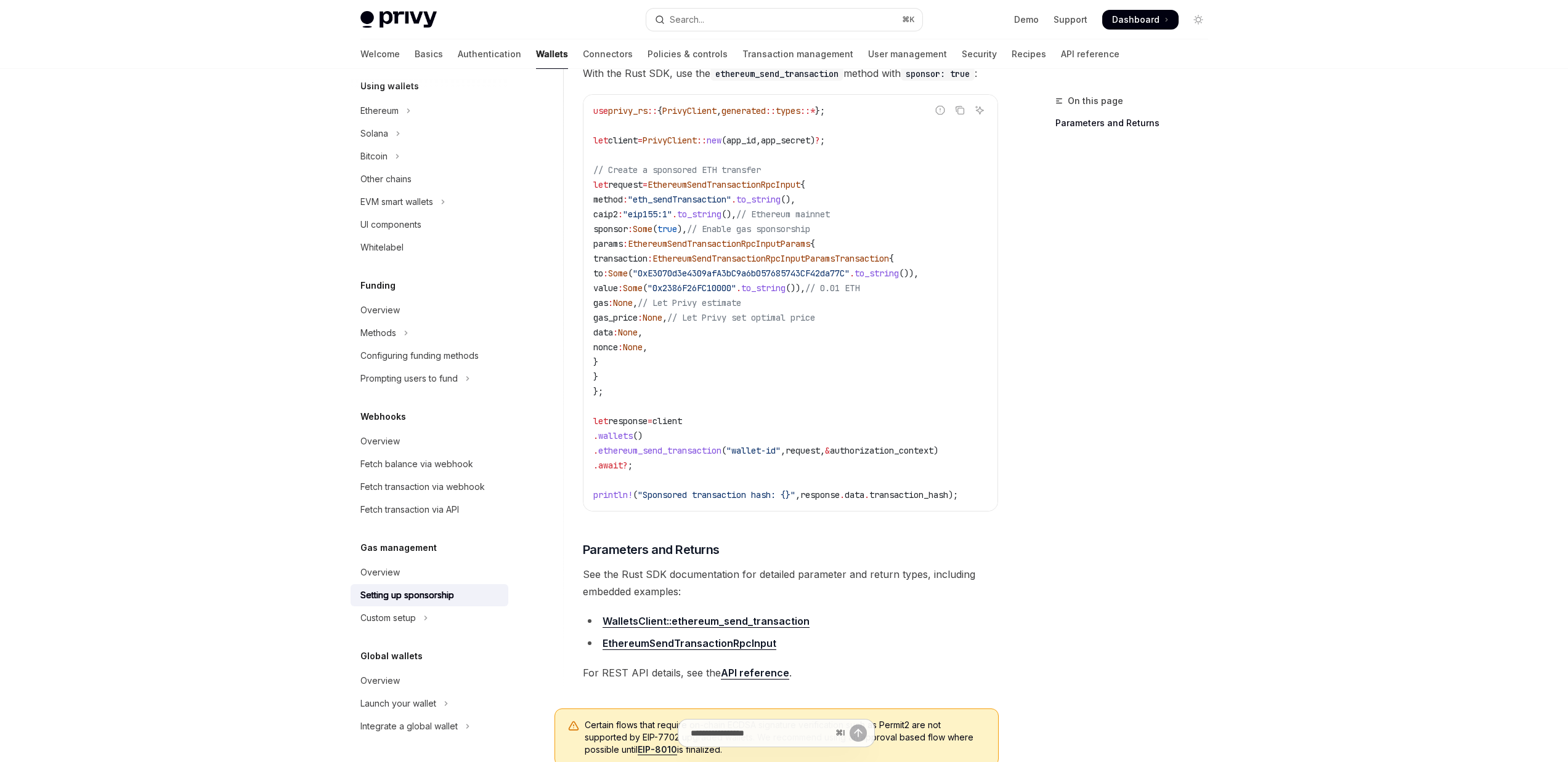
scroll to position [706, 0]
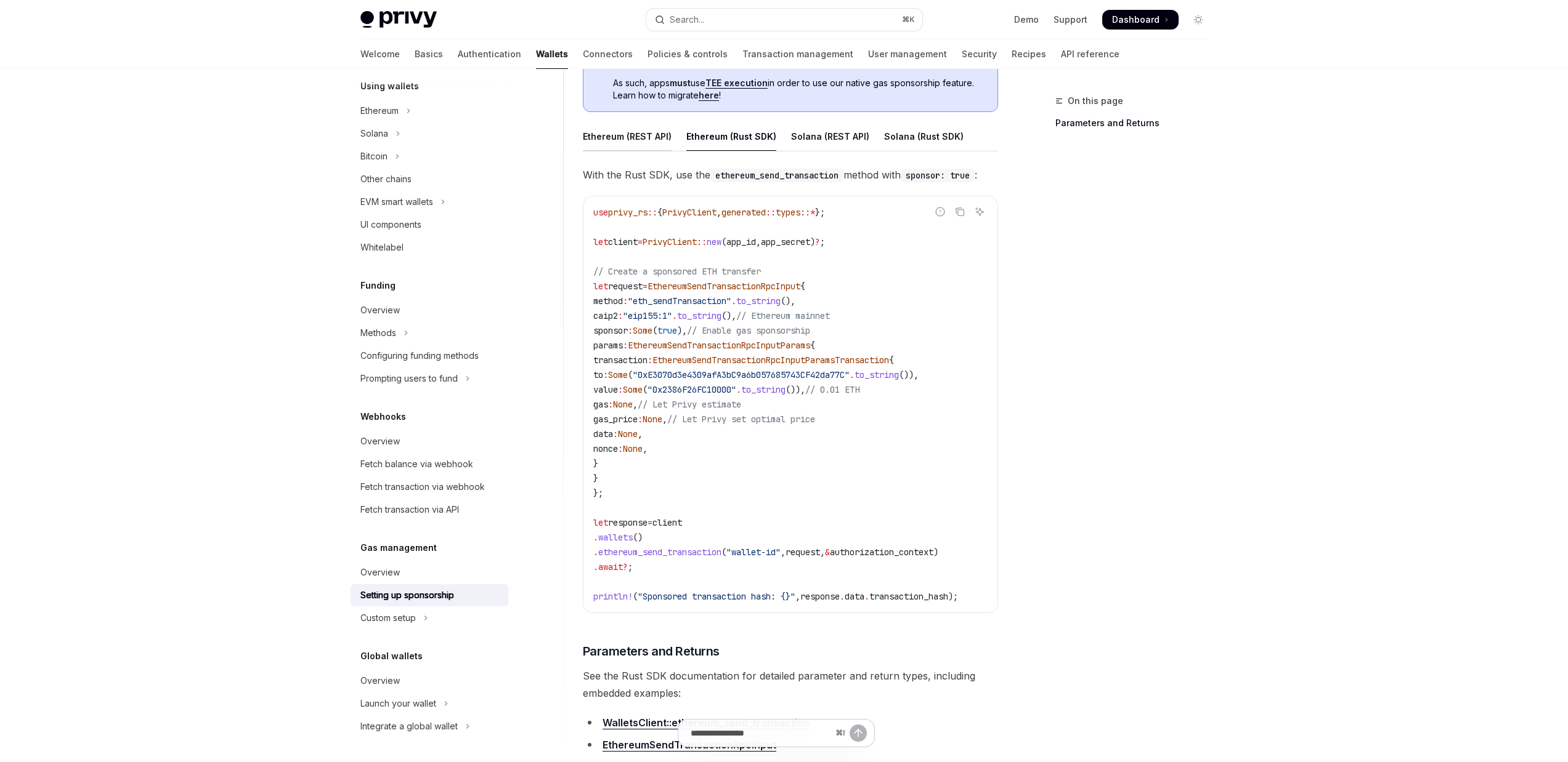
click at [637, 146] on div "Ethereum (REST API)" at bounding box center [627, 136] width 88 height 29
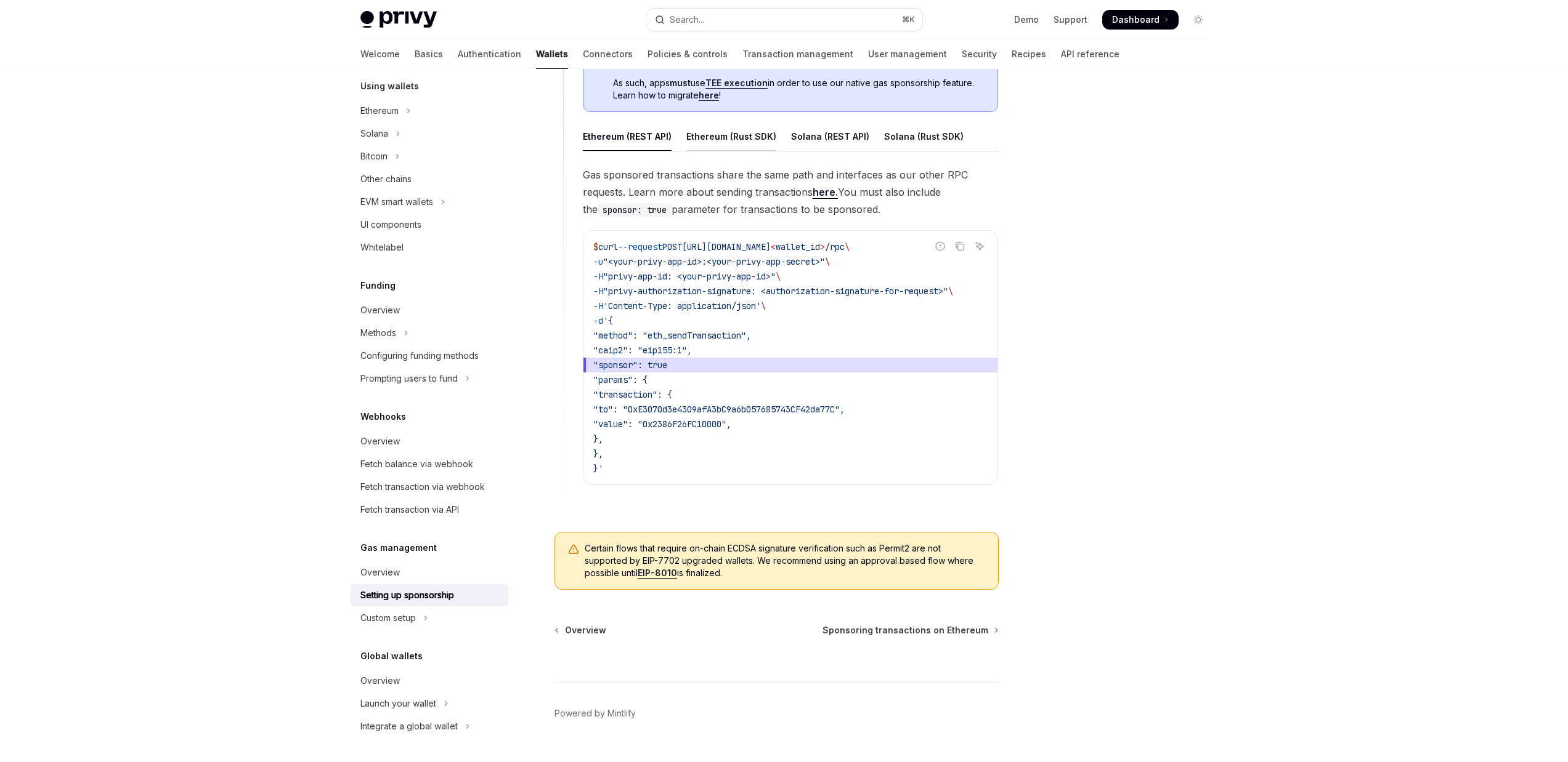
click at [715, 143] on div "Ethereum (Rust SDK)" at bounding box center [731, 136] width 90 height 29
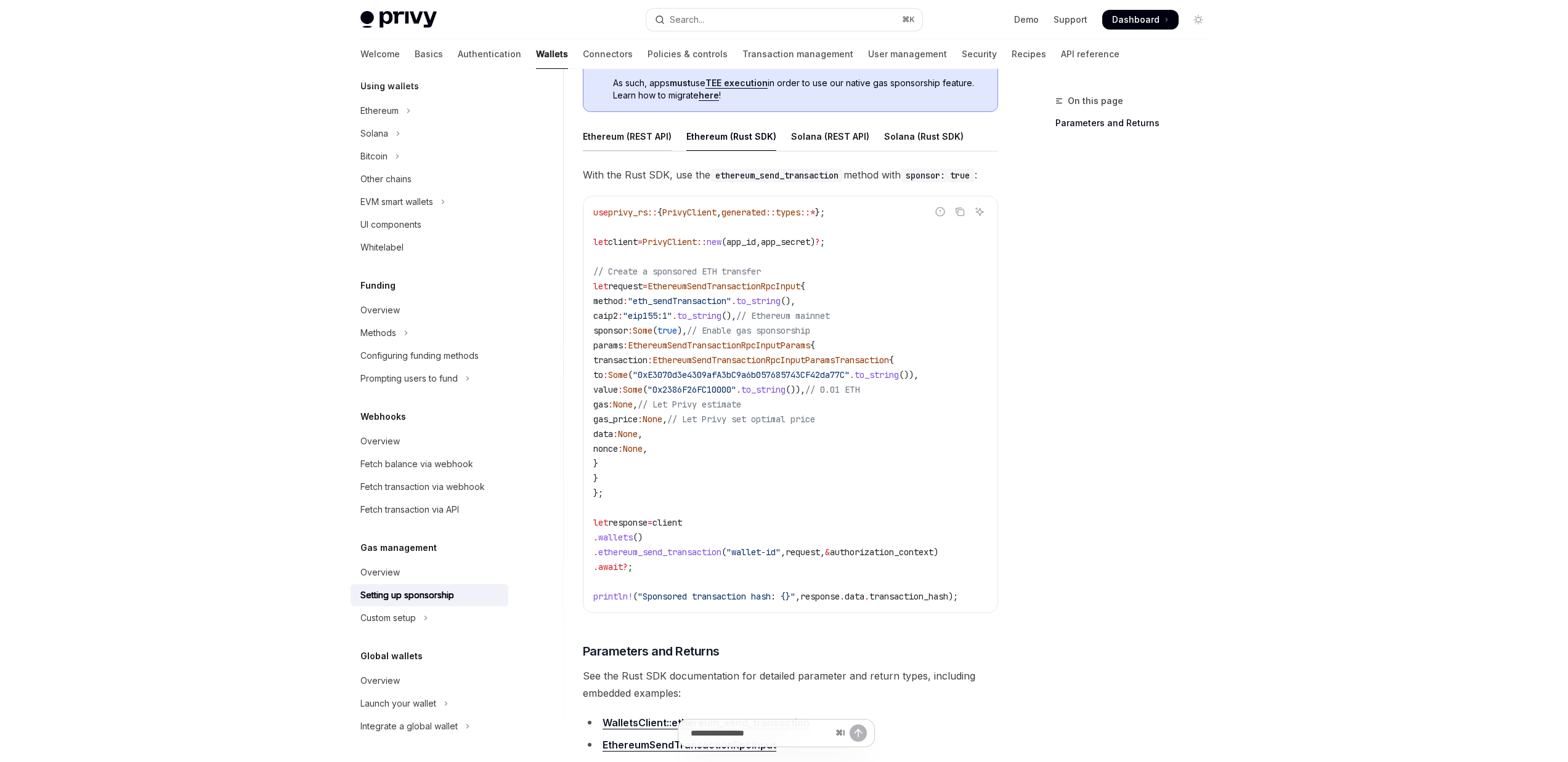
click at [623, 141] on div "Ethereum (REST API)" at bounding box center [627, 136] width 88 height 29
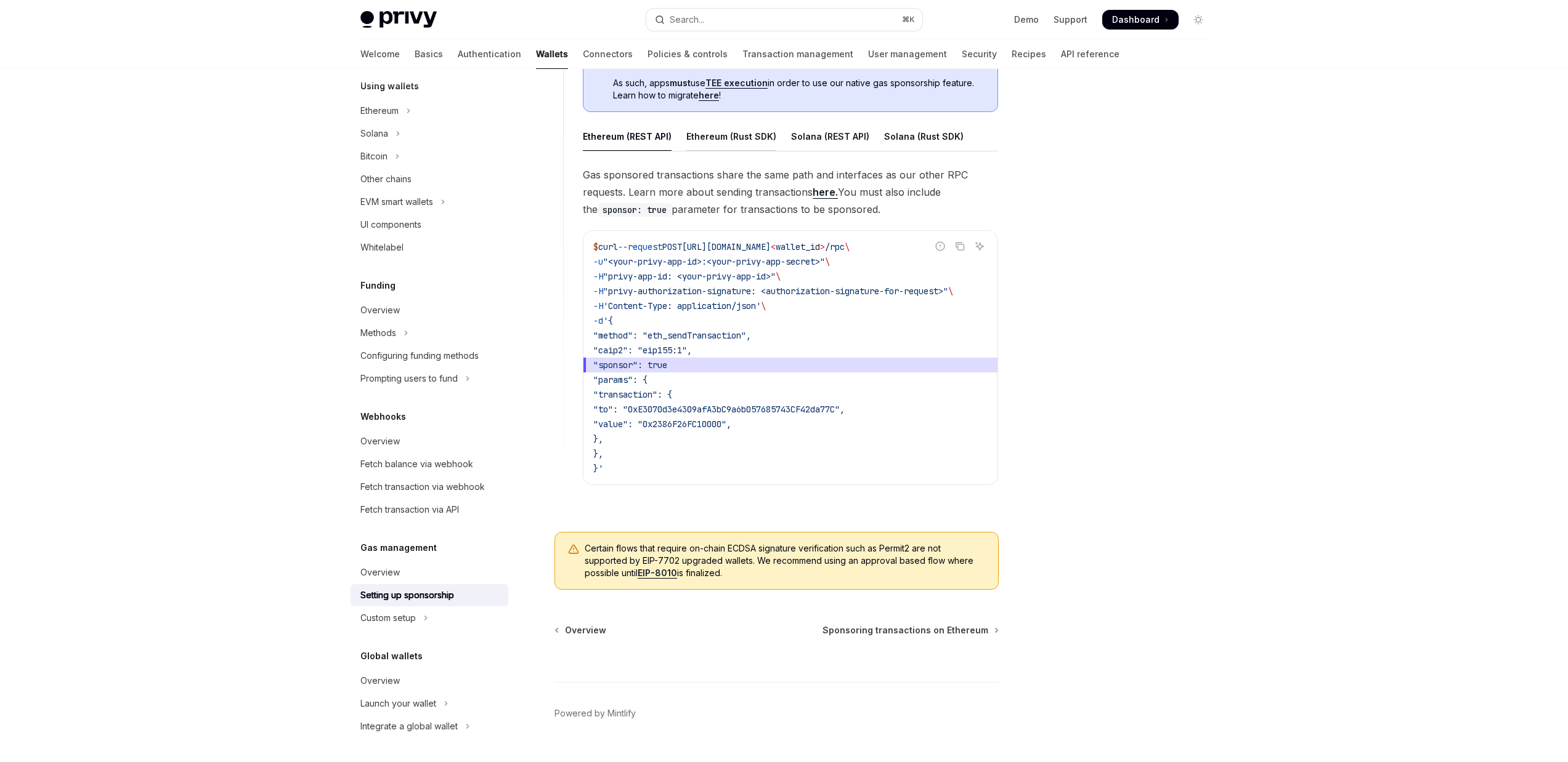
click at [739, 130] on div "Ethereum (Rust SDK)" at bounding box center [731, 136] width 90 height 29
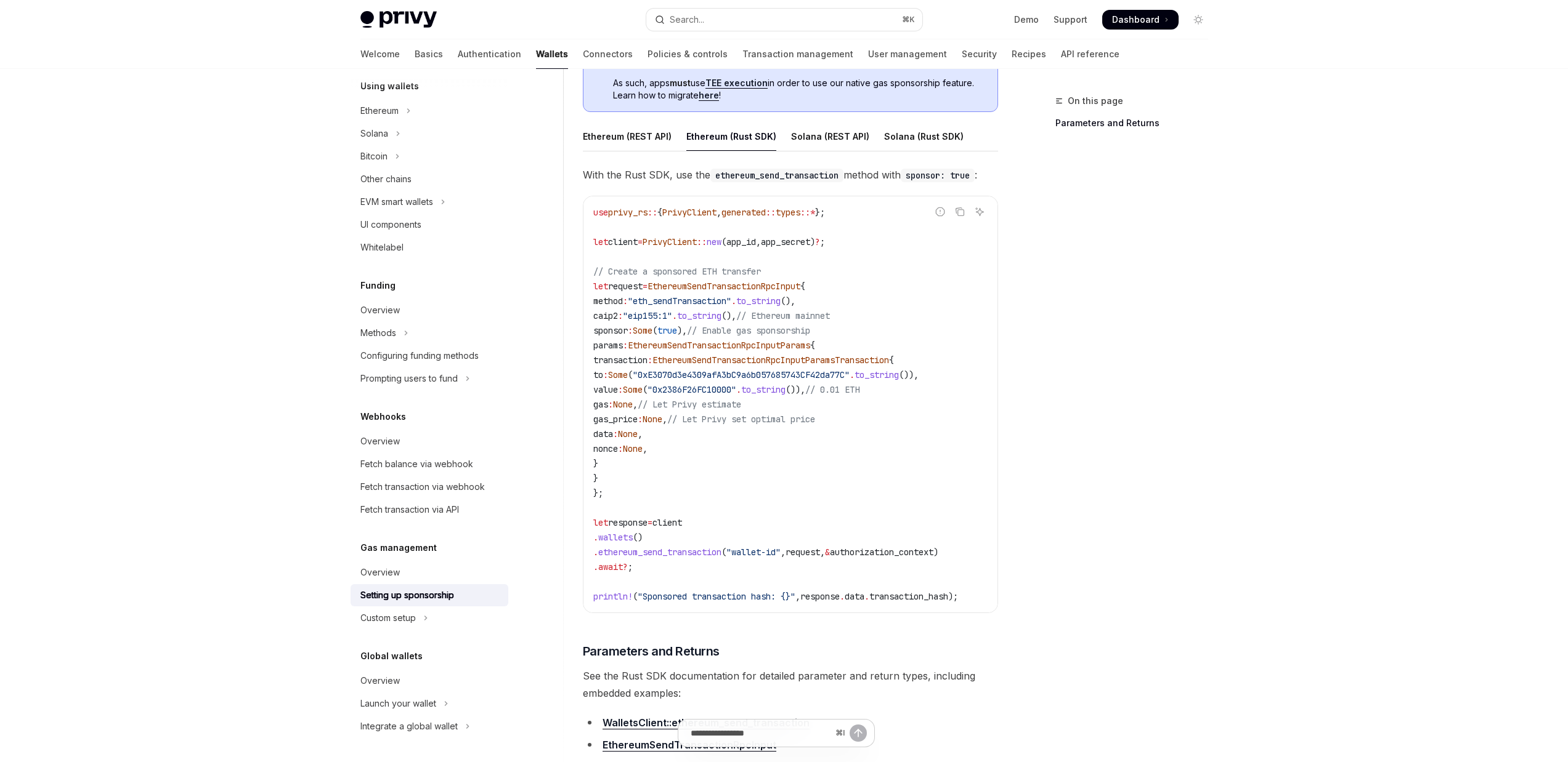
click at [843, 112] on div "Gas sponsored RPC requests must be made from your API. To sponsor transactions …" at bounding box center [791, 408] width 415 height 752
click at [831, 126] on div "Solana (REST API)" at bounding box center [830, 136] width 78 height 29
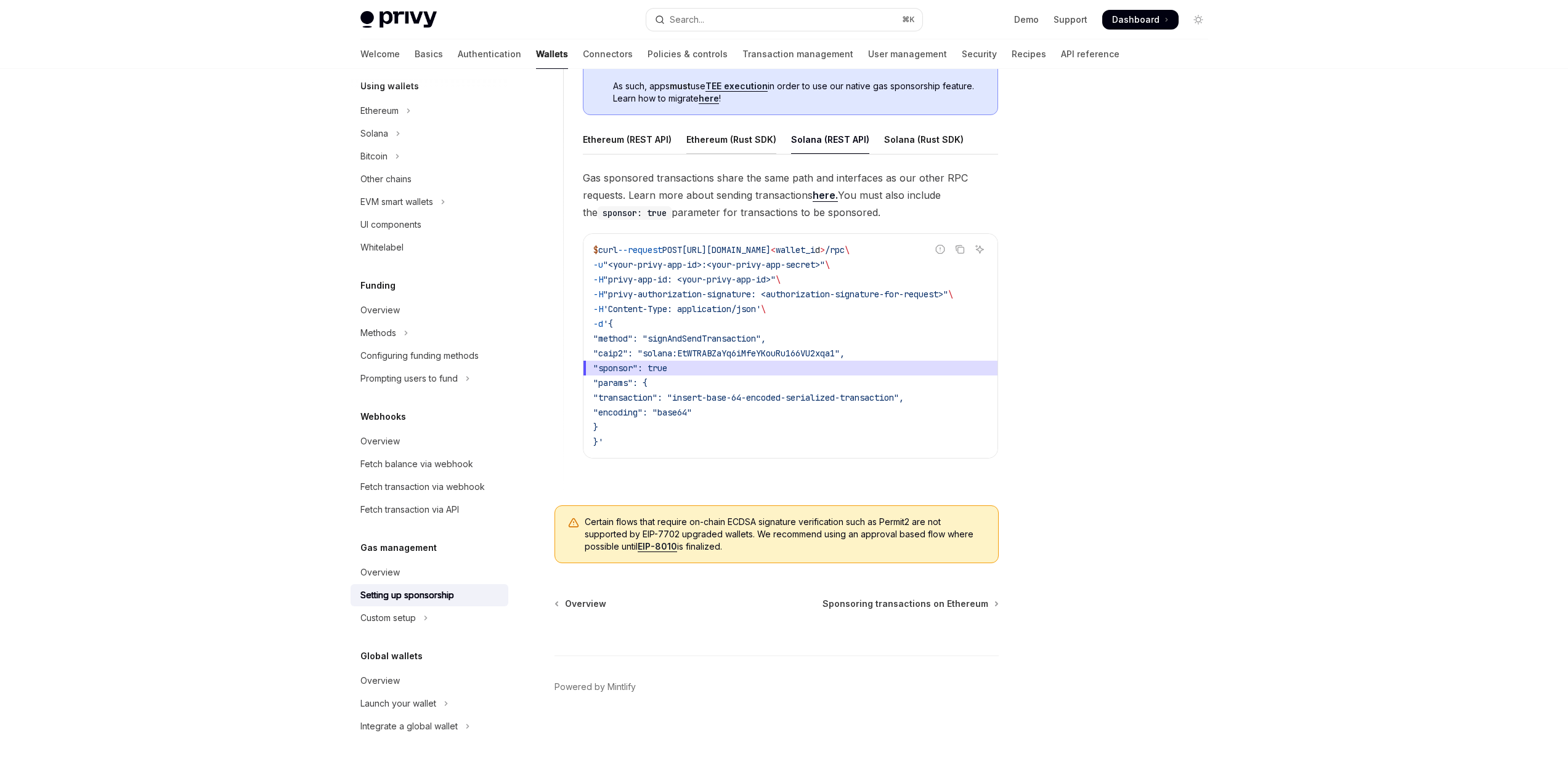
click at [715, 133] on div "Ethereum (Rust SDK)" at bounding box center [731, 139] width 90 height 29
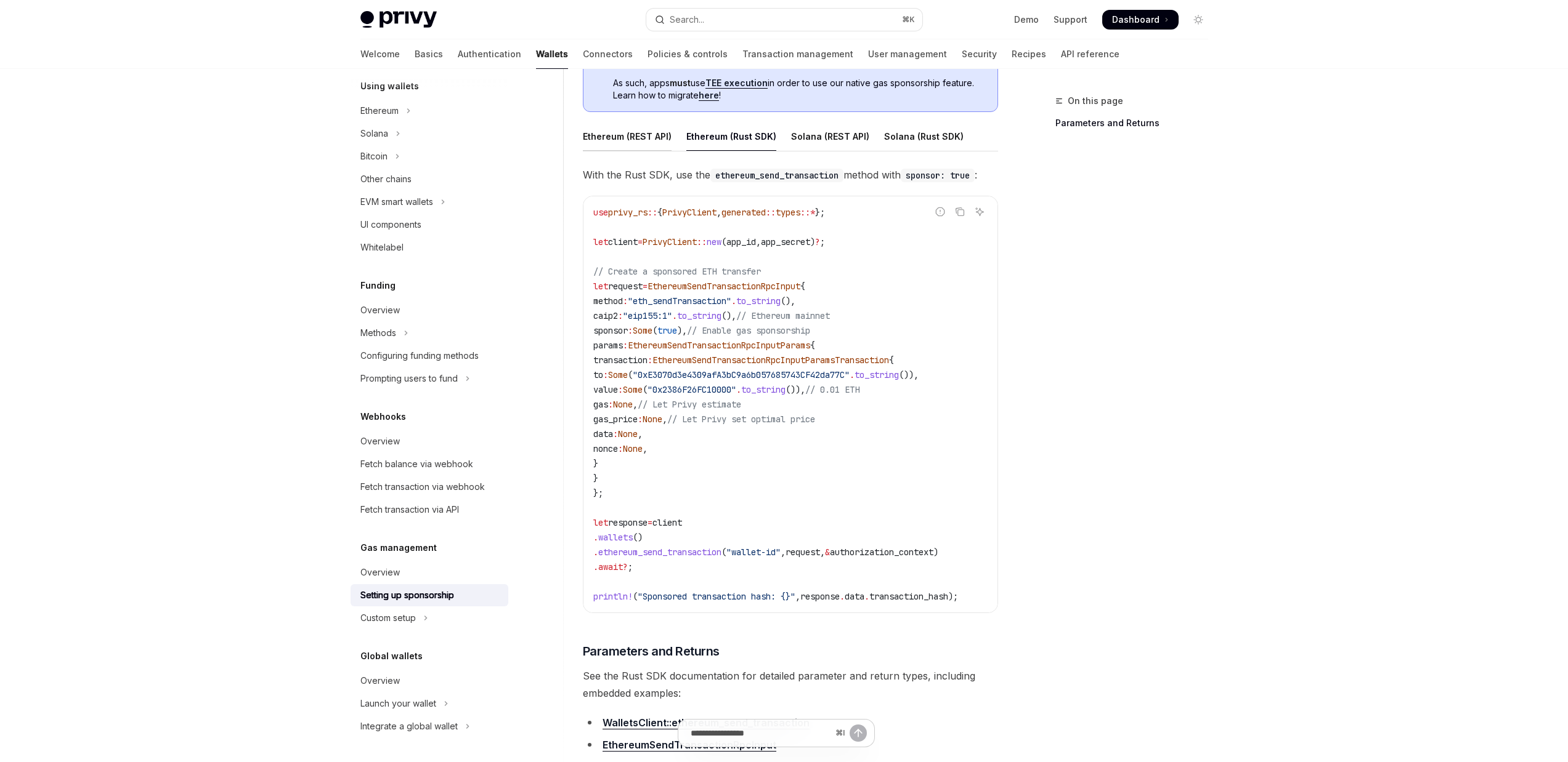
click at [663, 136] on div "Ethereum (REST API)" at bounding box center [627, 136] width 88 height 29
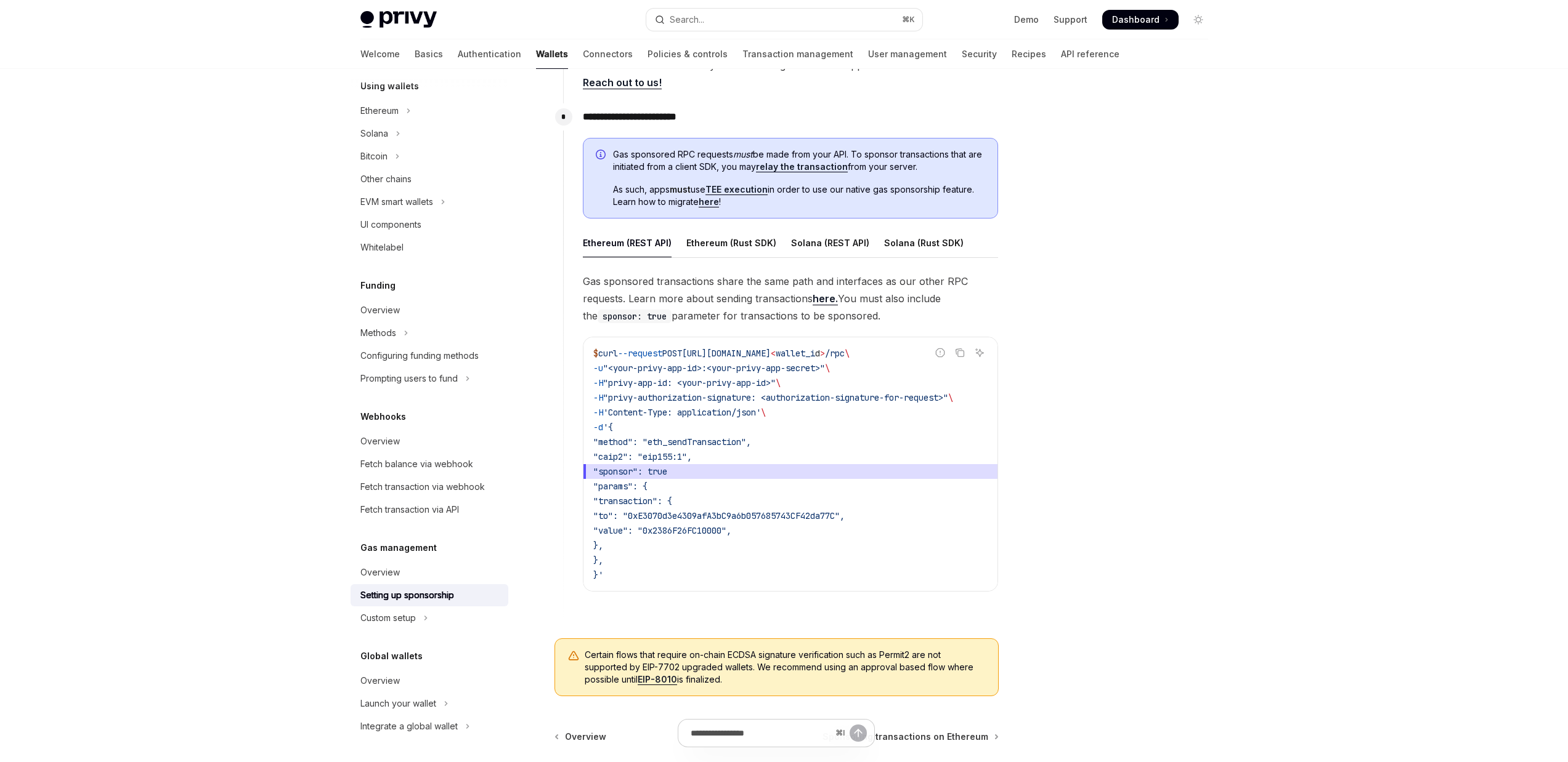
scroll to position [465, 0]
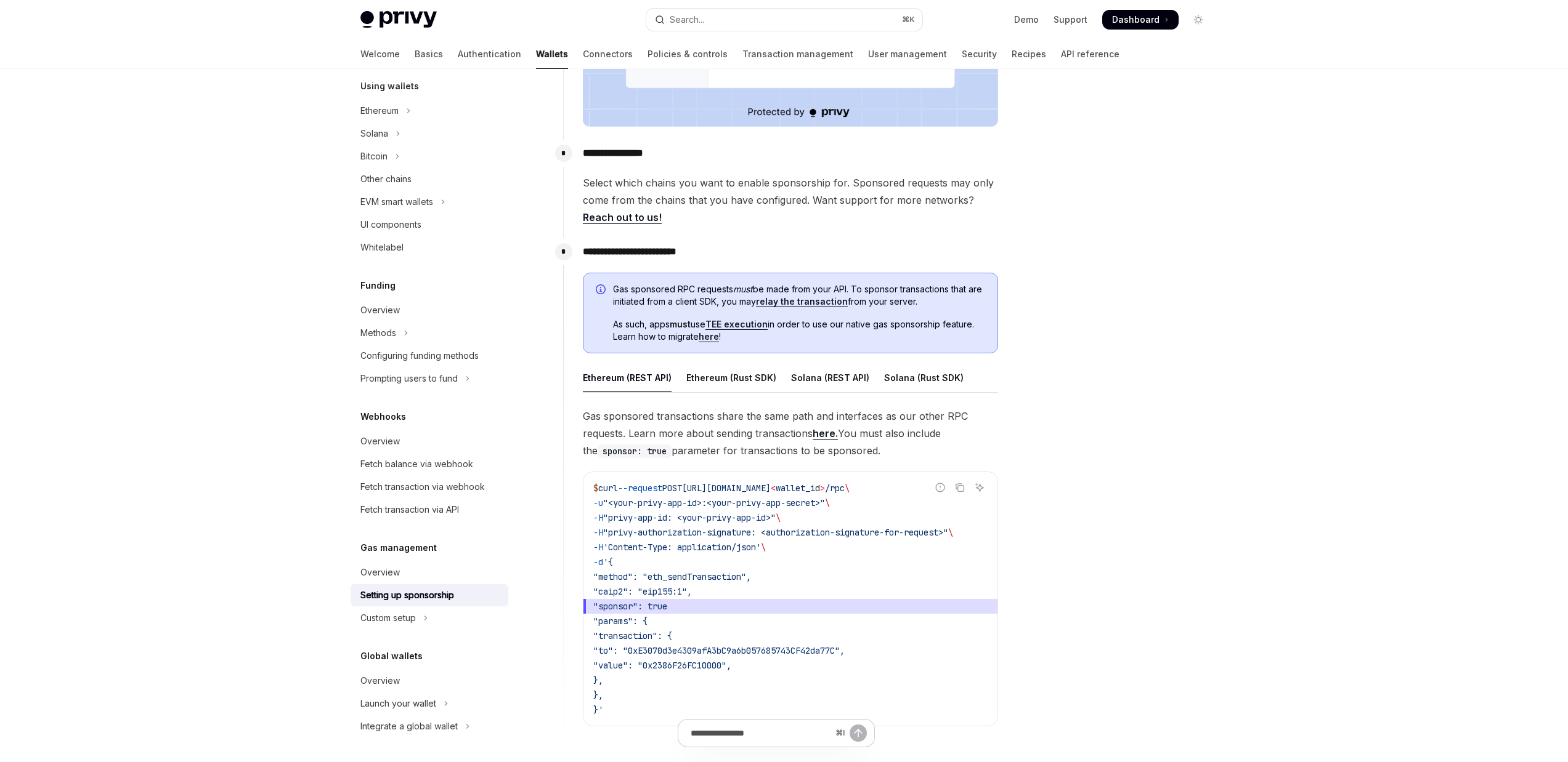
click at [817, 438] on link "here." at bounding box center [825, 434] width 25 height 13
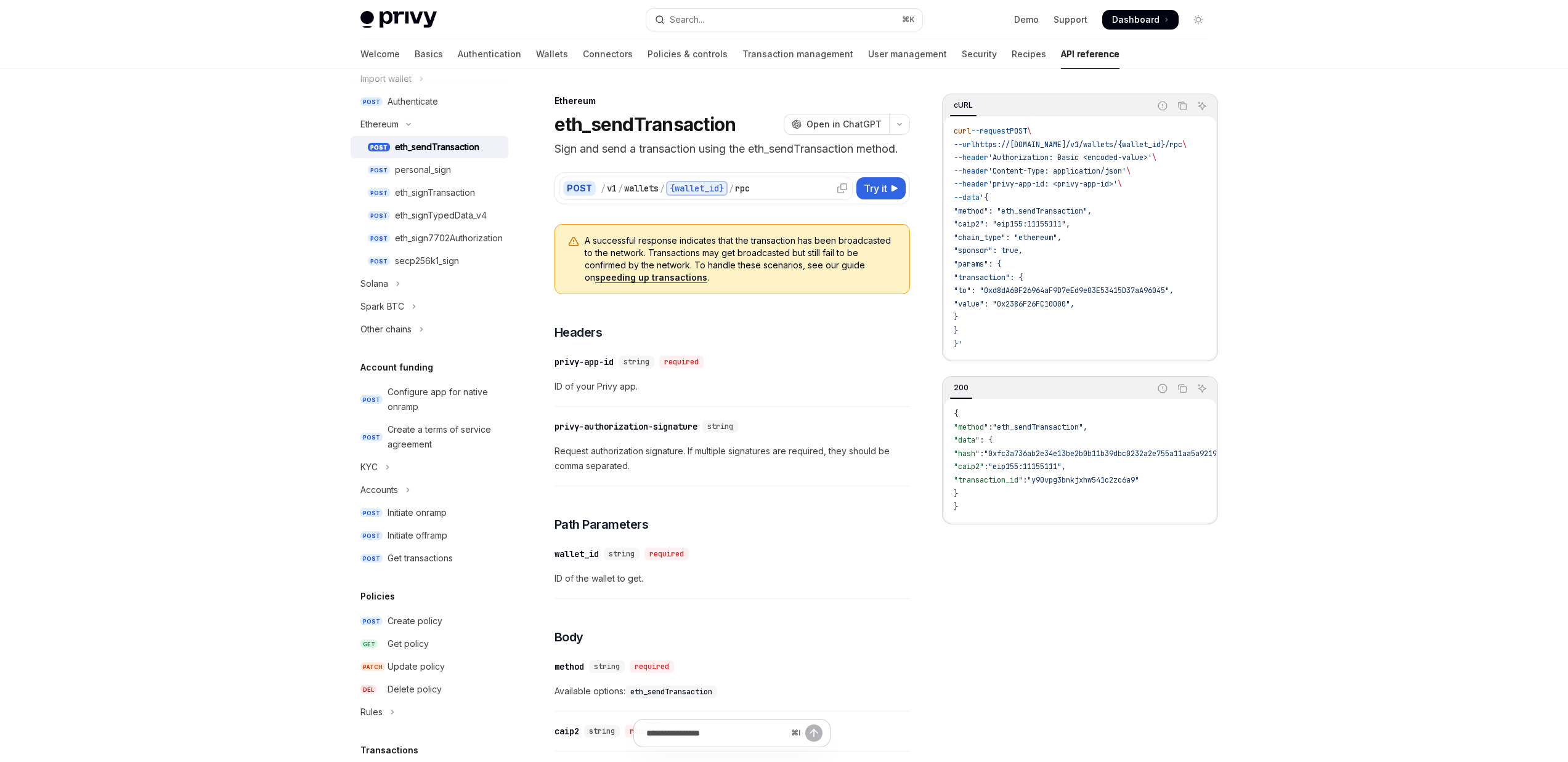
click at [706, 185] on div "{wallet_id}" at bounding box center [696, 188] width 62 height 15
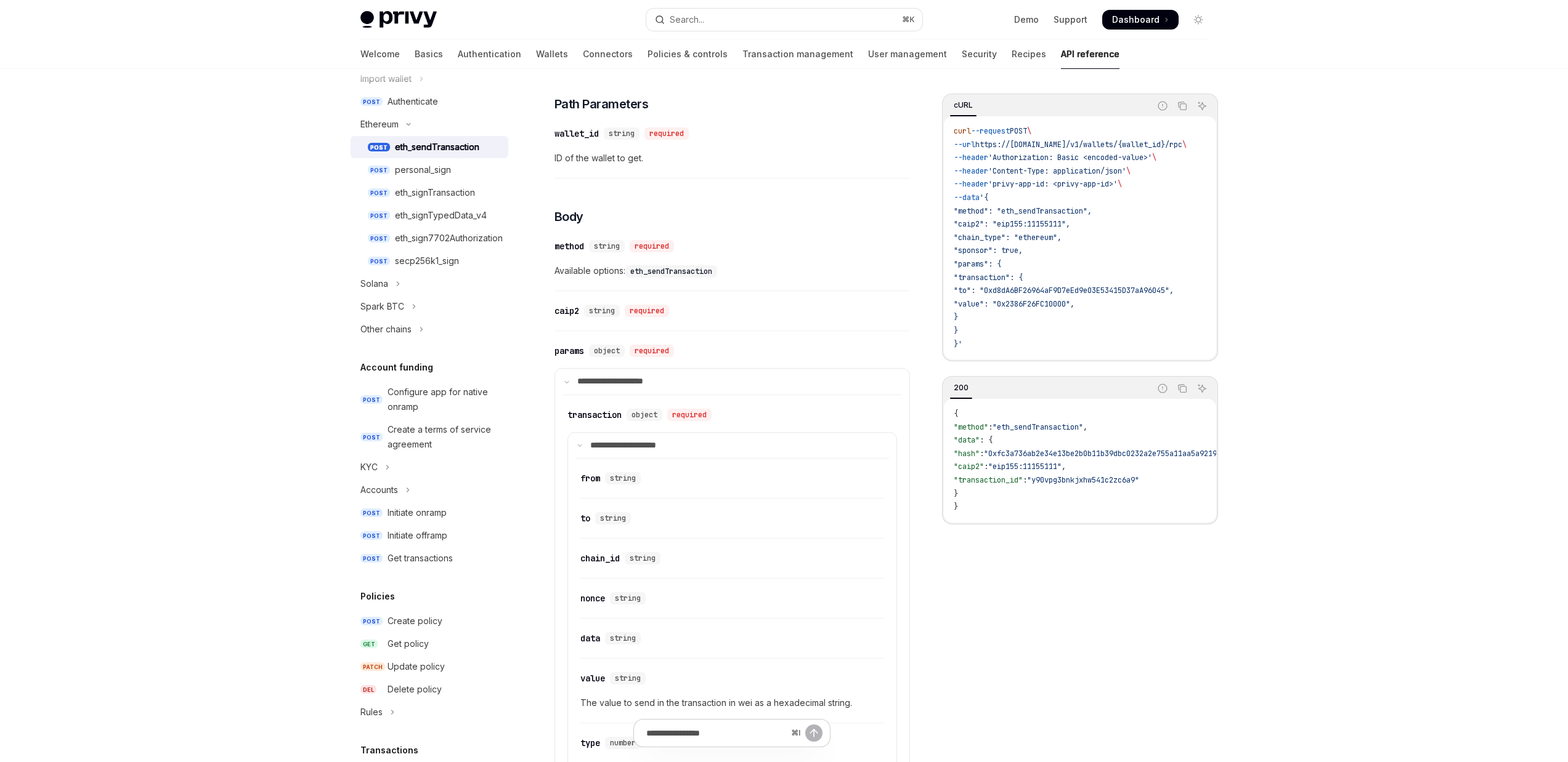
scroll to position [637, 0]
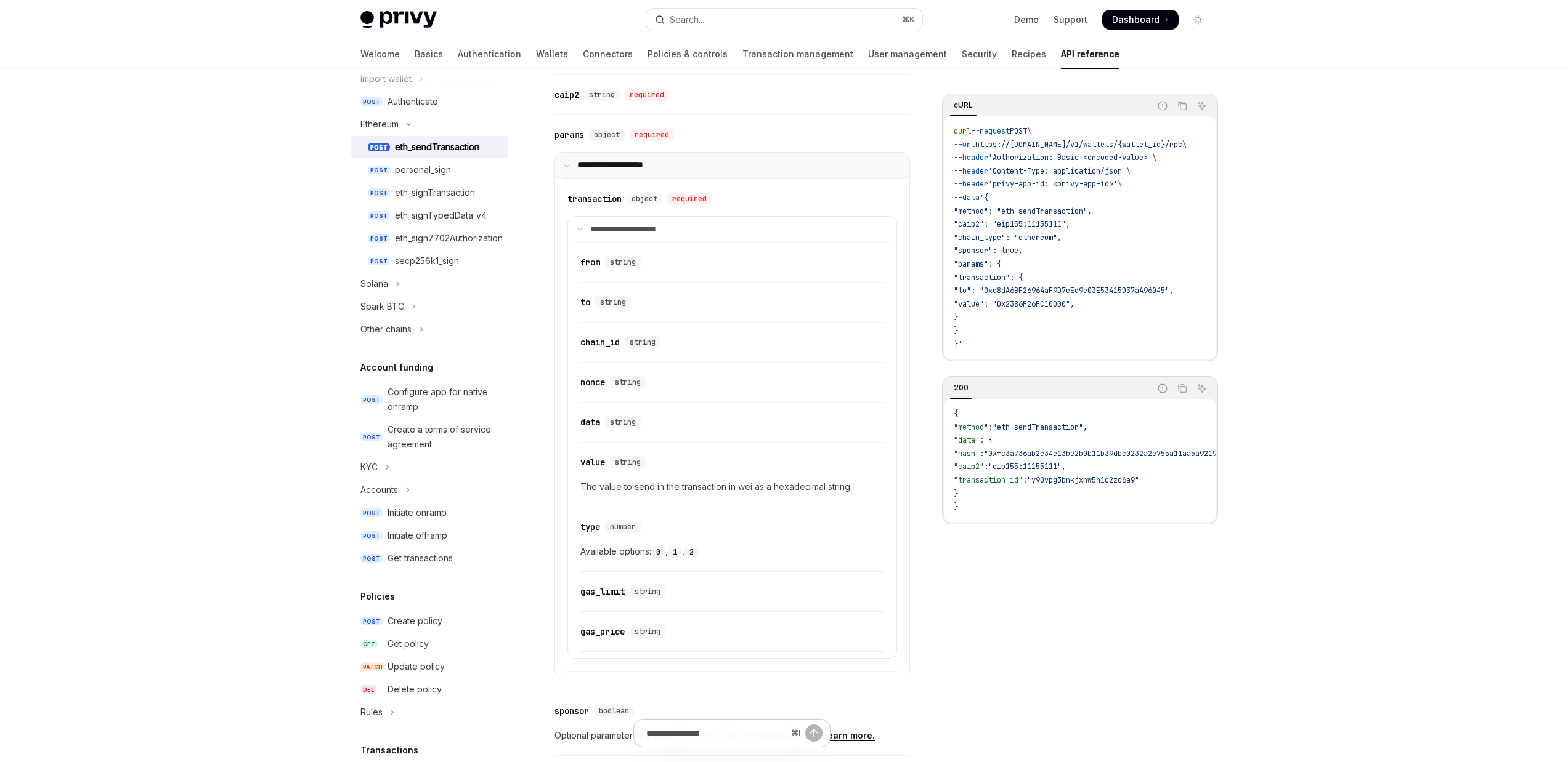
click at [621, 166] on p "**********" at bounding box center [618, 165] width 82 height 11
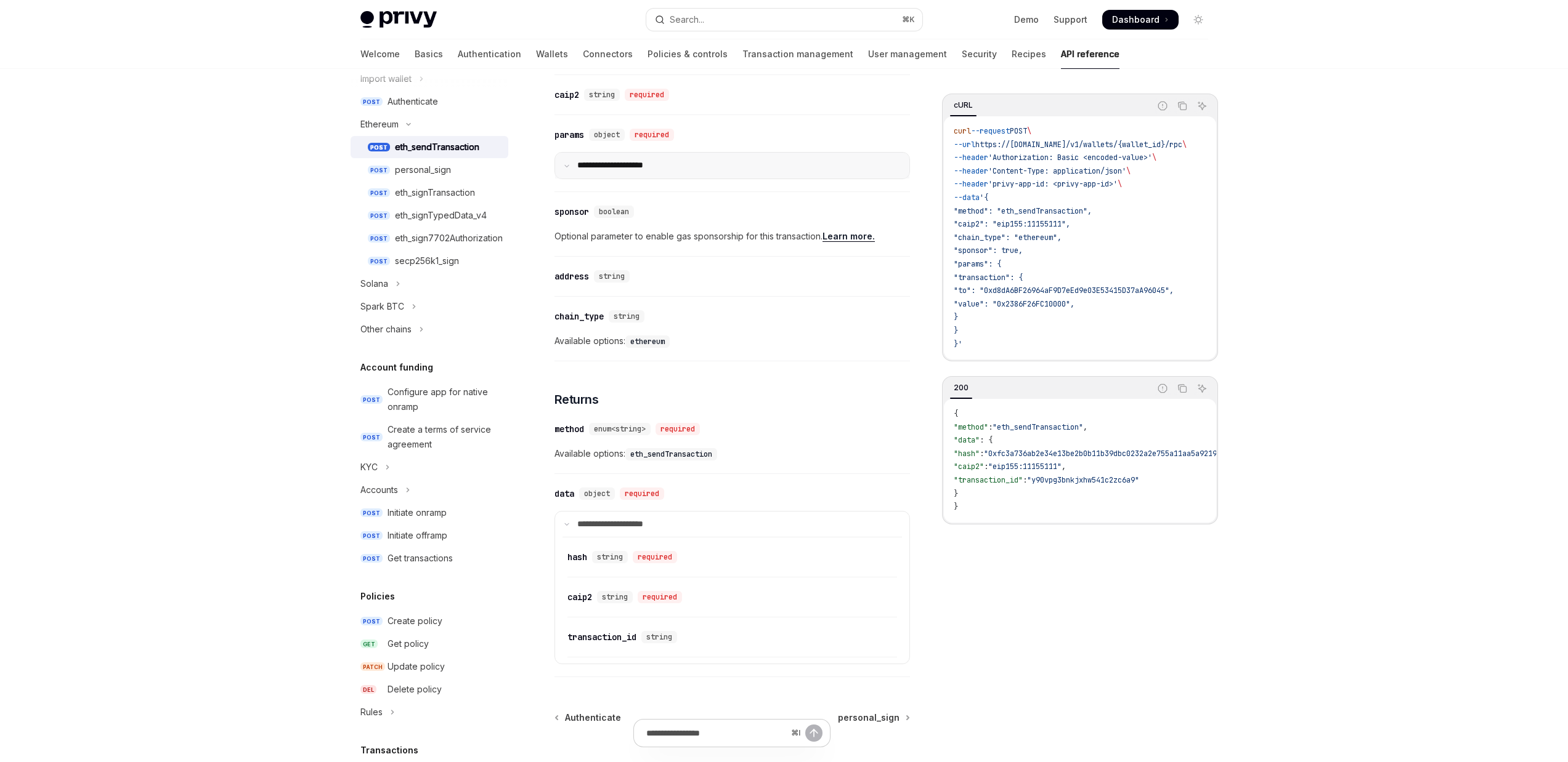
click at [621, 166] on p "**********" at bounding box center [618, 165] width 82 height 11
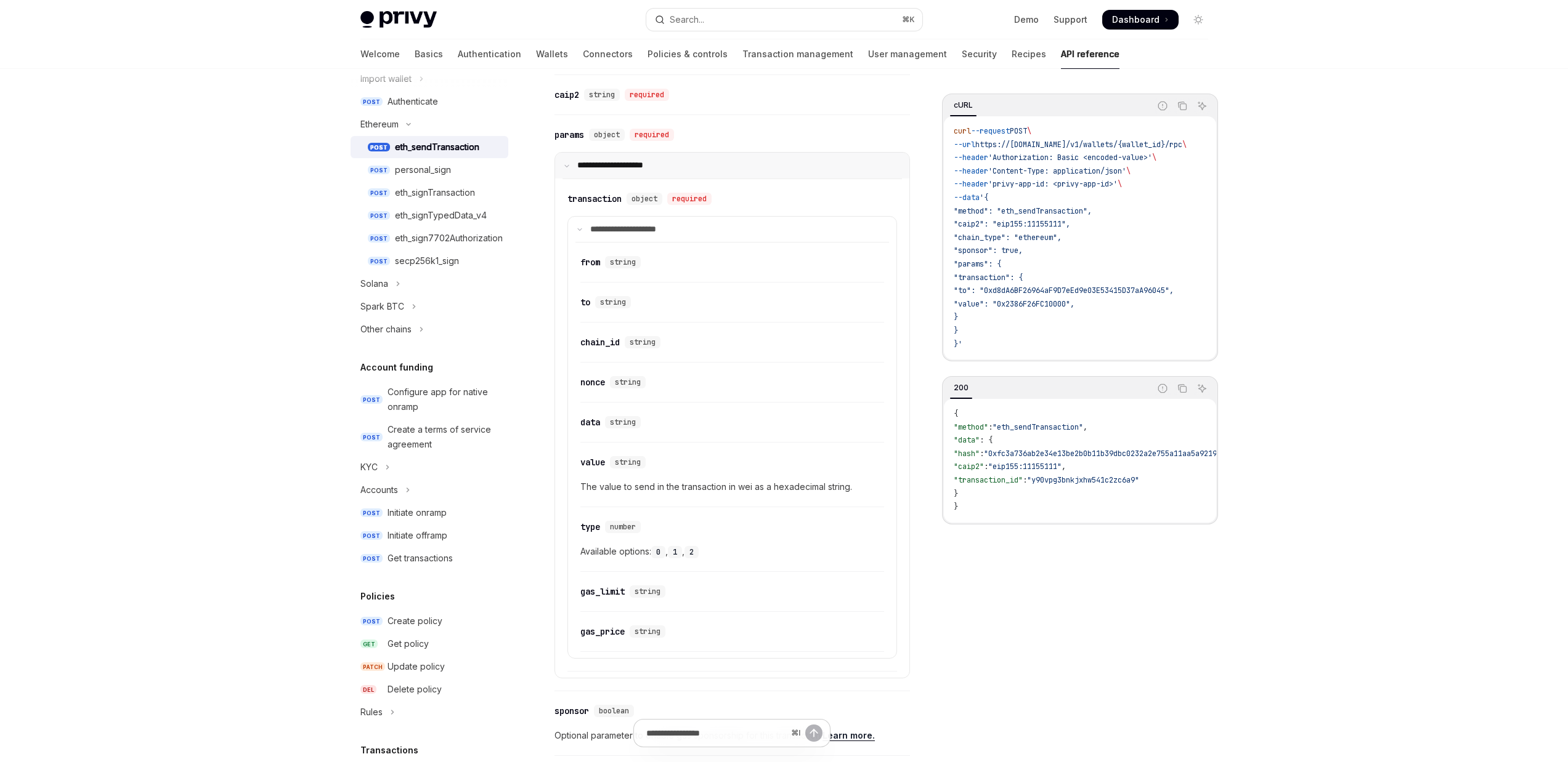
click at [623, 167] on p "**********" at bounding box center [618, 165] width 82 height 11
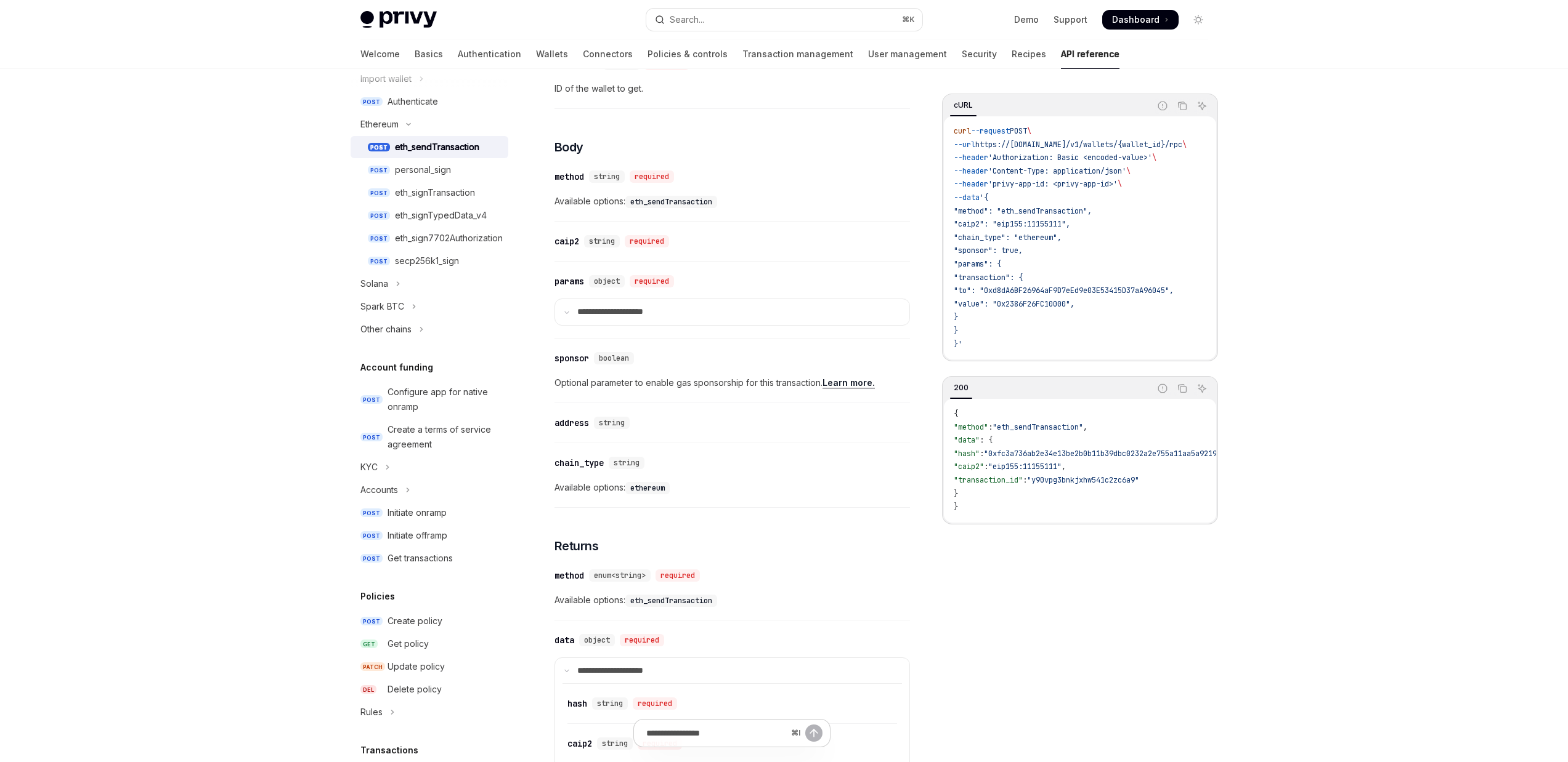
scroll to position [403, 0]
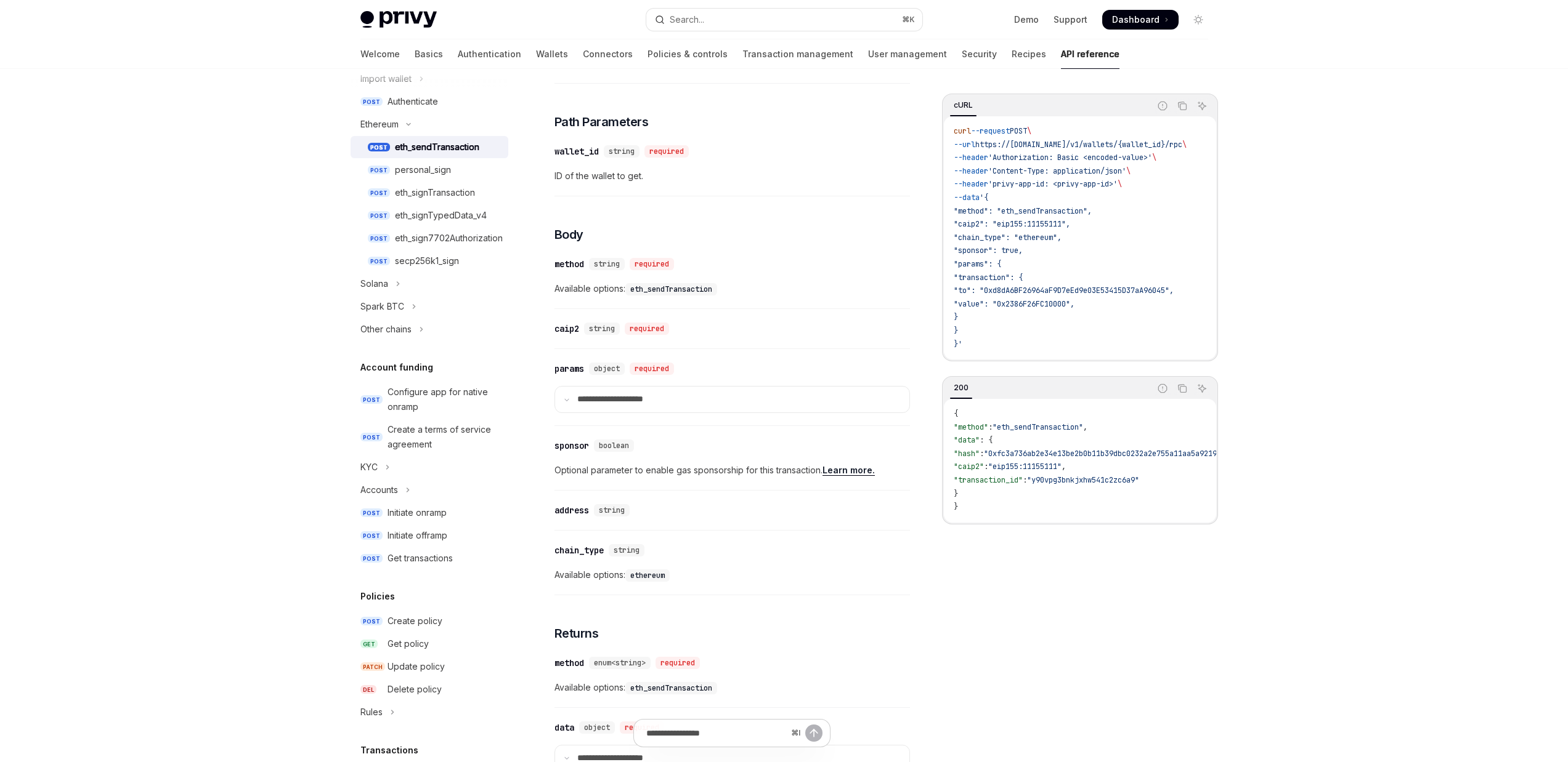
click at [1041, 208] on span ""method": "eth_sendTransaction"," at bounding box center [1022, 211] width 138 height 10
copy span "eth_sendTransaction"
drag, startPoint x: 636, startPoint y: 204, endPoint x: 646, endPoint y: 201, distance: 10.4
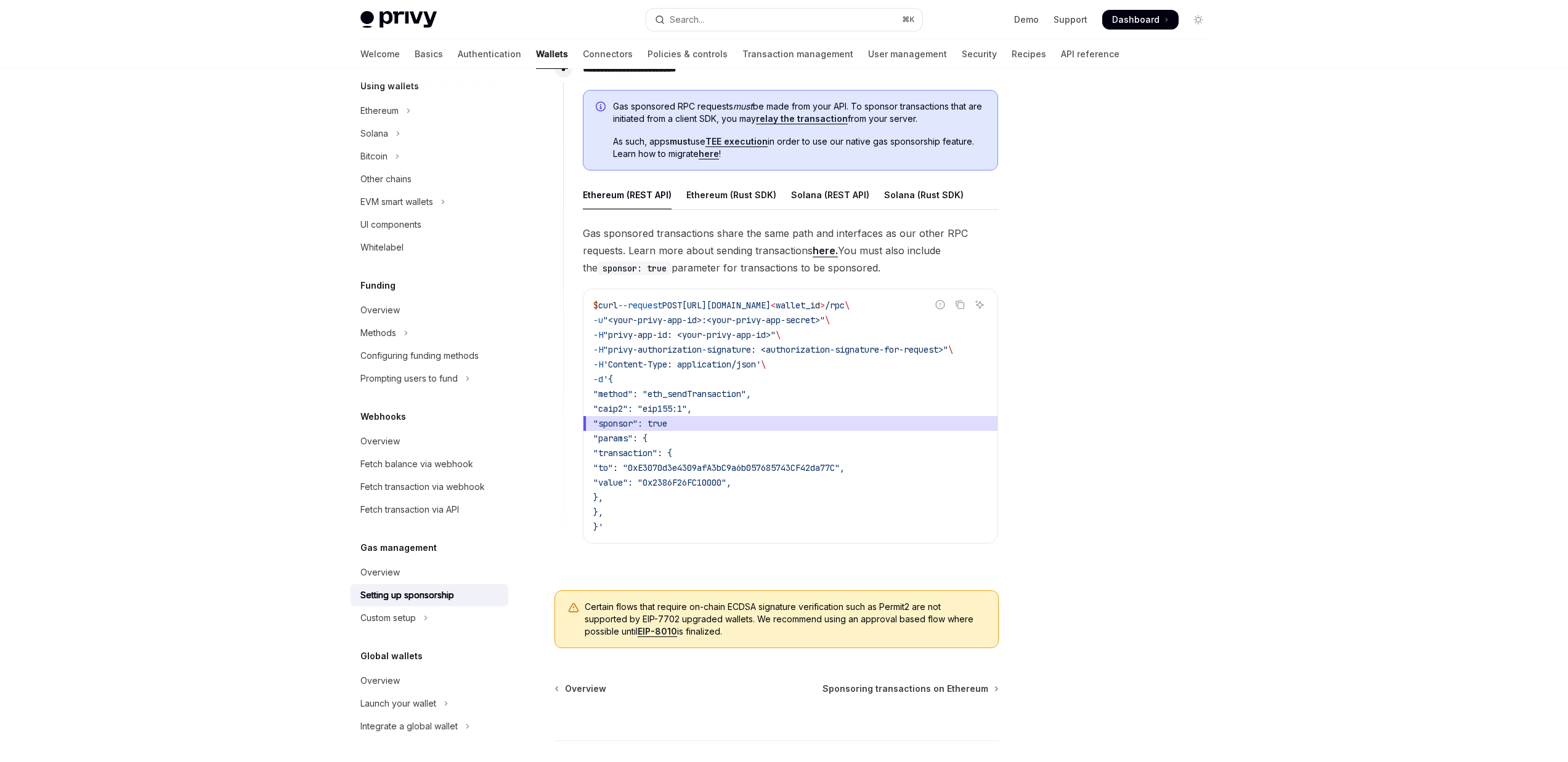
scroll to position [637, 0]
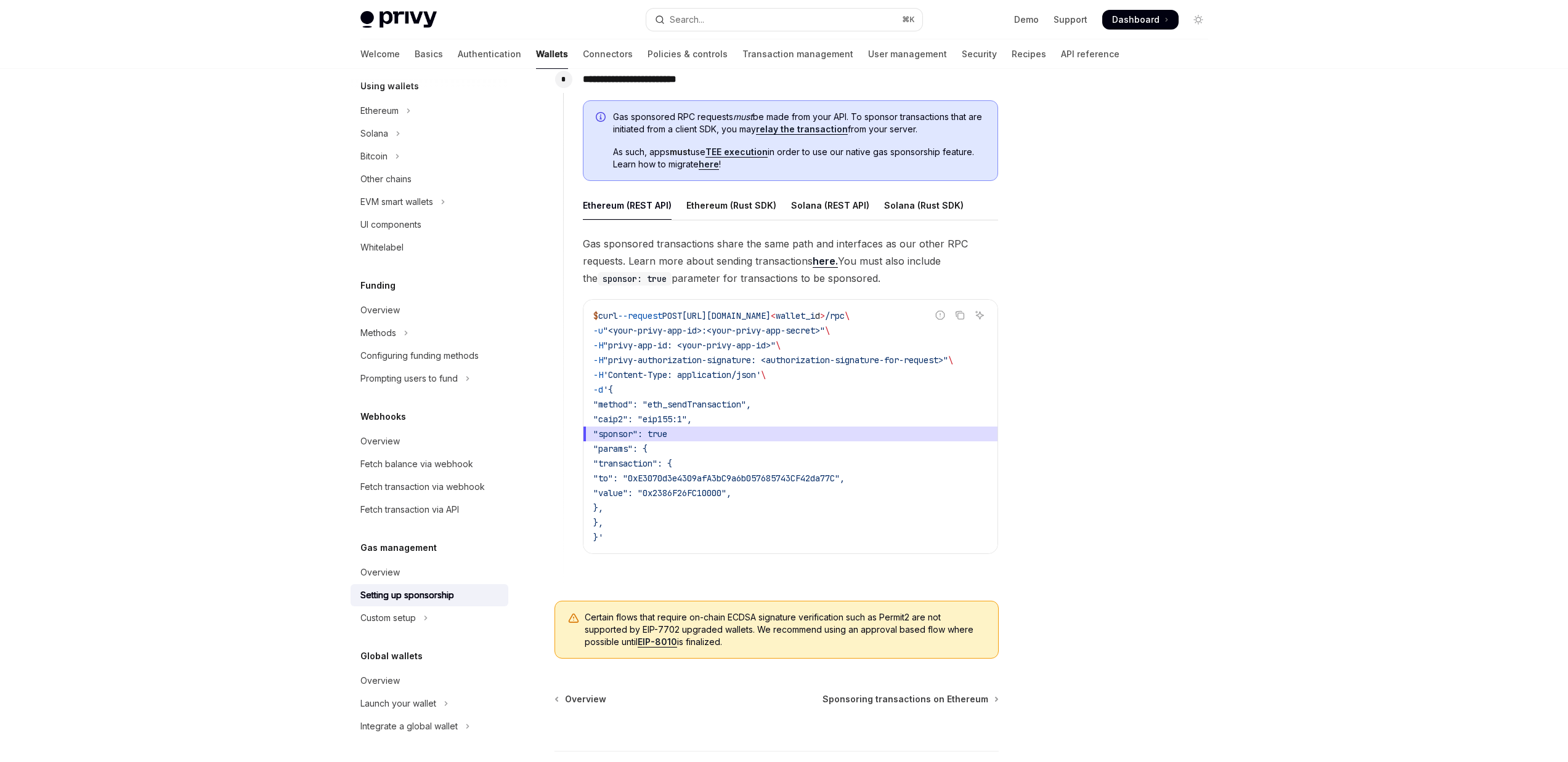
click at [778, 357] on span ""privy-authorization-signature: <authorization-signature-for-request>"" at bounding box center [776, 359] width 345 height 11
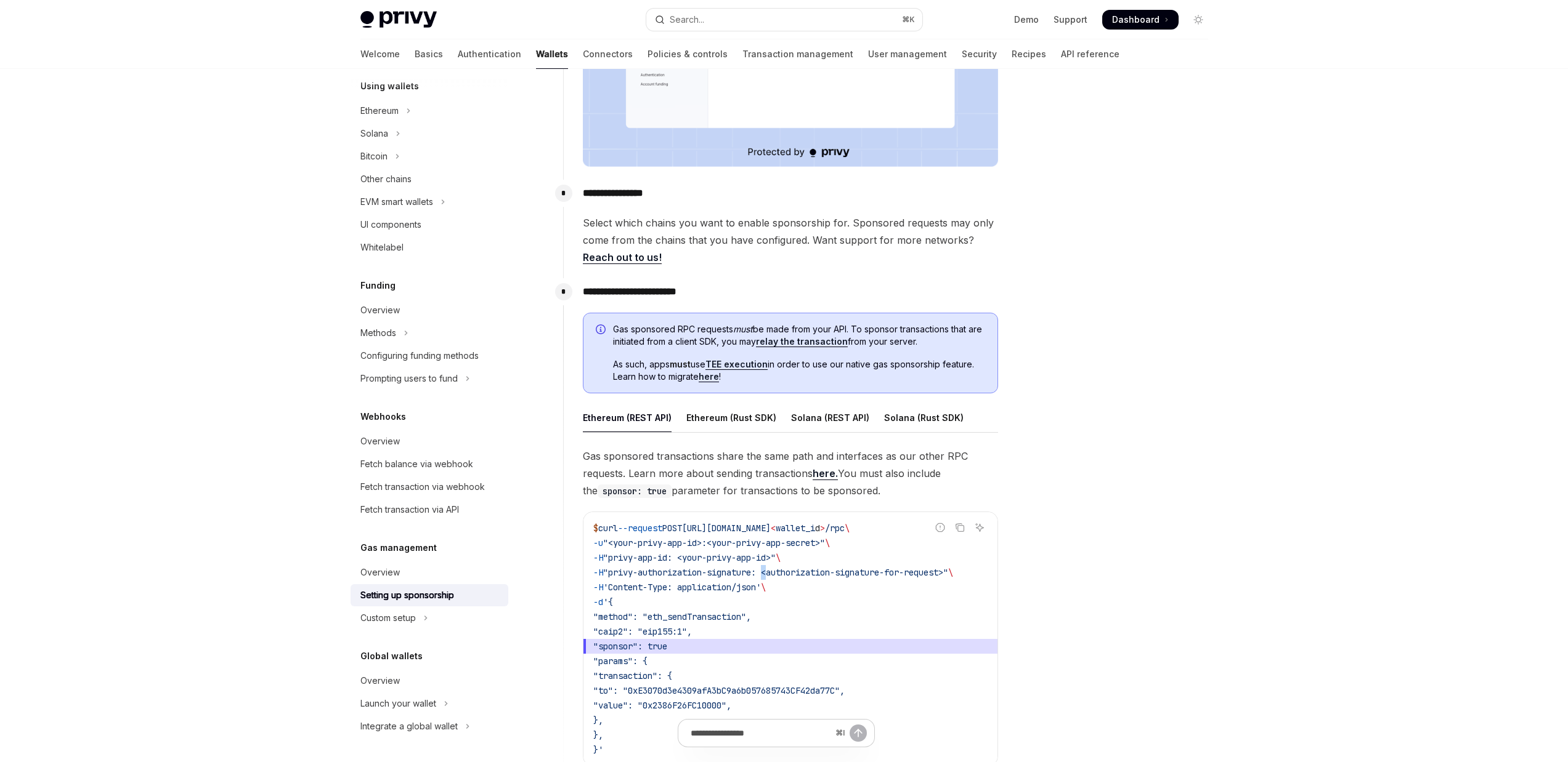
scroll to position [414, 0]
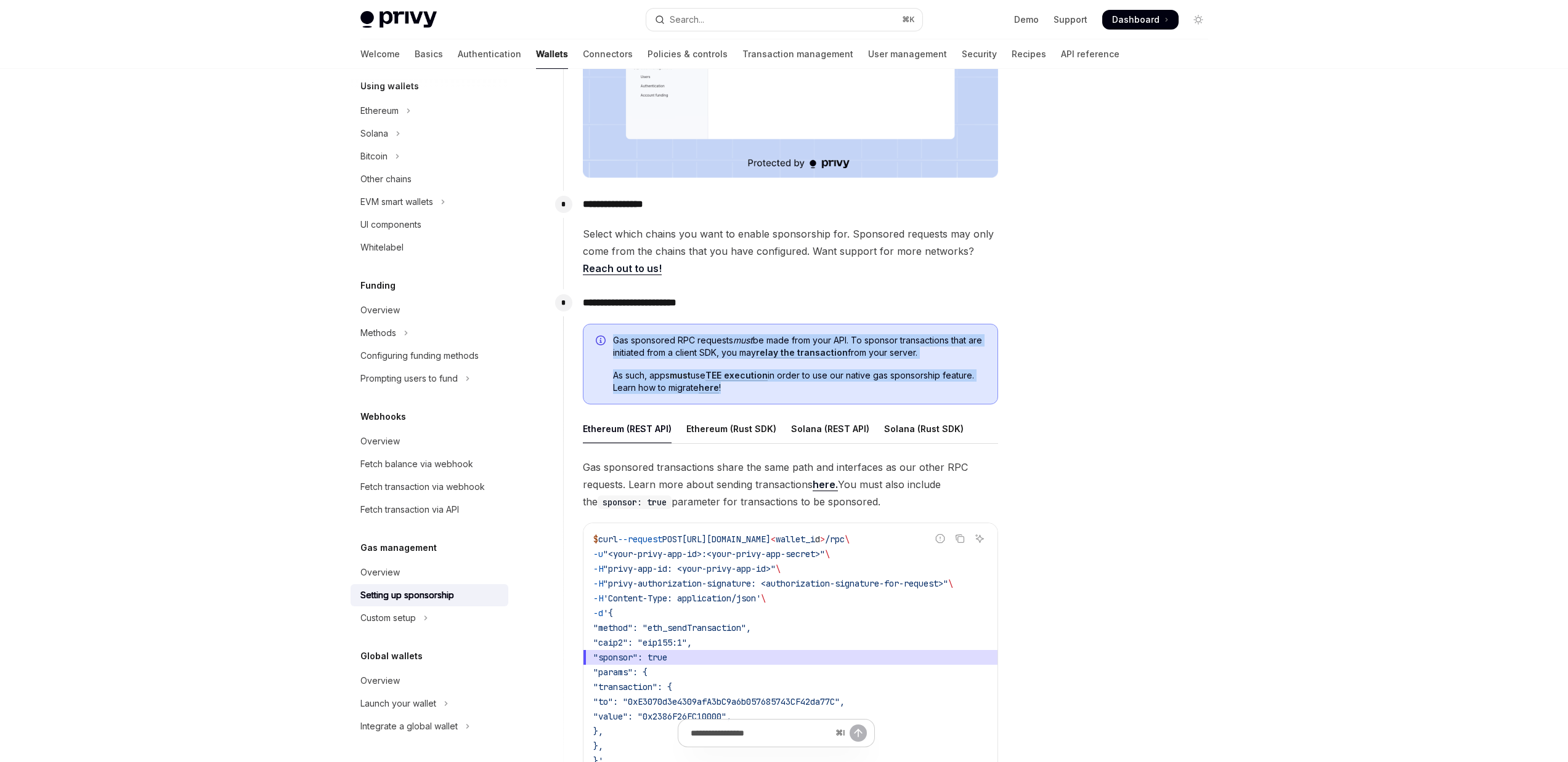
drag, startPoint x: 741, startPoint y: 392, endPoint x: 612, endPoint y: 349, distance: 136.0
click at [606, 343] on div "Gas sponsored RPC requests must be made from your API. To sponsor transactions …" at bounding box center [791, 363] width 415 height 81
copy div "Gas sponsored RPC requests must be made from your API. To sponsor transactions …"
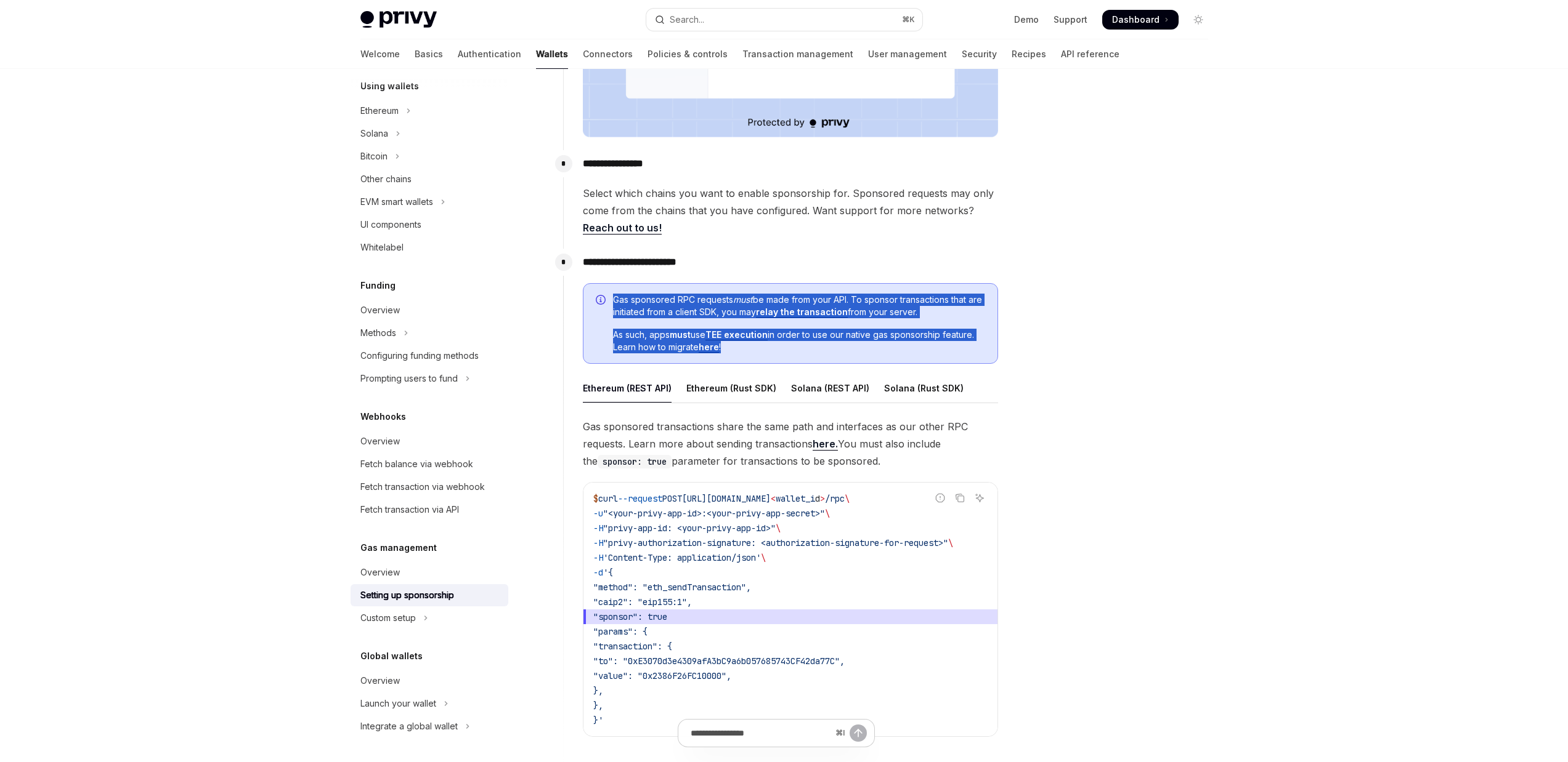
scroll to position [478, 0]
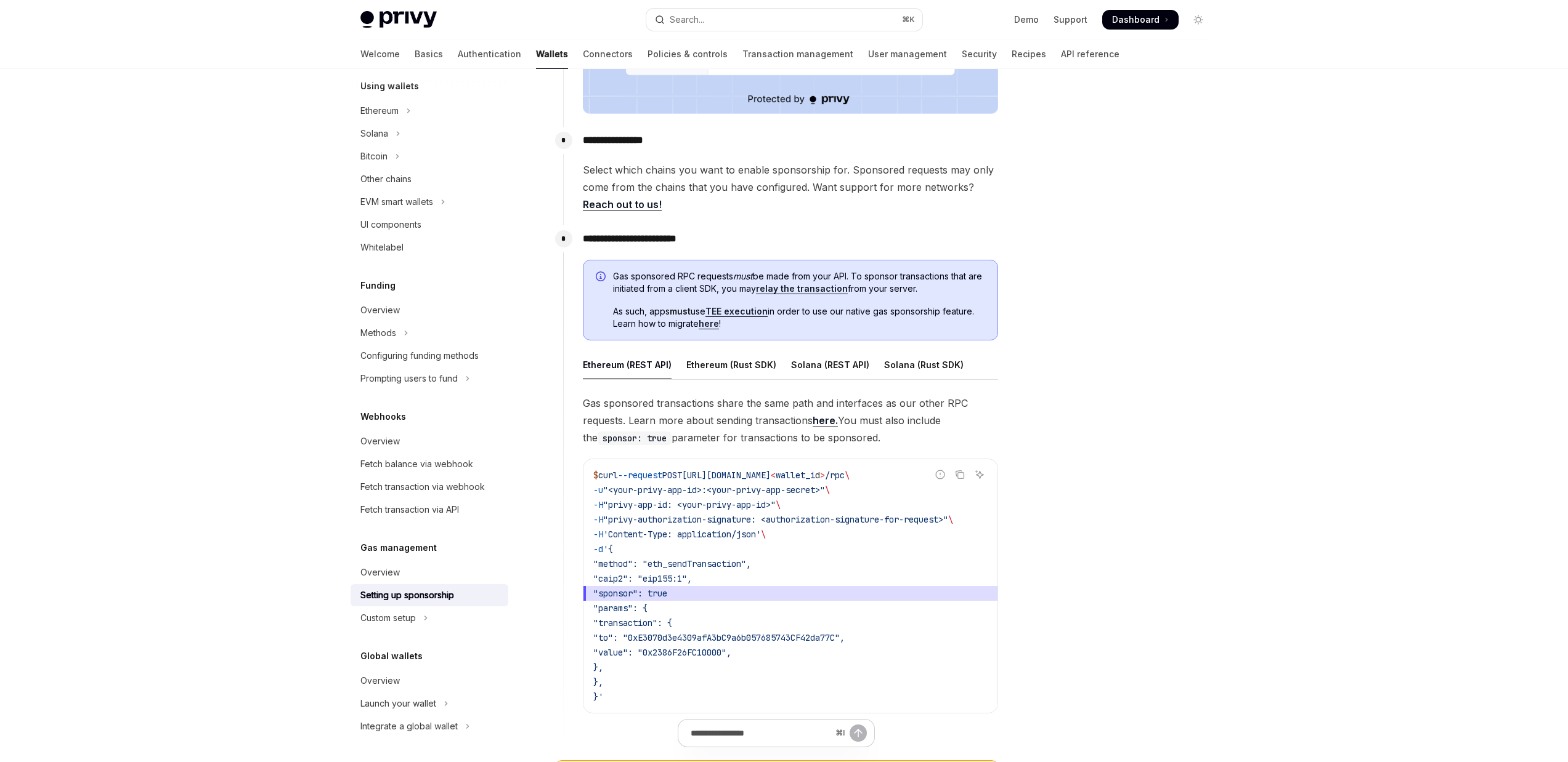
click at [849, 524] on span ""privy-authorization-signature: <authorization-signature-for-request>"" at bounding box center [776, 519] width 345 height 11
click at [894, 516] on span ""privy-authorization-signature: <authorization-signature-for-request>"" at bounding box center [776, 519] width 345 height 11
click at [932, 515] on span ""privy-authorization-signature: <authorization-signature-for-request>"" at bounding box center [776, 519] width 345 height 11
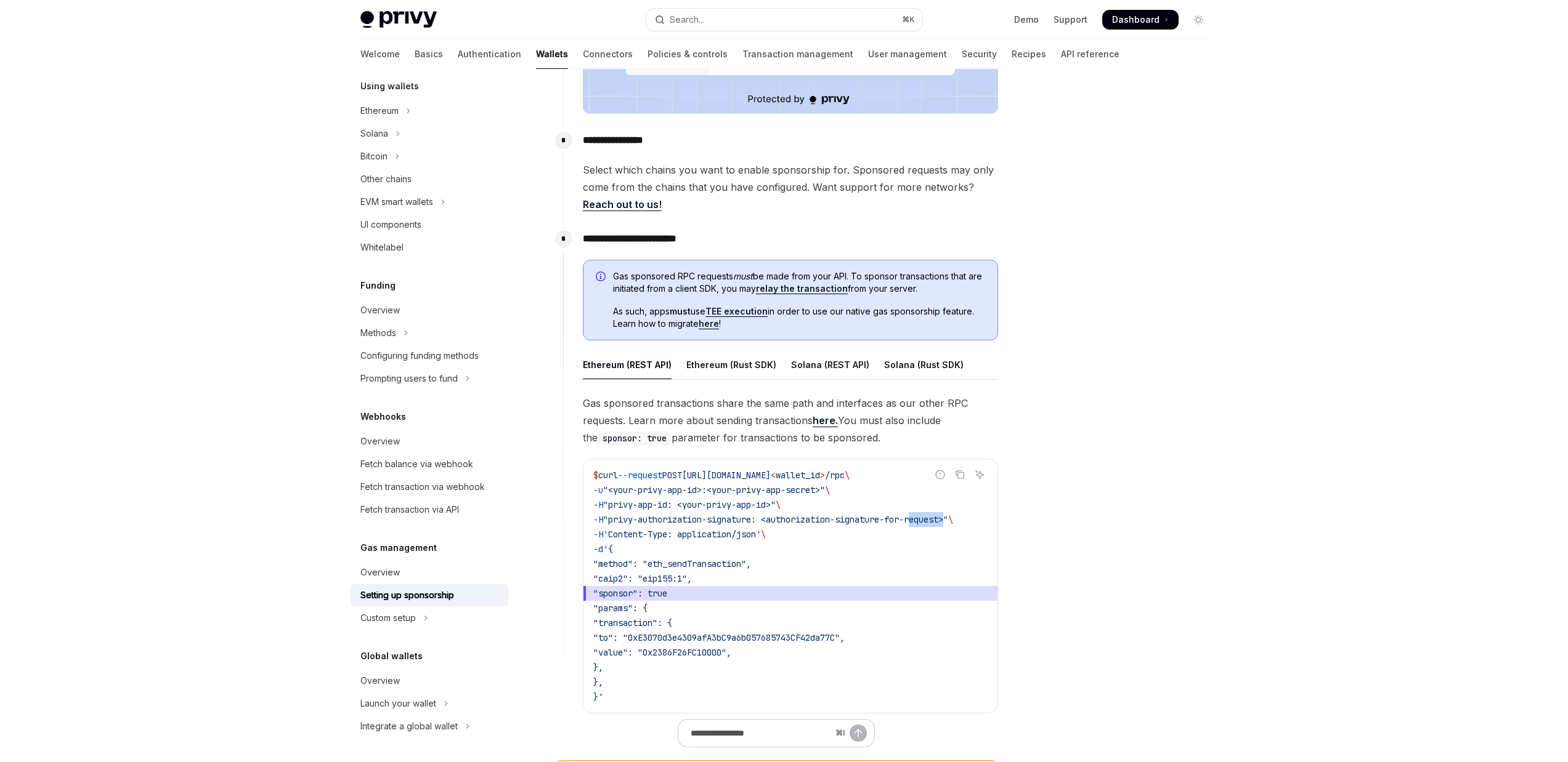
click at [932, 515] on span ""privy-authorization-signature: <authorization-signature-for-request>"" at bounding box center [776, 519] width 345 height 11
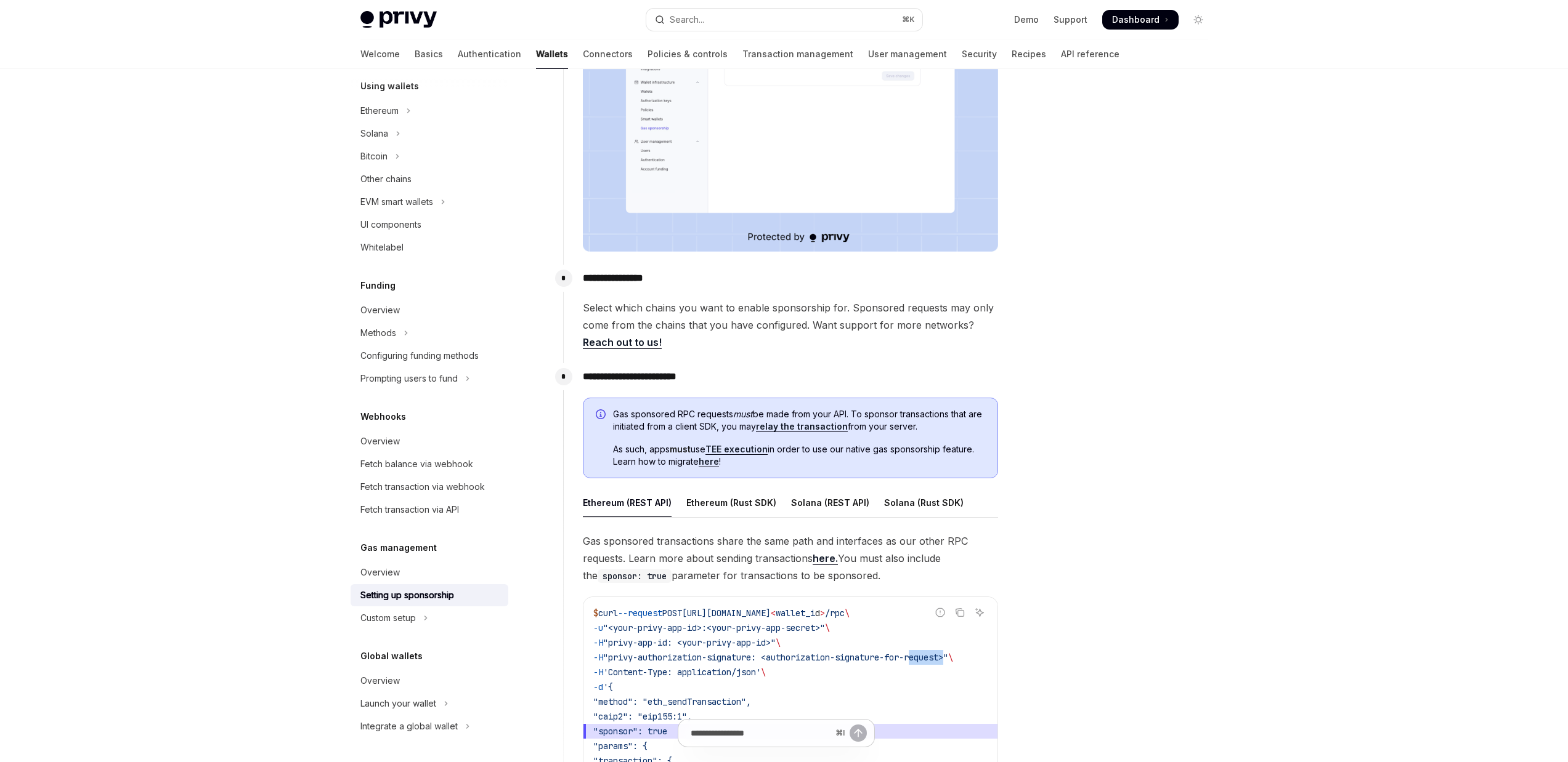
scroll to position [276, 0]
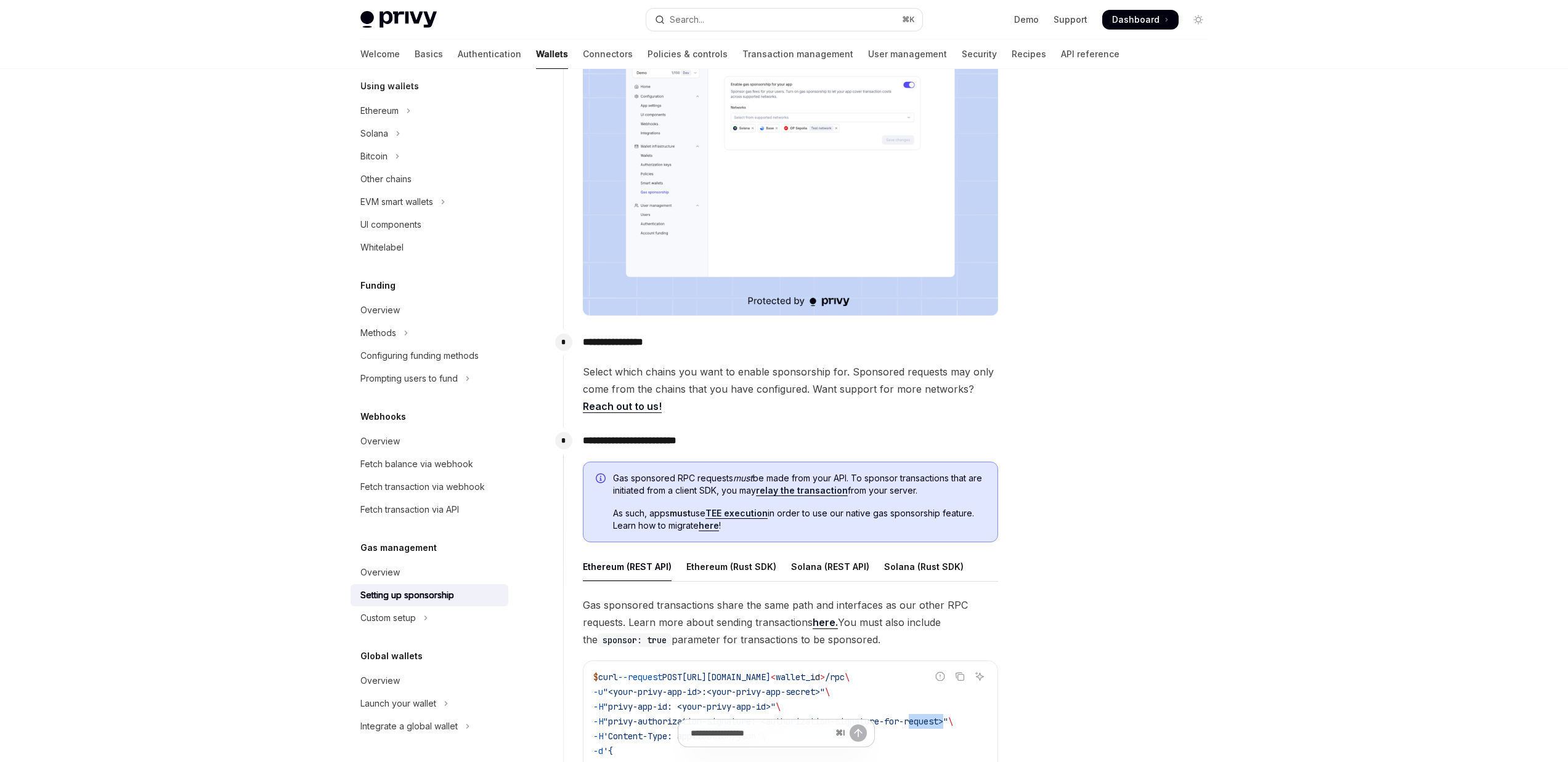
click at [831, 494] on link "relay the transaction" at bounding box center [802, 490] width 92 height 11
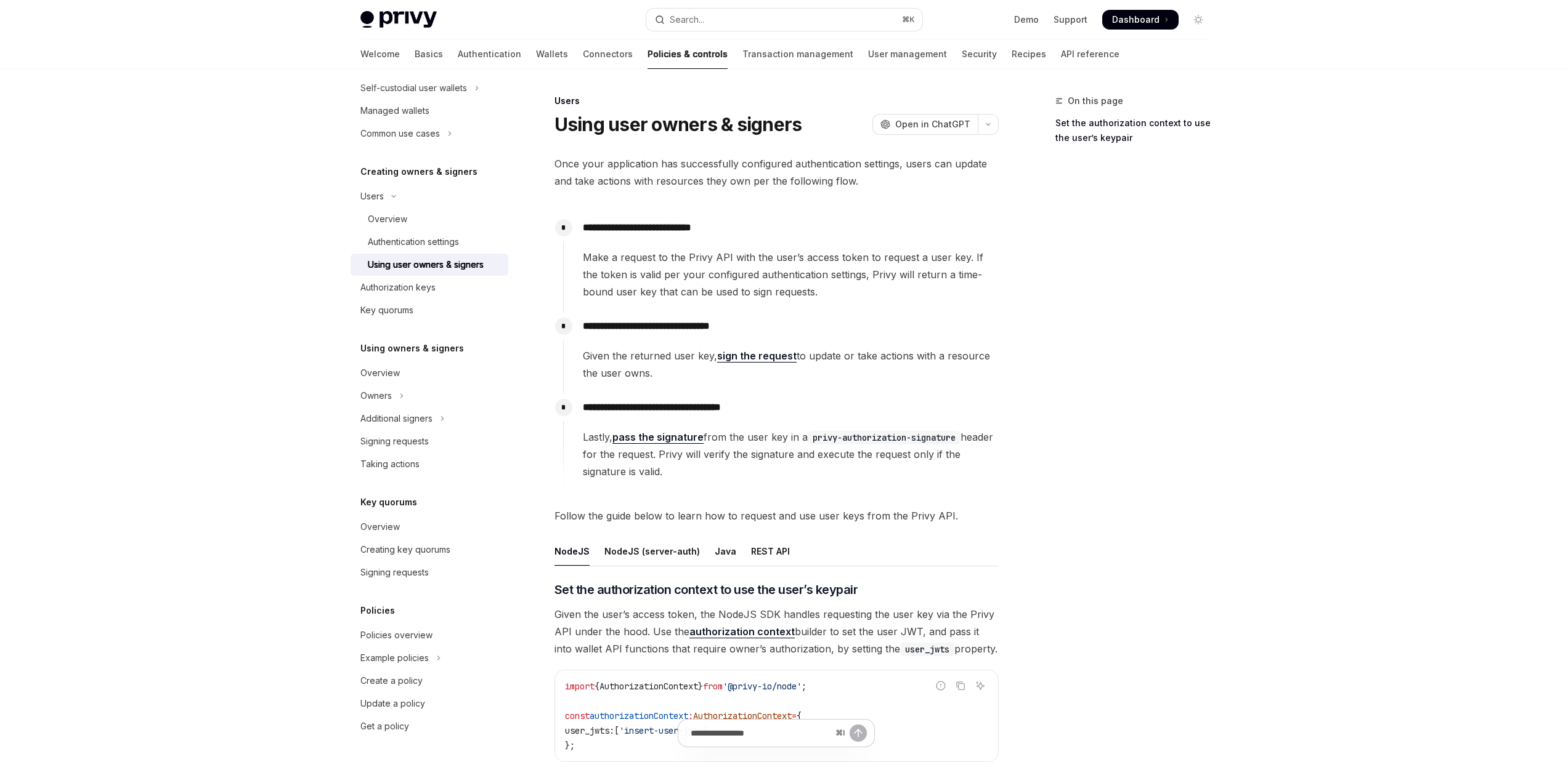
scroll to position [183, 0]
click at [678, 260] on span "Make a request to the Privy API with the user’s access token to request a user …" at bounding box center [791, 274] width 415 height 52
click at [797, 264] on span "Make a request to the Privy API with the user’s access token to request a user …" at bounding box center [791, 274] width 415 height 52
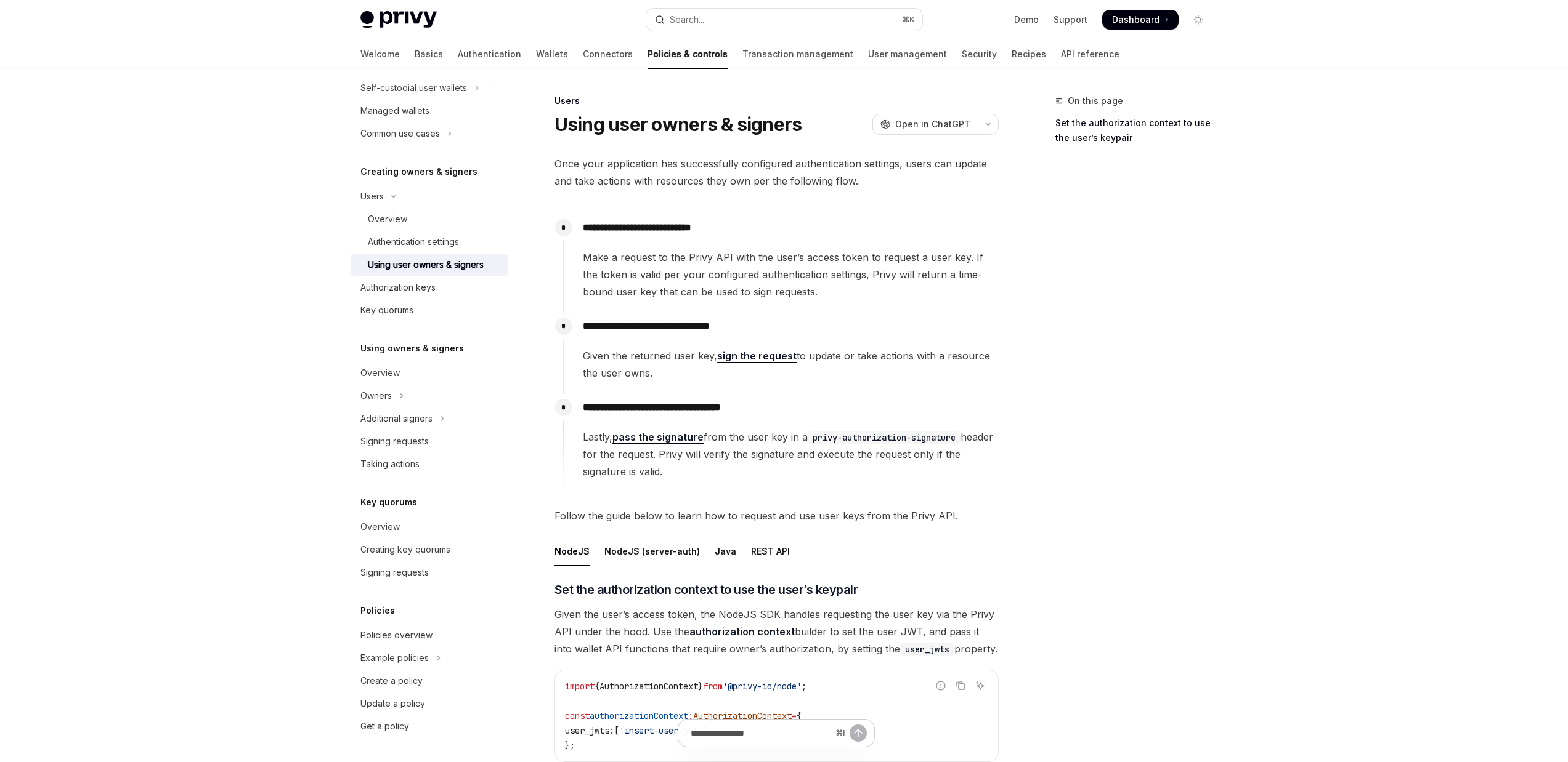
click at [895, 263] on span "Make a request to the Privy API with the user’s access token to request a user …" at bounding box center [791, 274] width 415 height 52
click at [611, 329] on p "**********" at bounding box center [791, 326] width 415 height 18
click at [680, 329] on p "**********" at bounding box center [791, 326] width 415 height 18
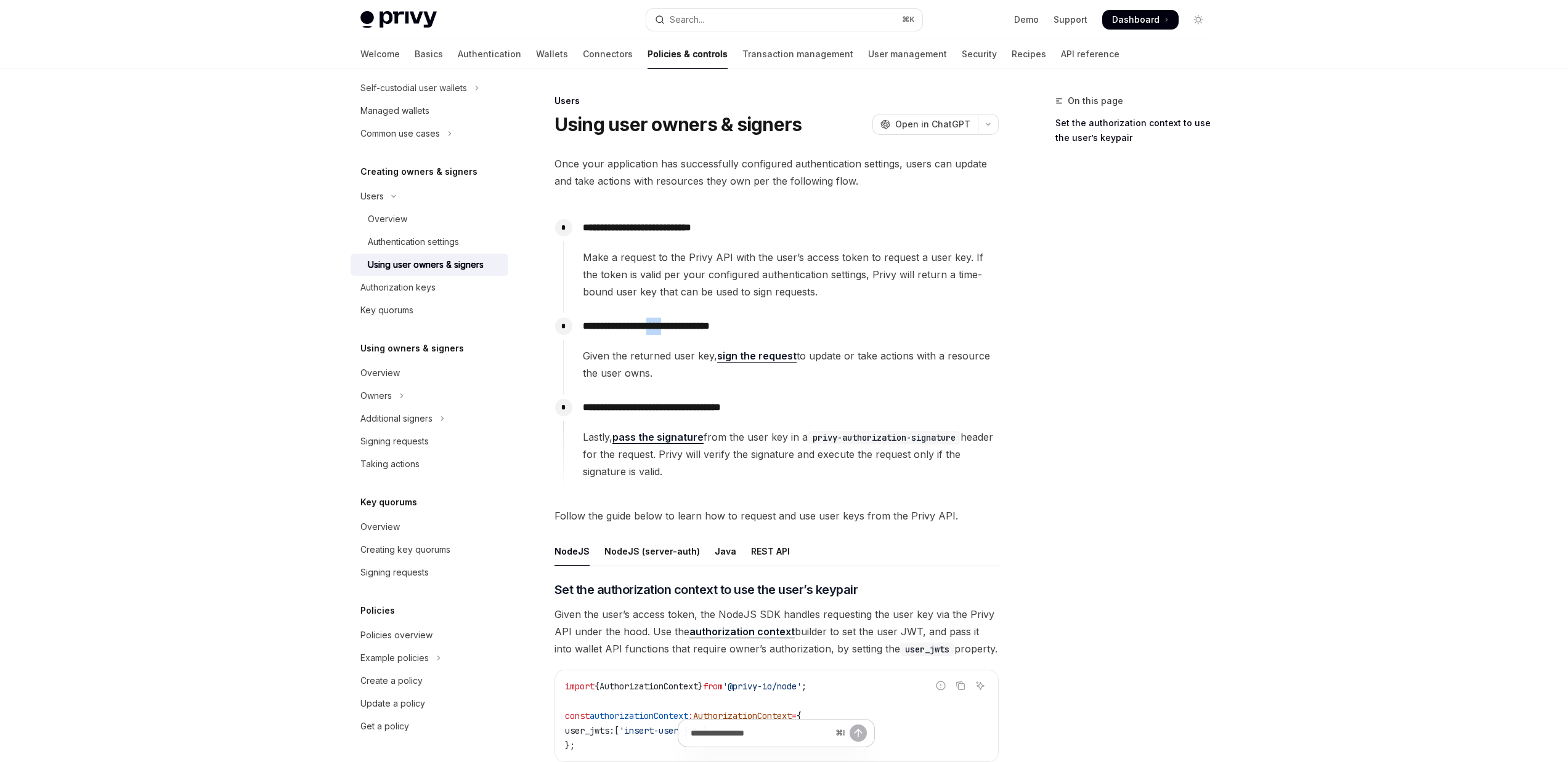
click at [680, 329] on p "**********" at bounding box center [791, 326] width 415 height 18
click at [774, 359] on link "sign the request" at bounding box center [756, 356] width 79 height 13
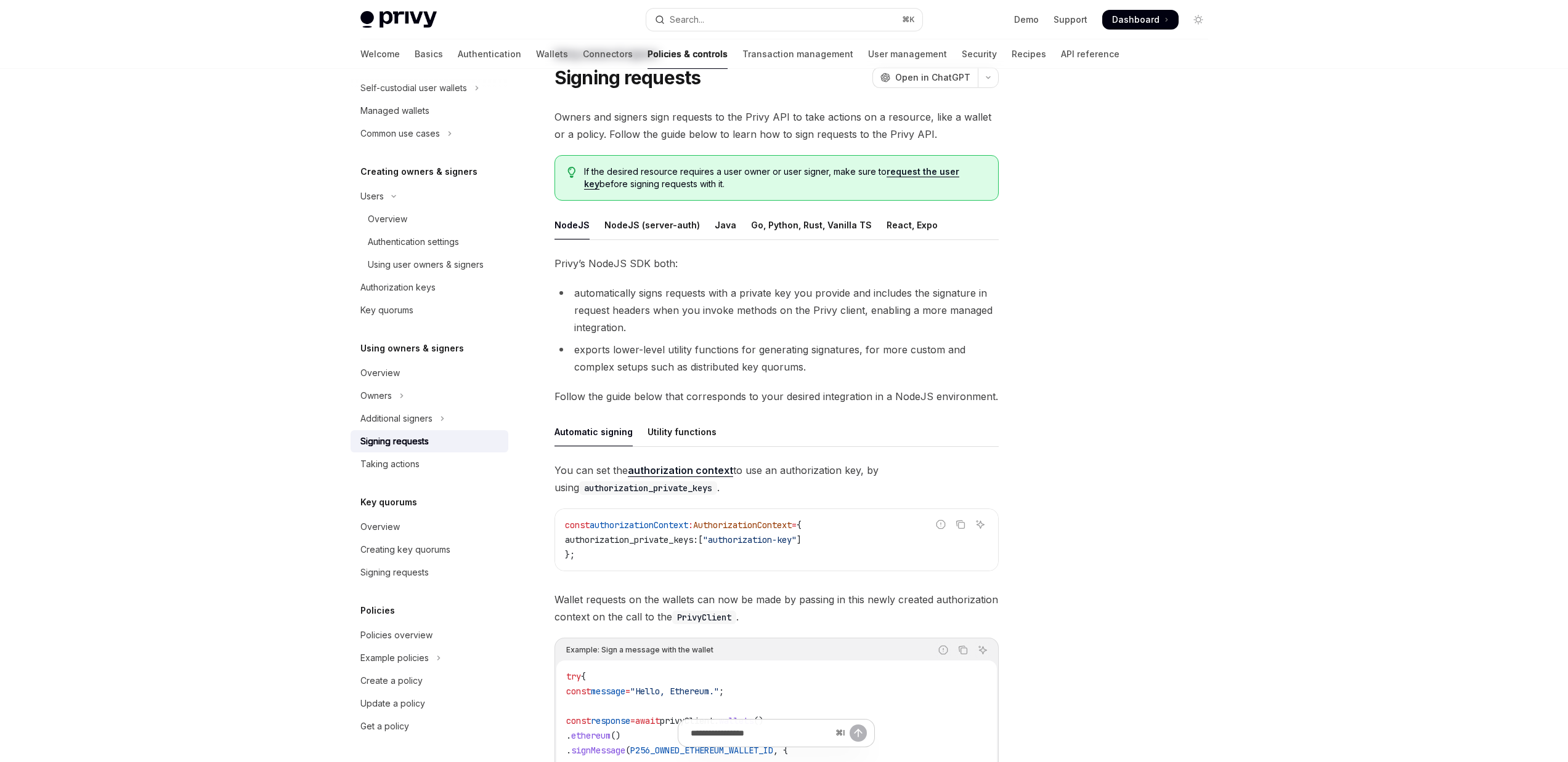
scroll to position [214, 0]
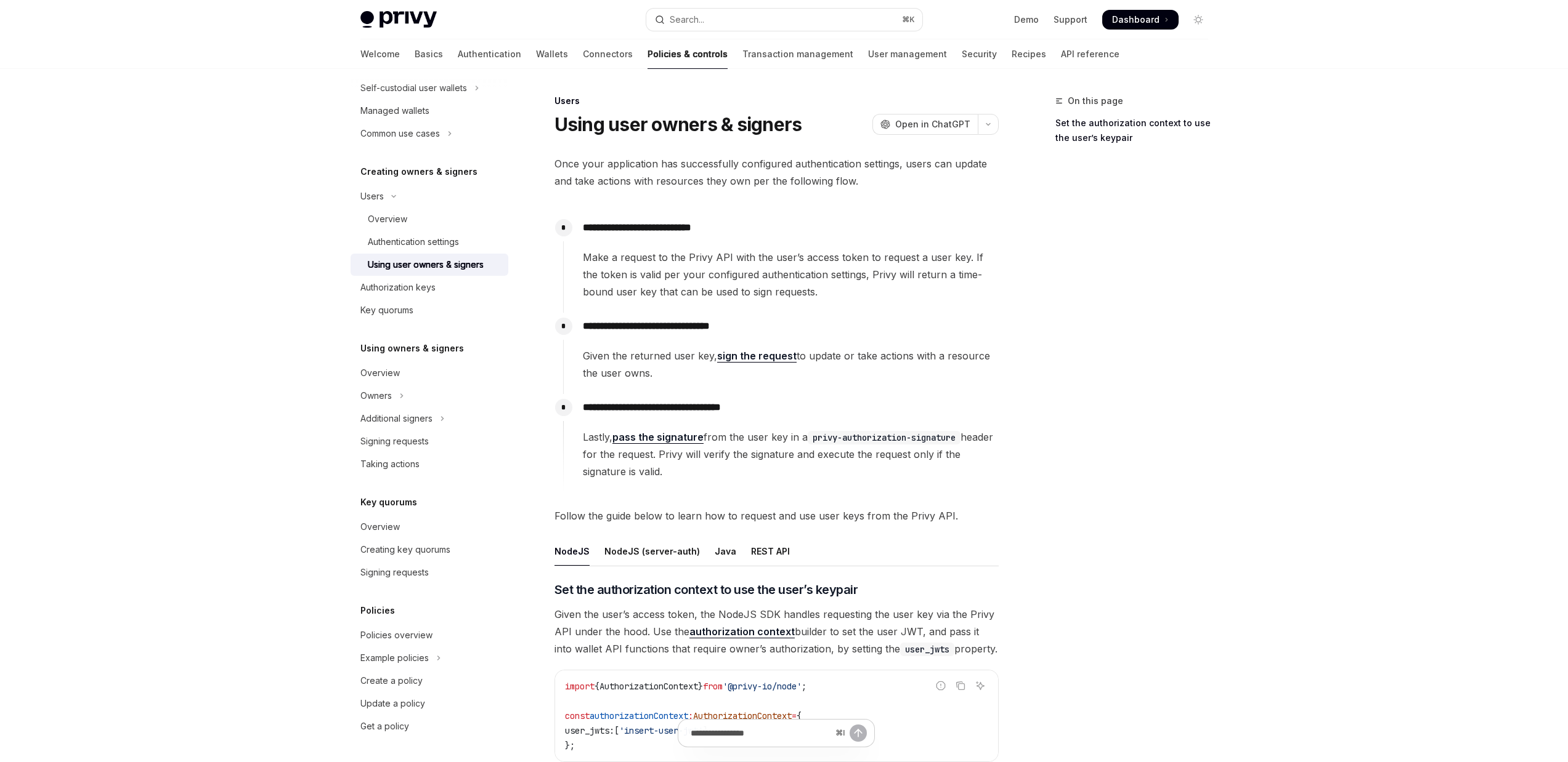
click at [673, 408] on p "**********" at bounding box center [791, 408] width 415 height 18
click at [831, 417] on div "**********" at bounding box center [781, 437] width 435 height 86
click at [675, 437] on link "pass the signature" at bounding box center [657, 438] width 91 height 13
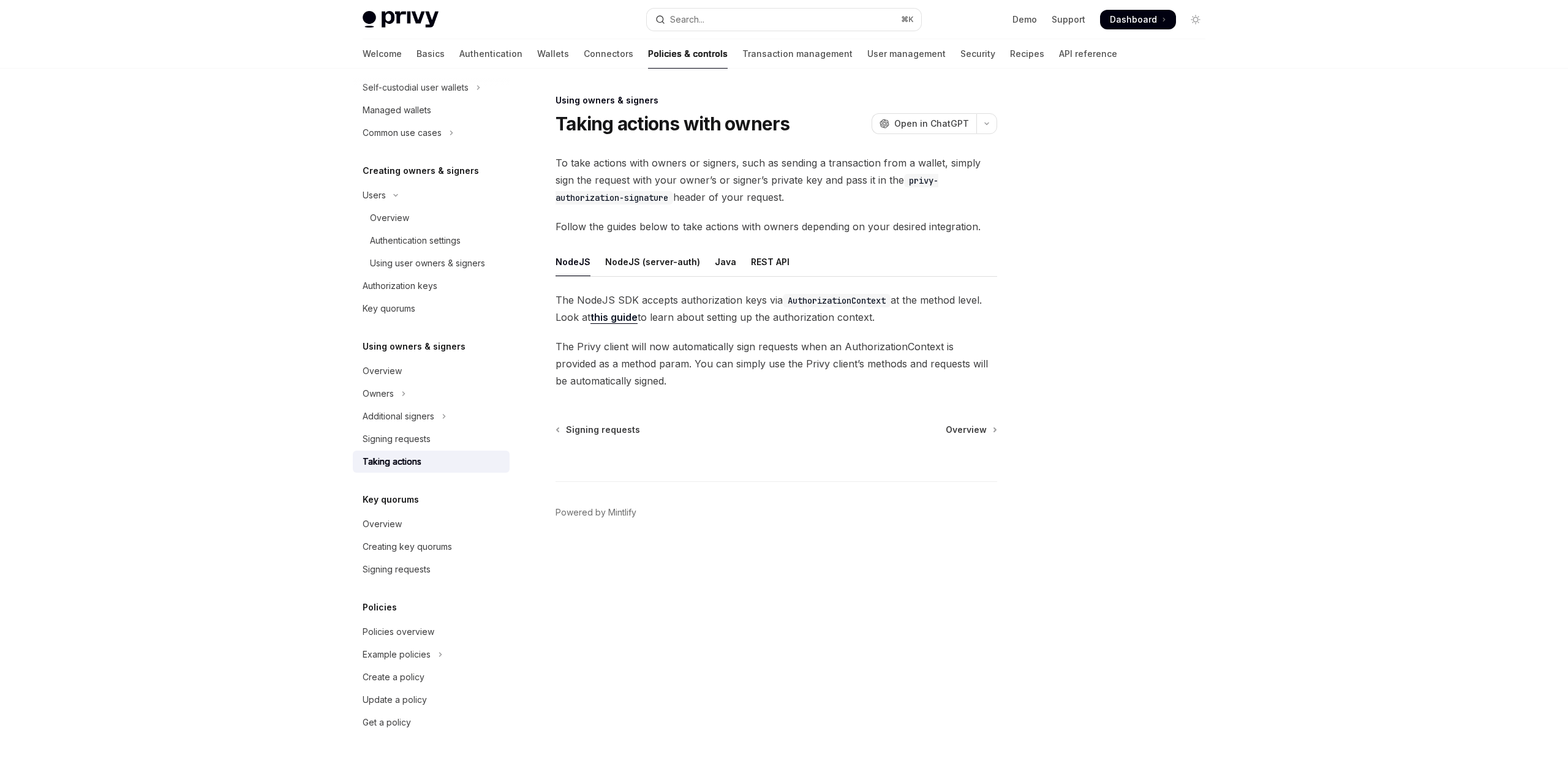
drag, startPoint x: 800, startPoint y: 411, endPoint x: 807, endPoint y: 407, distance: 8.1
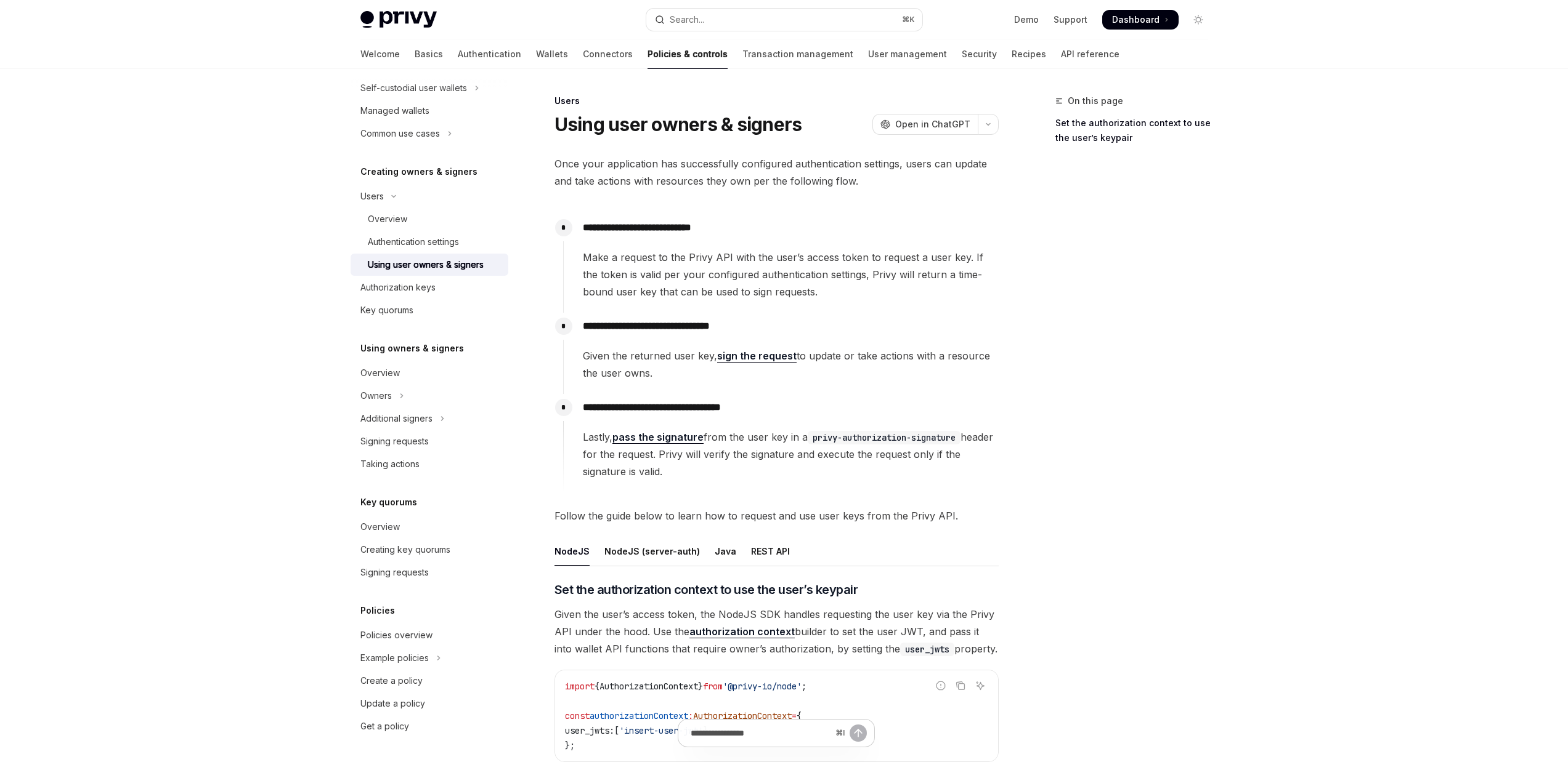
click at [684, 440] on link "pass the signature" at bounding box center [657, 438] width 91 height 13
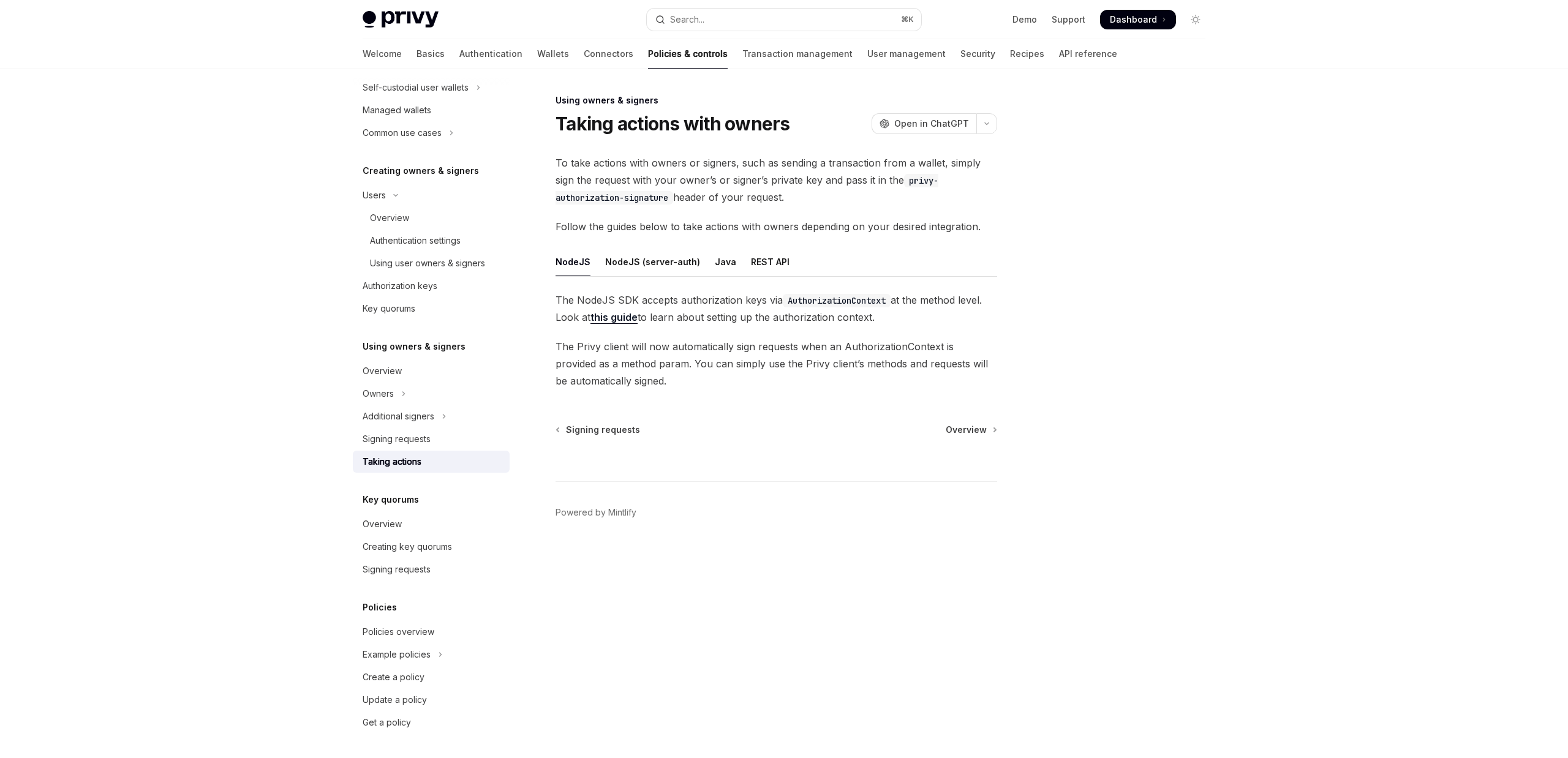
click at [619, 314] on link "this guide" at bounding box center [614, 318] width 47 height 13
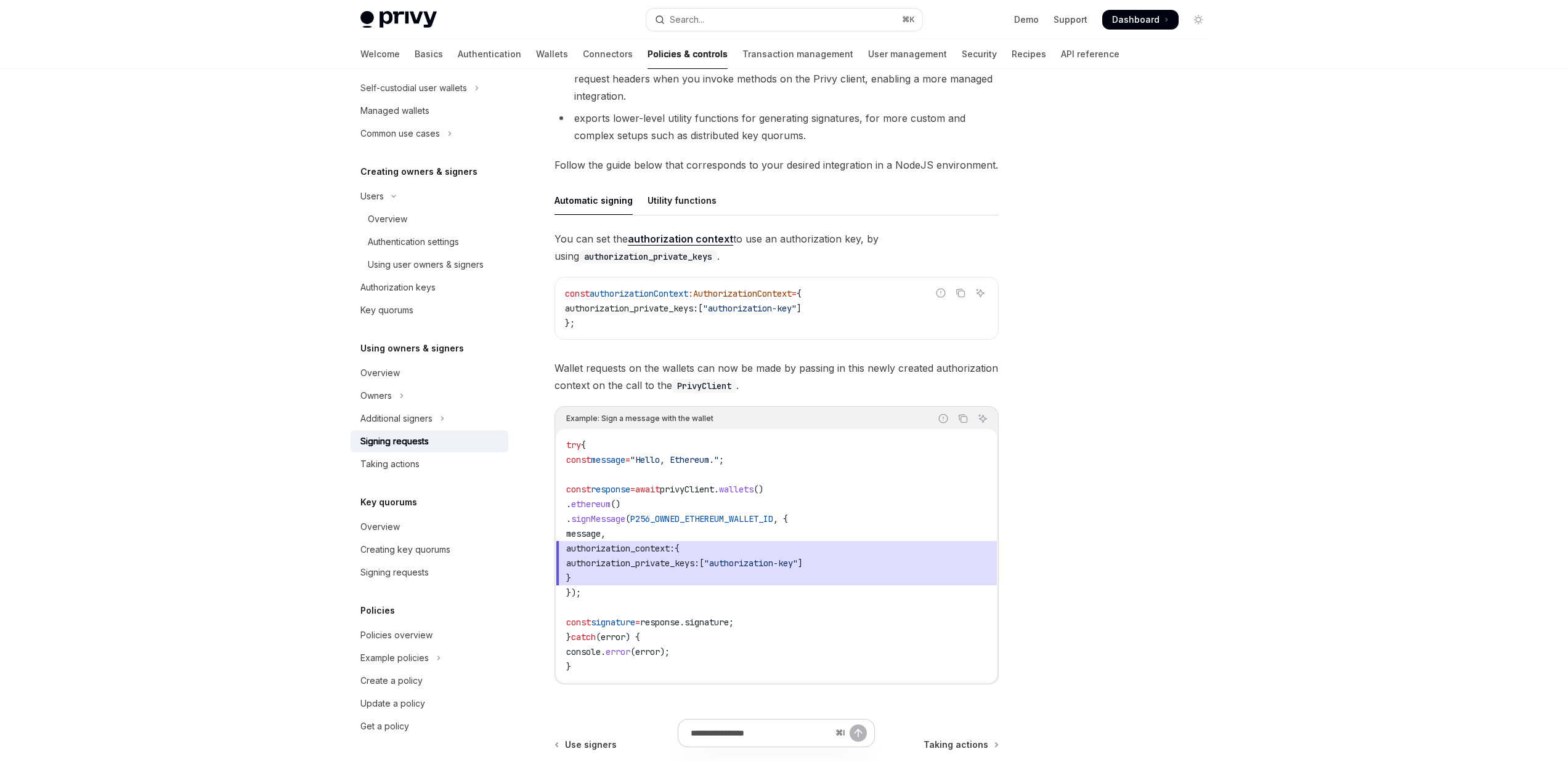
scroll to position [318, 0]
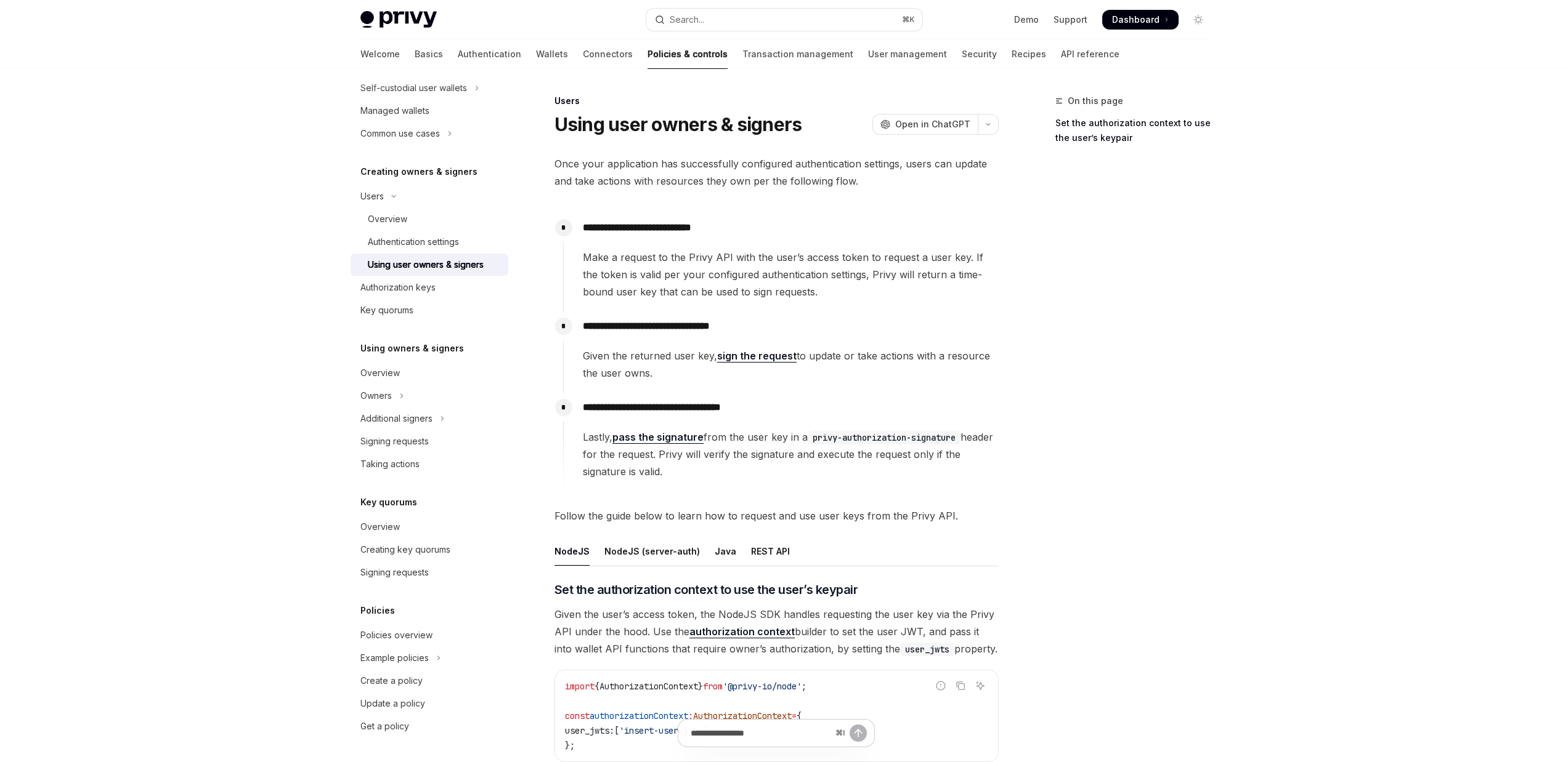
drag, startPoint x: 823, startPoint y: 502, endPoint x: 842, endPoint y: 509, distance: 20.2
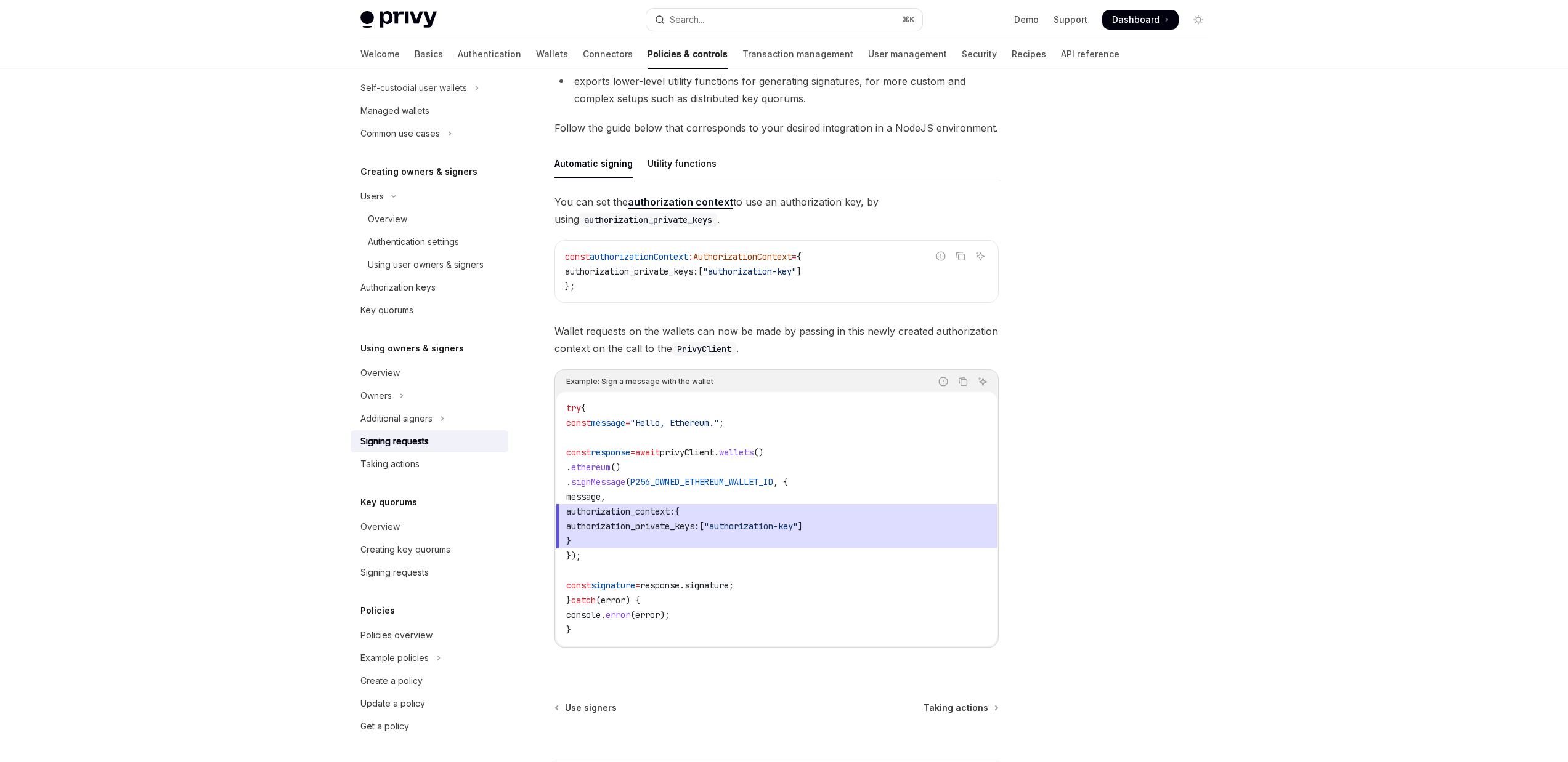
scroll to position [318, 0]
click at [702, 516] on span "authorization_private_keys: [ "authorization-key" ]" at bounding box center [776, 524] width 420 height 15
click at [721, 484] on span "P256_OWNED_ETHEREUM_WALLET_ID" at bounding box center [701, 479] width 143 height 11
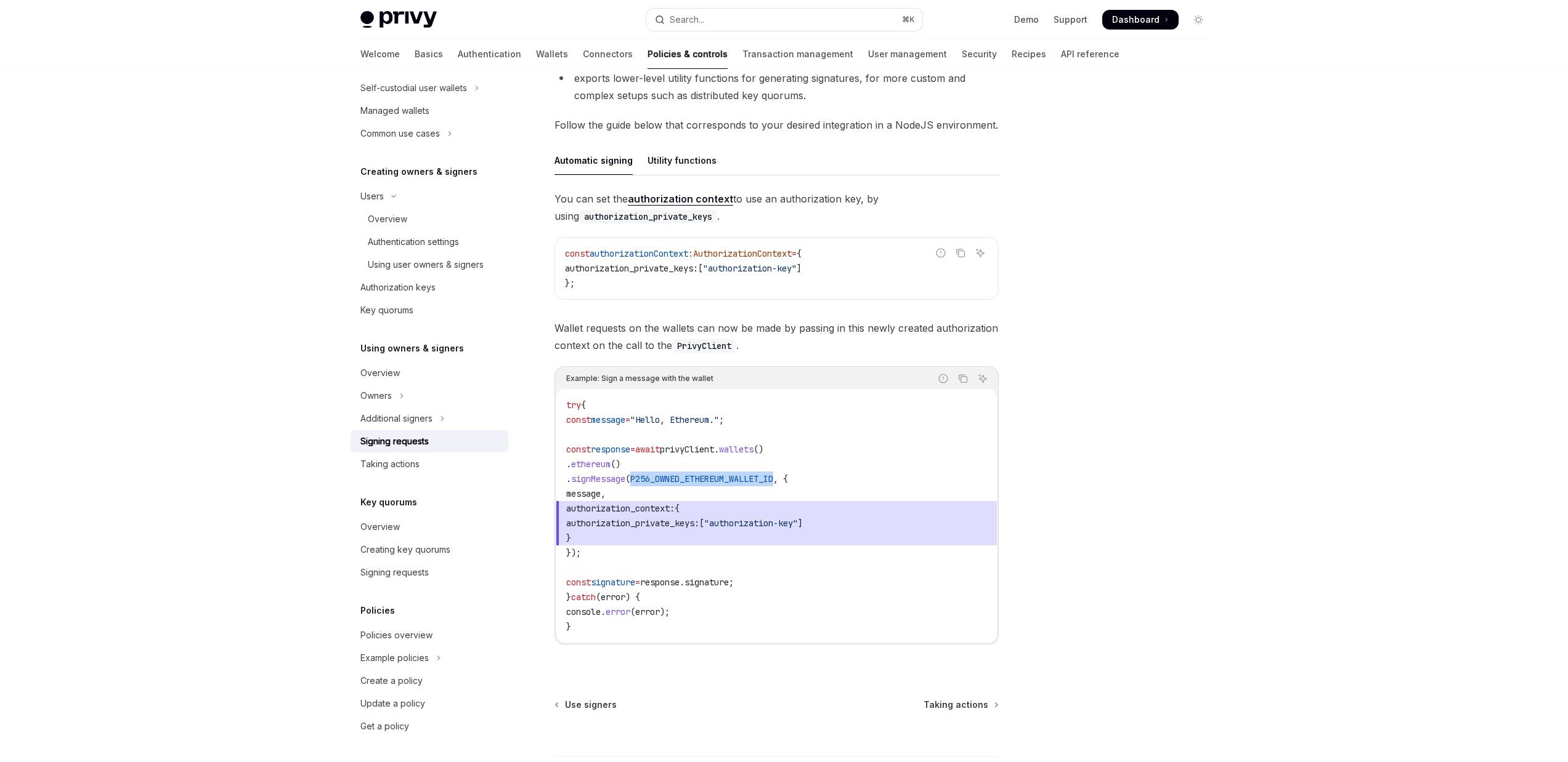
click at [731, 478] on span "P256_OWNED_ETHEREUM_WALLET_ID" at bounding box center [701, 479] width 143 height 11
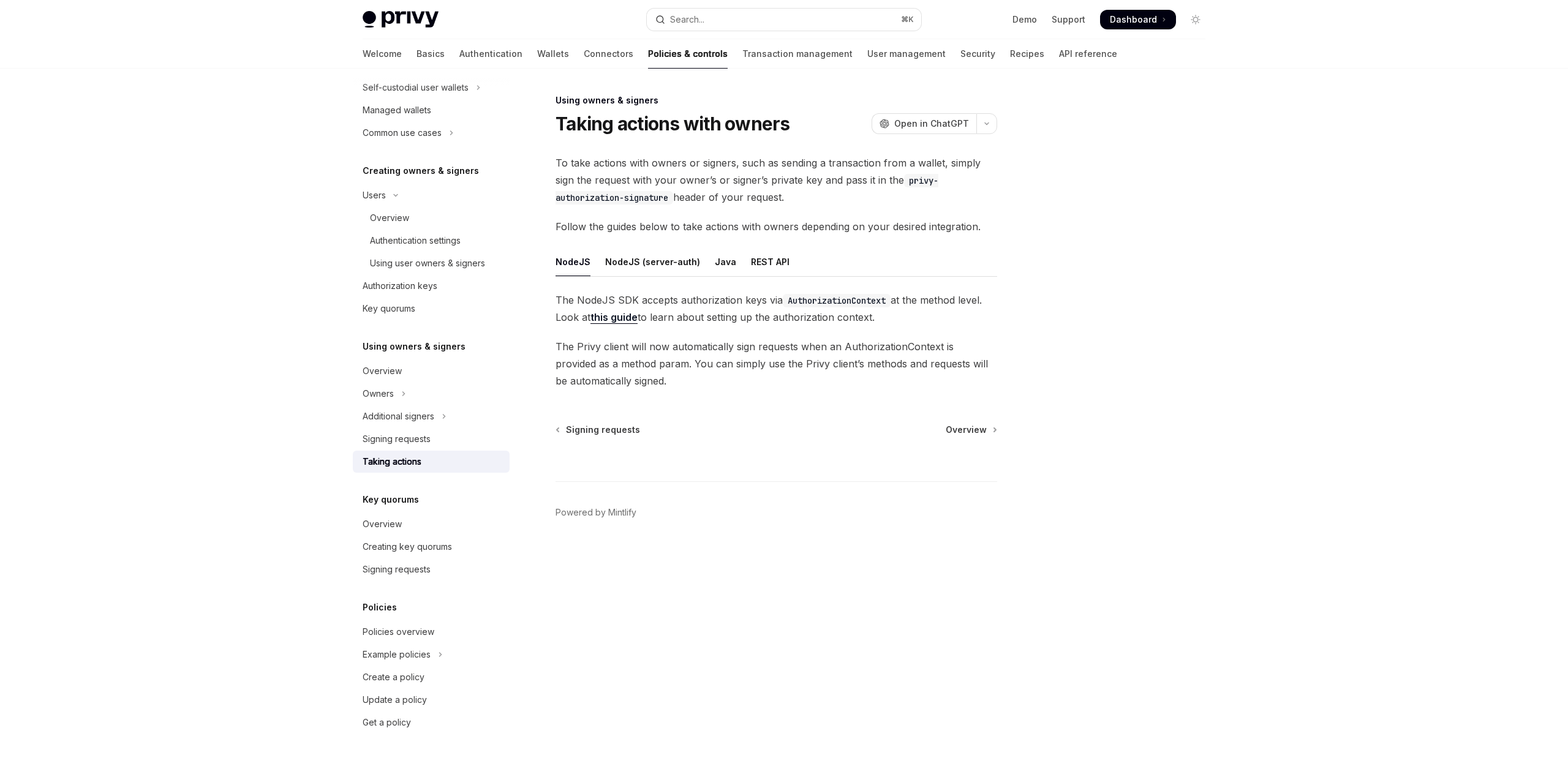
type textarea "*"
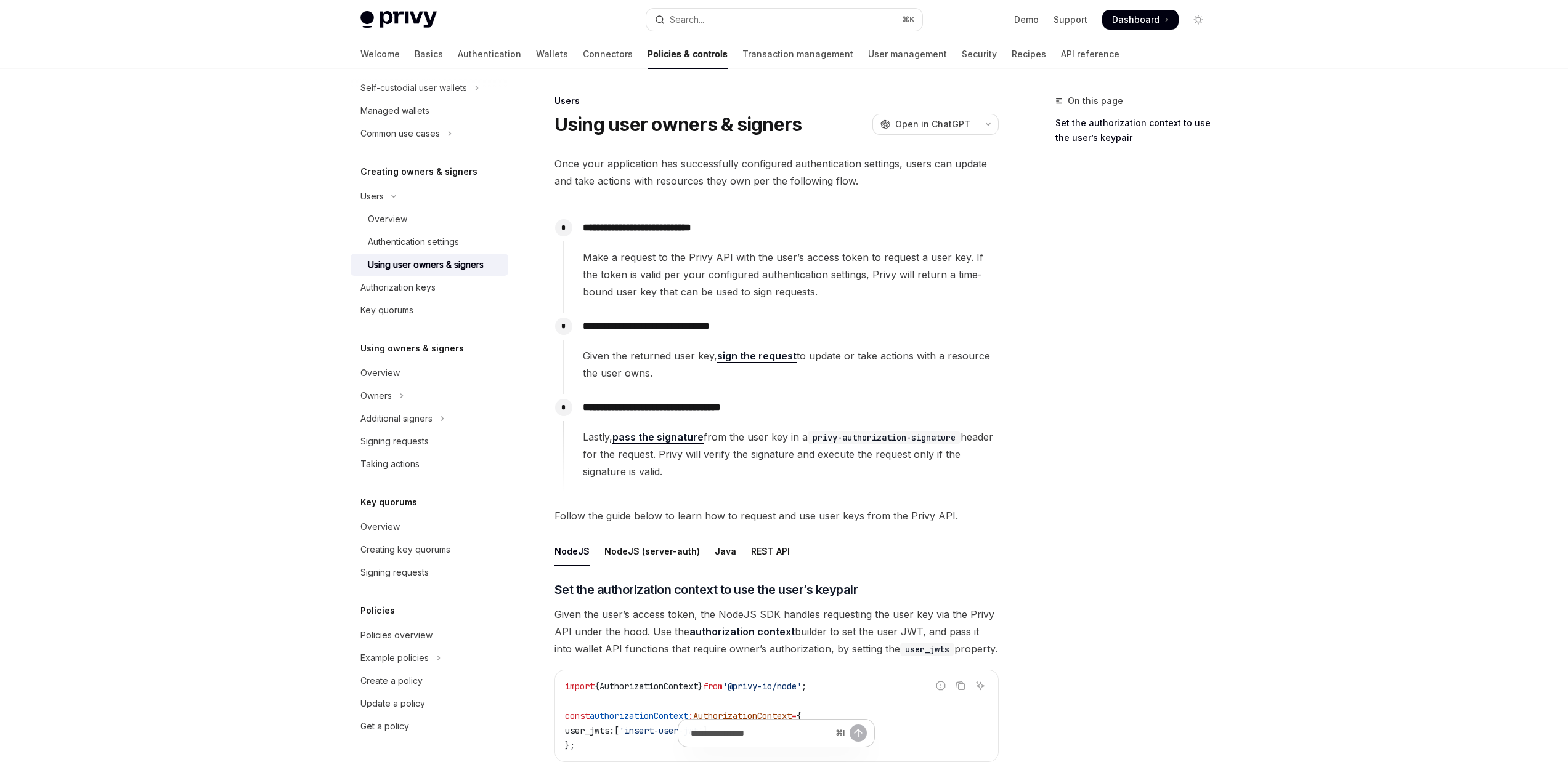
click at [819, 436] on code "privy-authorization-signature" at bounding box center [883, 438] width 153 height 13
drag, startPoint x: 817, startPoint y: 438, endPoint x: 894, endPoint y: 438, distance: 77.0
click at [894, 438] on code "privy-authorization-signature" at bounding box center [883, 438] width 153 height 13
click at [900, 439] on code "privy-authorization-signature" at bounding box center [883, 438] width 153 height 13
drag, startPoint x: 817, startPoint y: 440, endPoint x: 963, endPoint y: 437, distance: 146.0
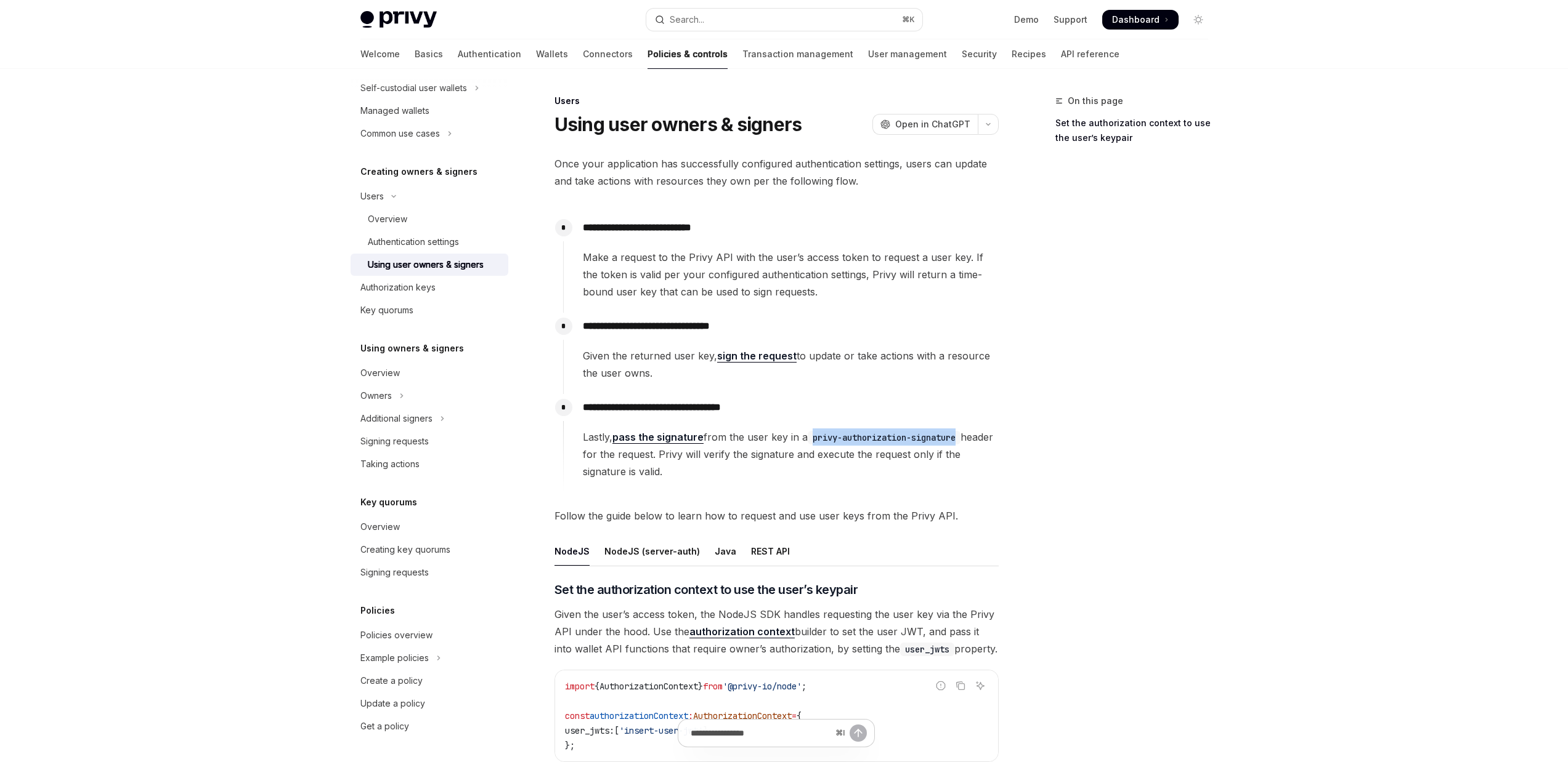
click at [960, 437] on code "privy-authorization-signature" at bounding box center [883, 438] width 153 height 13
copy code "privy-authorization-signature"
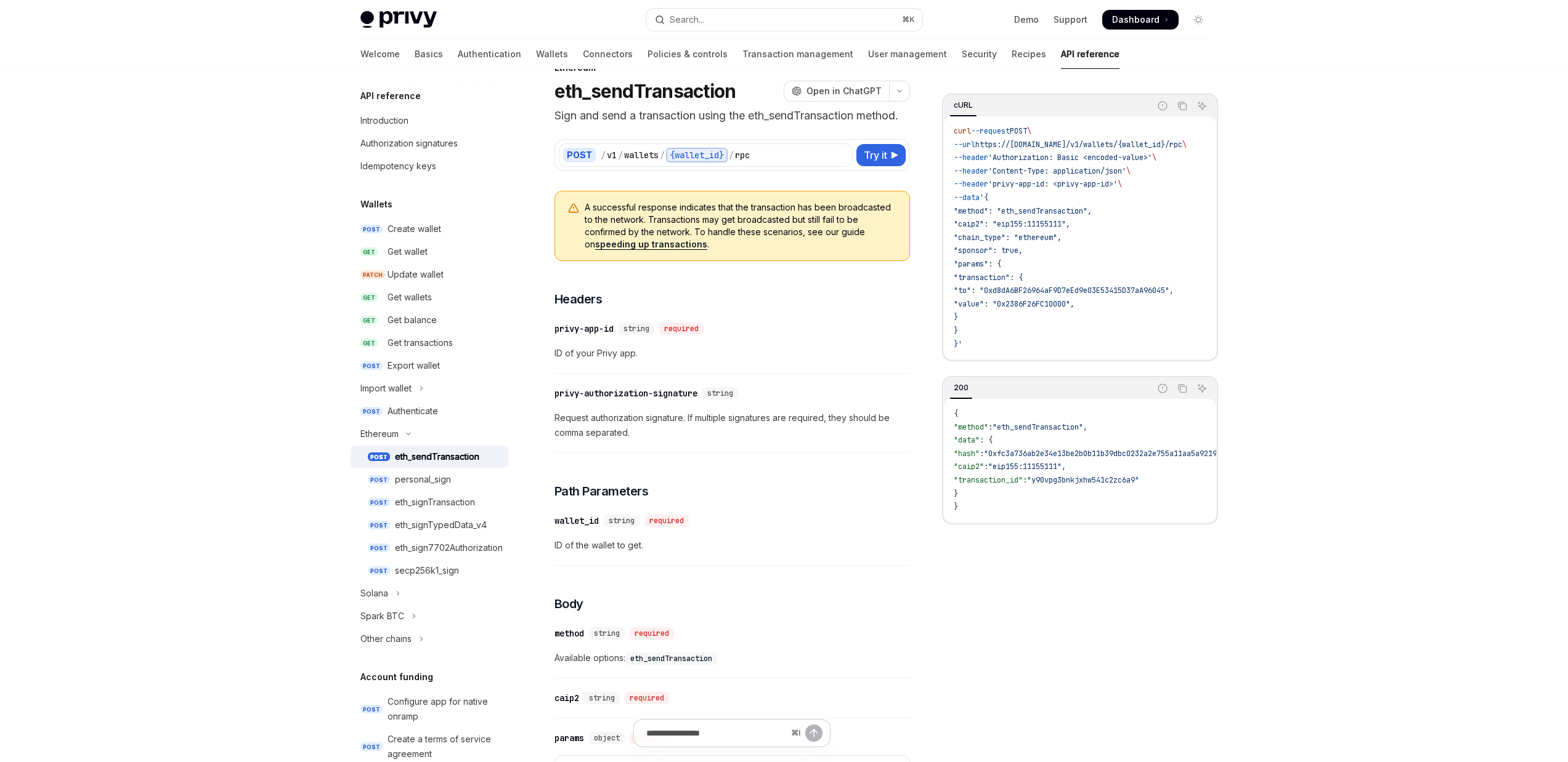
type textarea "*"
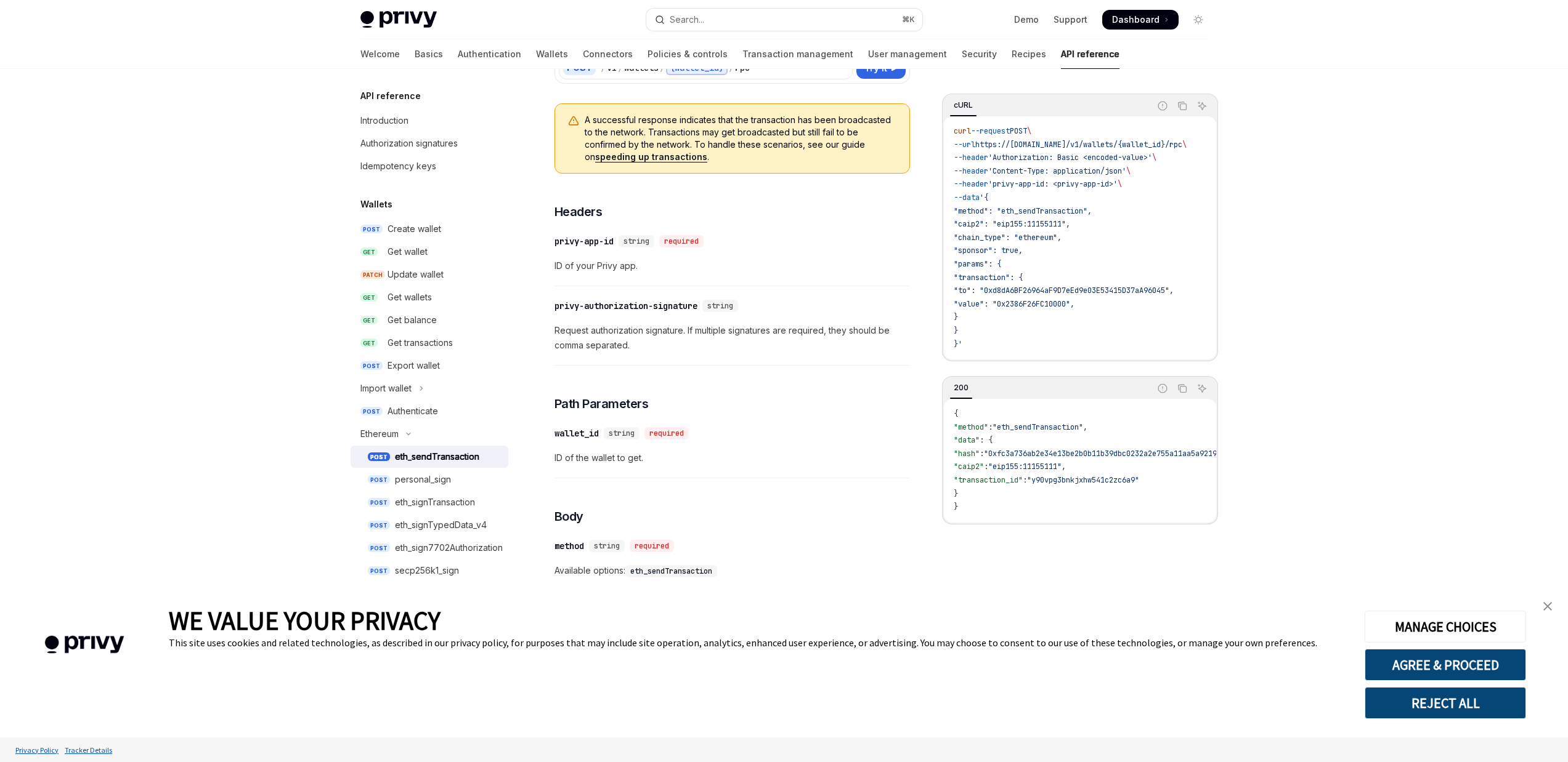
scroll to position [93, 0]
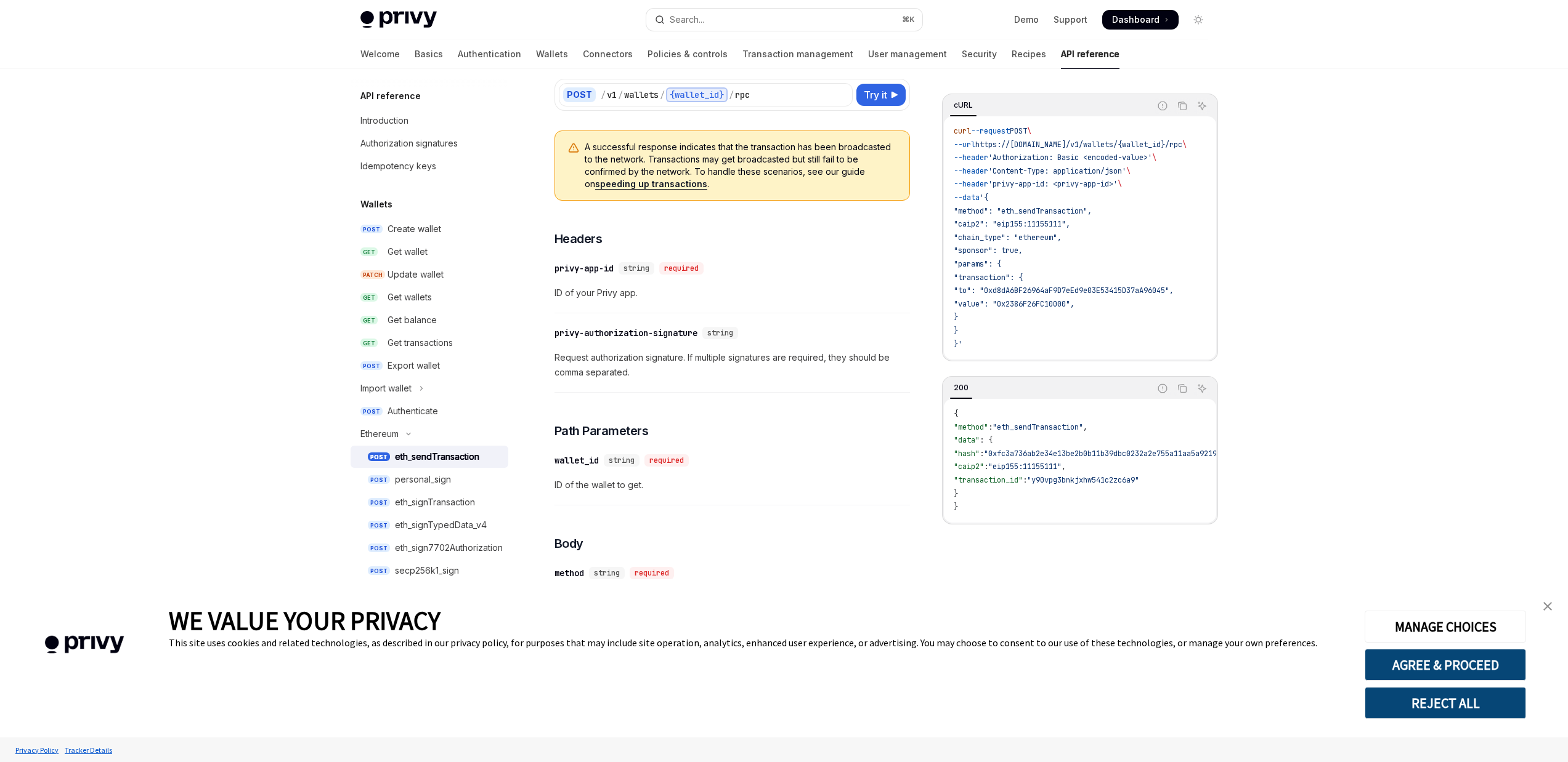
click at [1551, 609] on img "close banner" at bounding box center [1547, 606] width 8 height 8
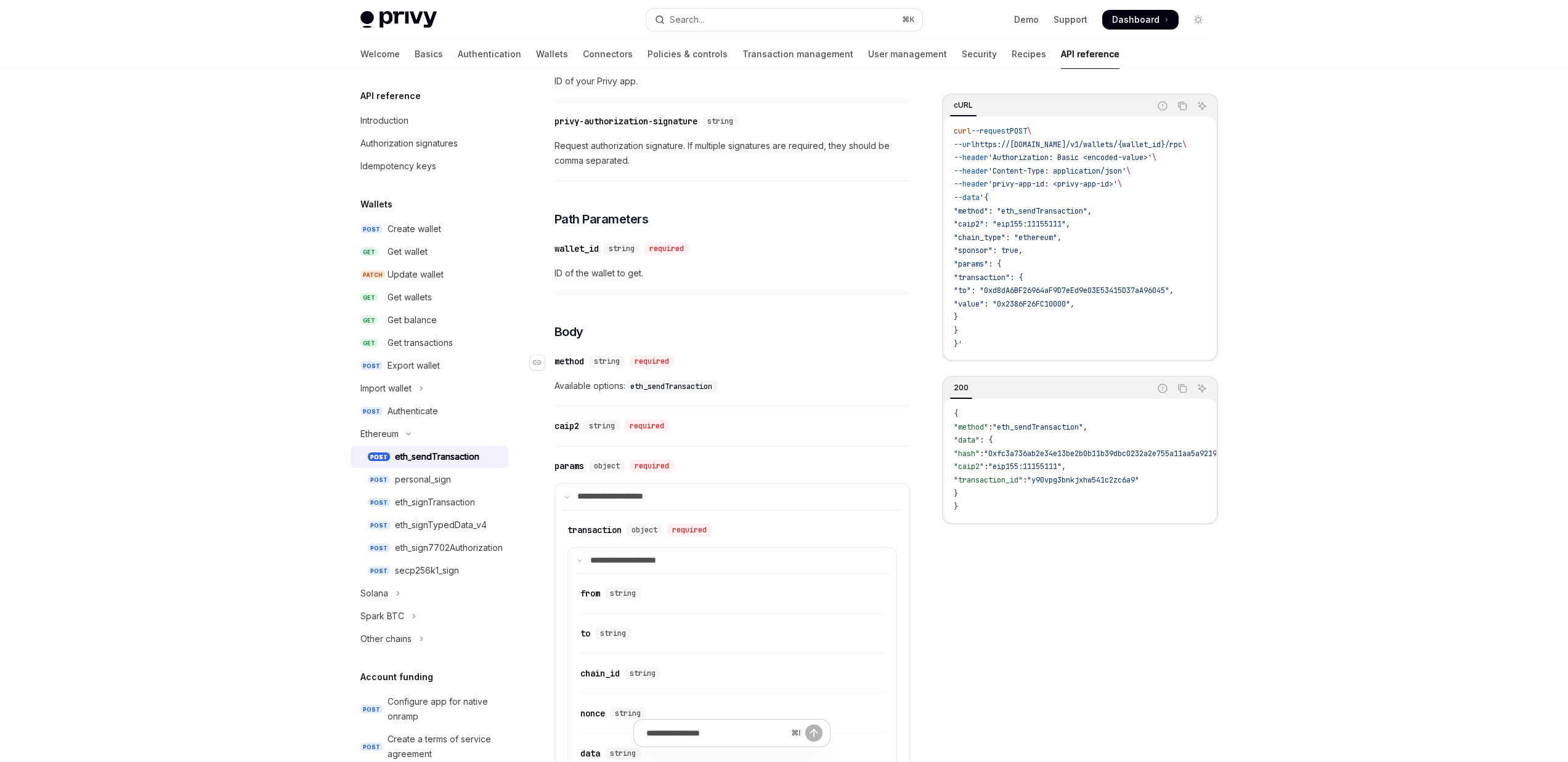
scroll to position [376, 0]
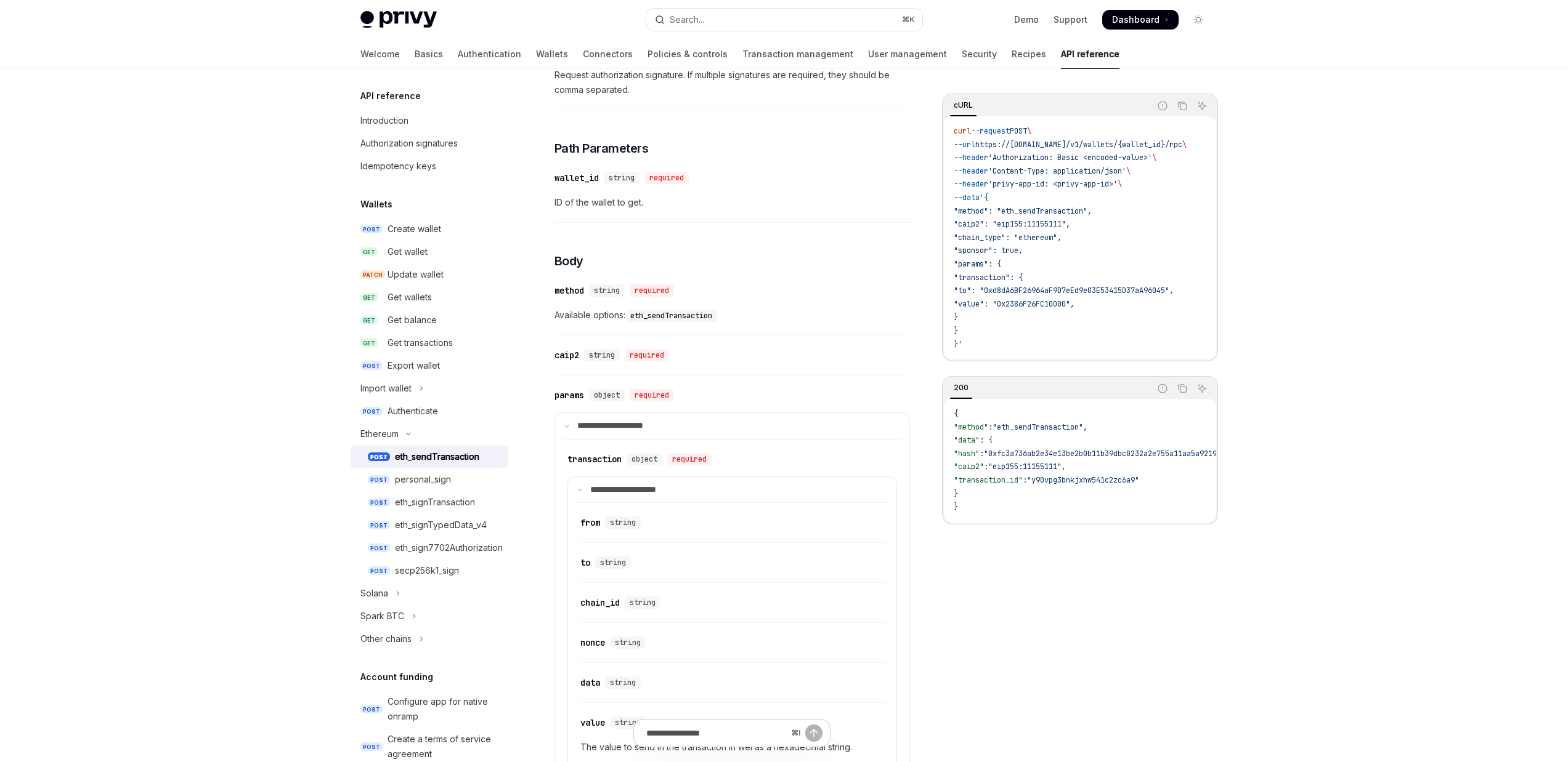
click at [609, 363] on div "​ caip2 string required" at bounding box center [732, 358] width 355 height 34
click at [616, 359] on div "string" at bounding box center [601, 355] width 36 height 13
click at [1024, 221] on span ""caip2": "eip155:11155111"," at bounding box center [1012, 224] width 117 height 10
click at [1054, 225] on span ""caip2": "eip155:11155111"," at bounding box center [1012, 224] width 117 height 10
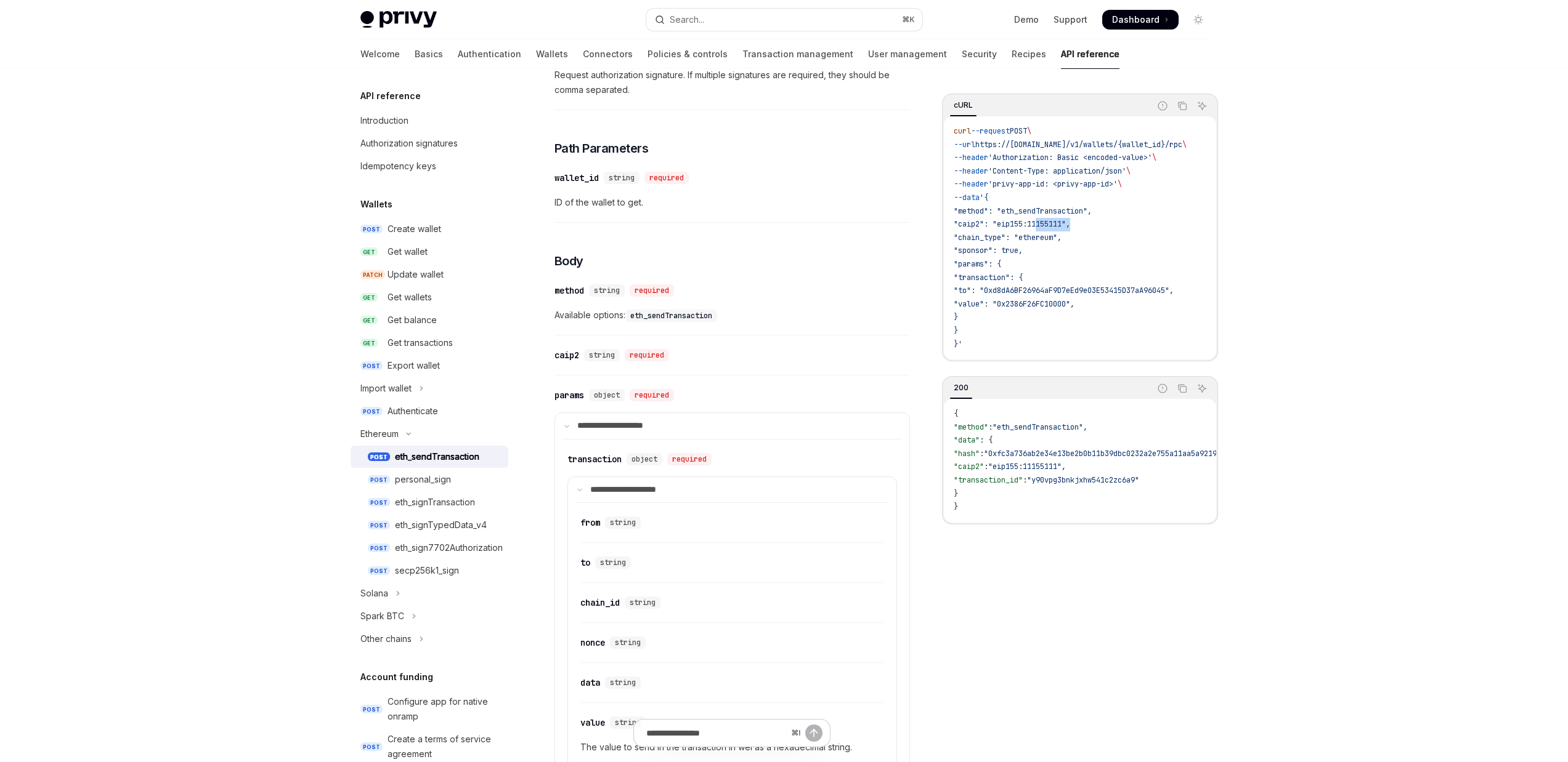
click at [1054, 224] on span ""caip2": "eip155:11155111"," at bounding box center [1012, 224] width 117 height 10
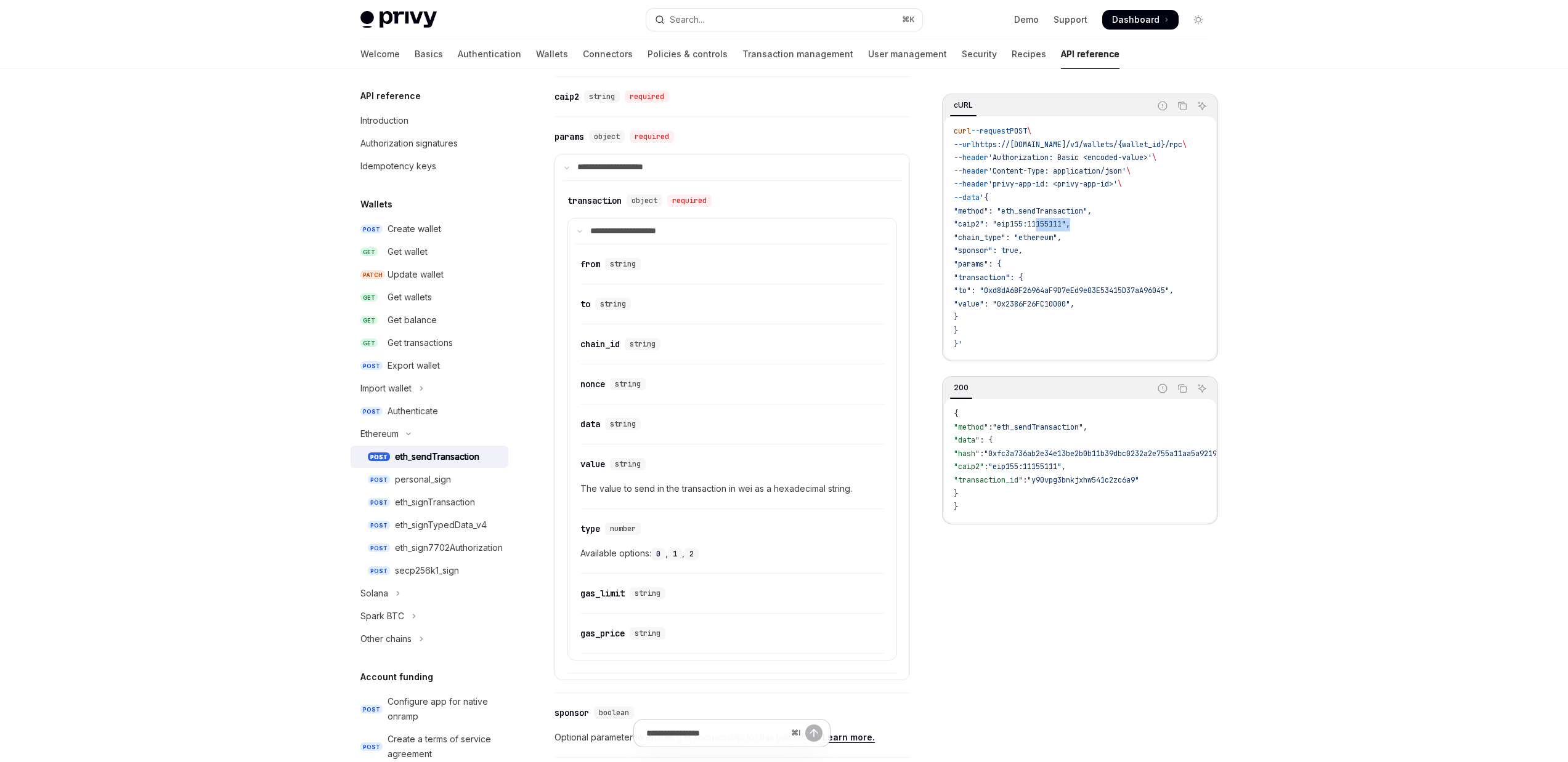
scroll to position [625, 0]
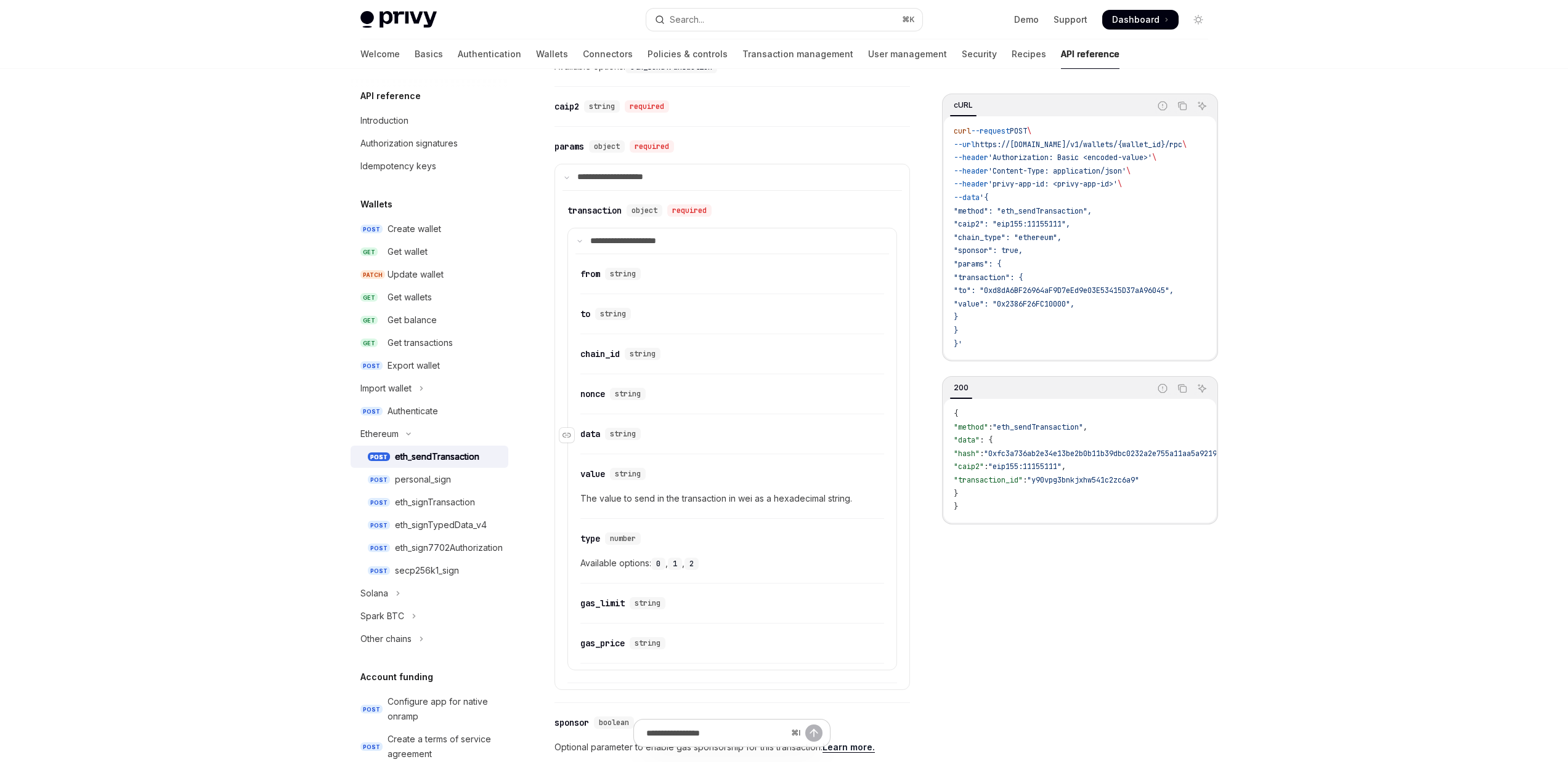
click at [620, 439] on div "string" at bounding box center [622, 434] width 36 height 13
click at [570, 439] on div "Navigate to header" at bounding box center [567, 435] width 15 height 15
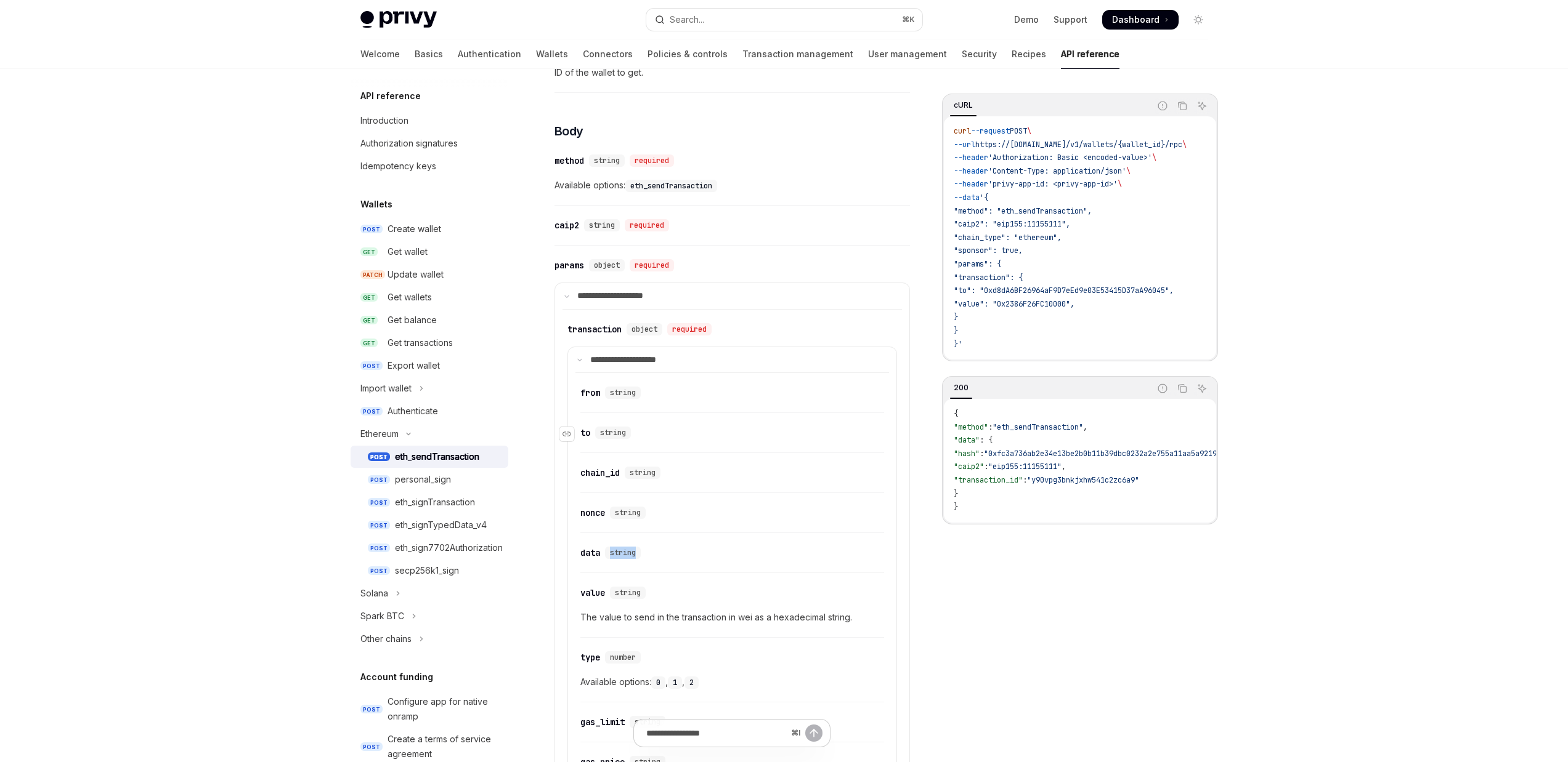
scroll to position [493, 0]
